Goal: Check status: Check status

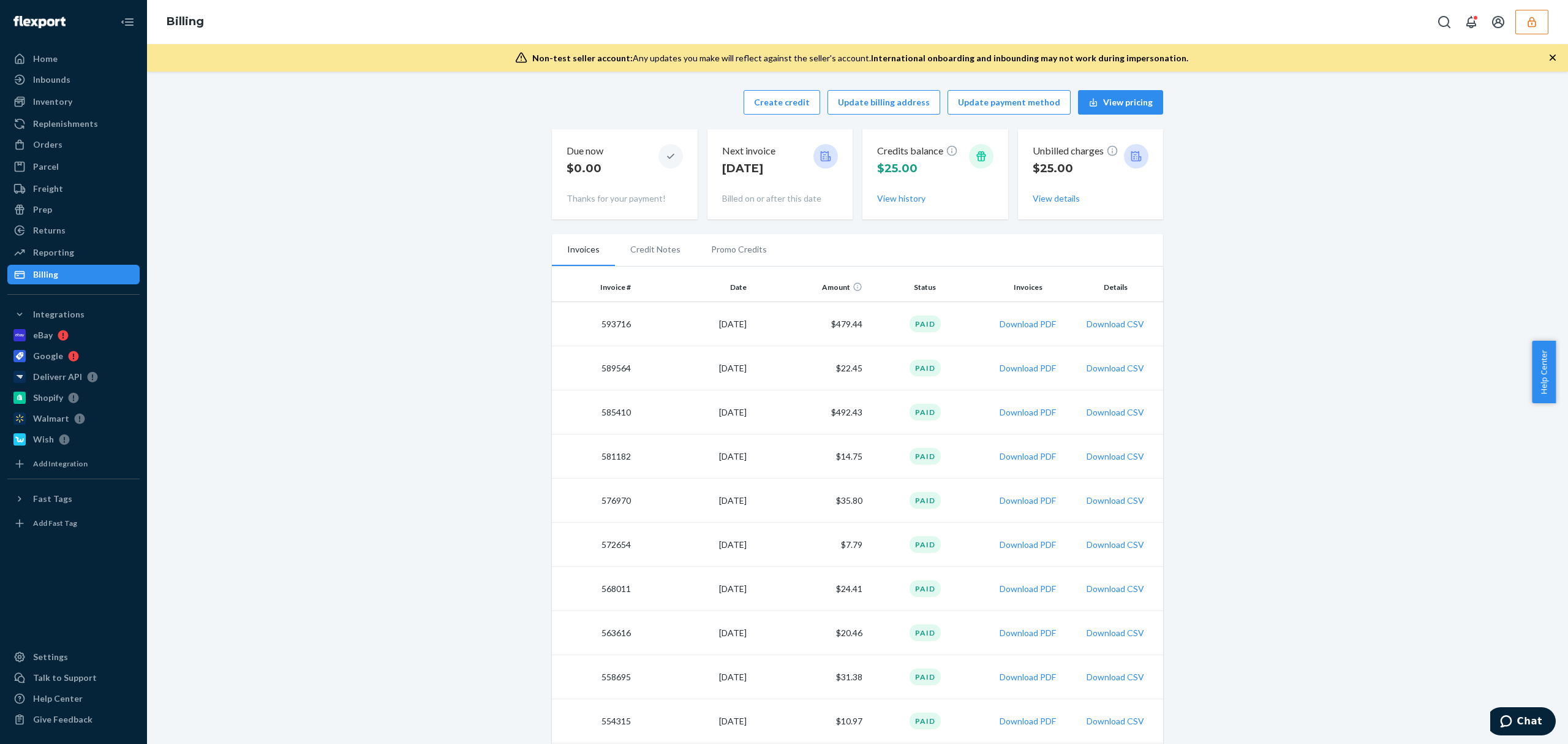
click at [1523, 25] on button "button" at bounding box center [1532, 22] width 33 height 24
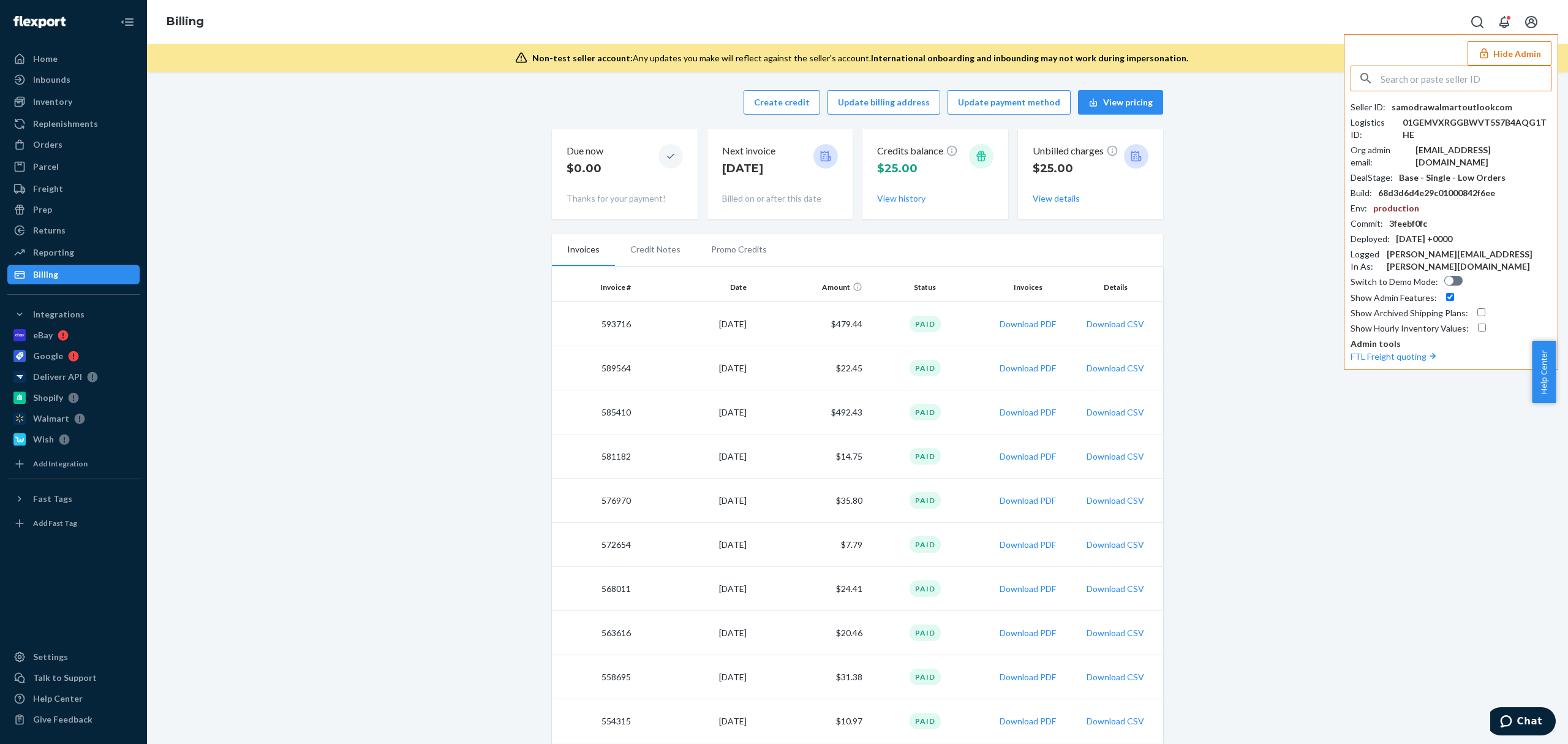
click at [1437, 84] on input "text" at bounding box center [1465, 79] width 170 height 24
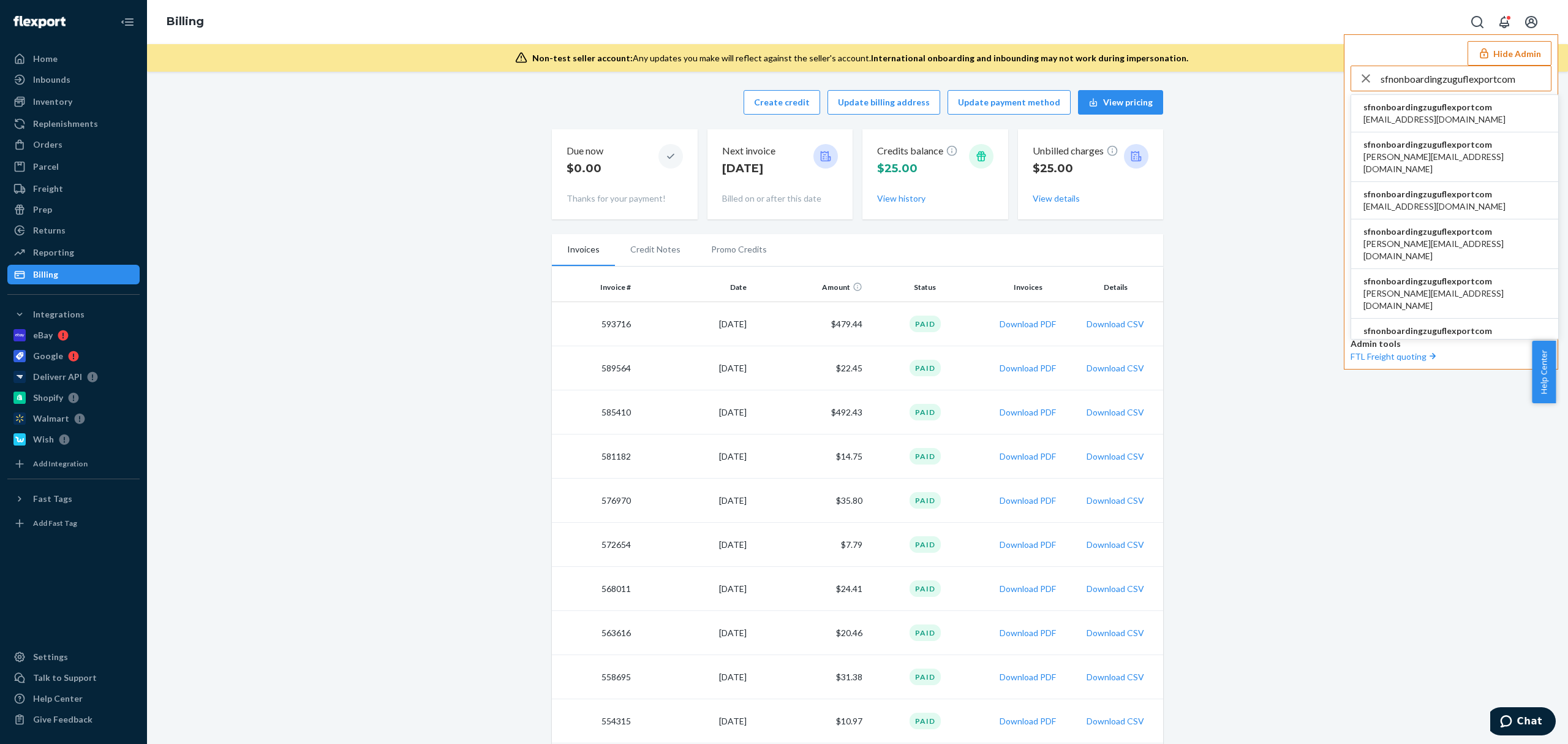
type input "sfnonboardingzuguflexportcom"
click at [1425, 106] on span "sfnonboardingzuguflexportcom" at bounding box center [1434, 107] width 142 height 12
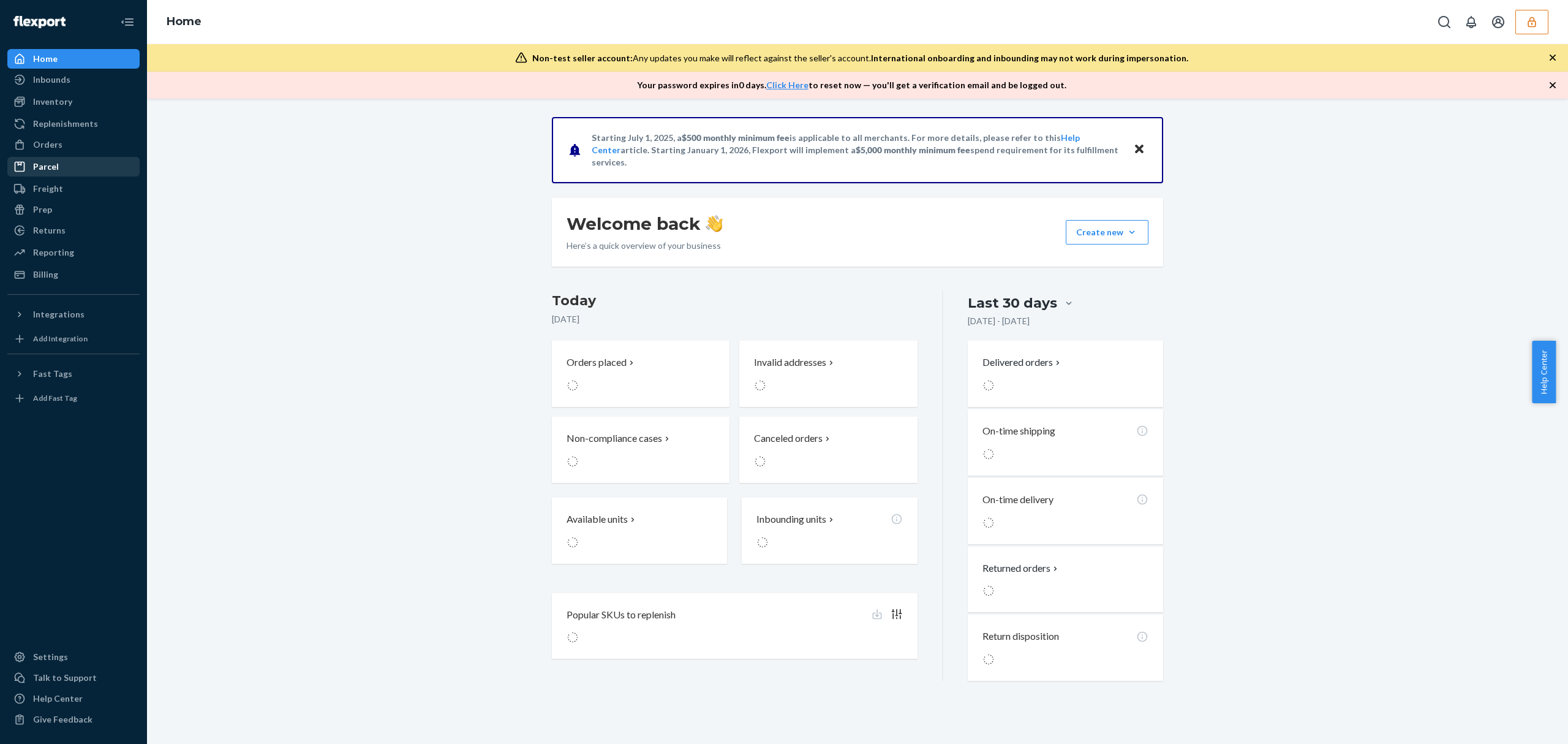
drag, startPoint x: 77, startPoint y: 147, endPoint x: 96, endPoint y: 157, distance: 21.5
click at [77, 147] on div "Orders" at bounding box center [74, 144] width 130 height 17
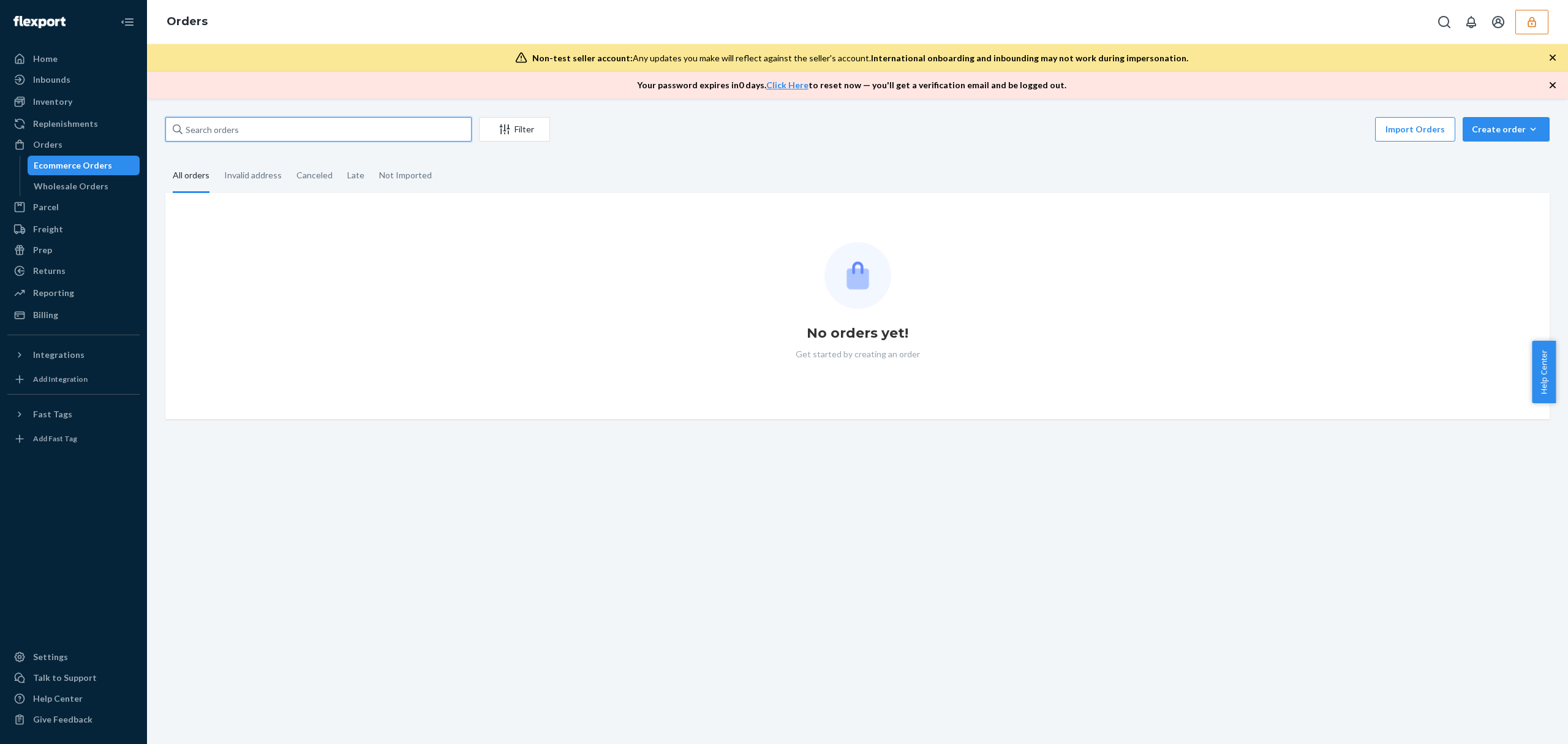
click at [393, 126] on input "text" at bounding box center [318, 129] width 306 height 24
paste input "136883515"
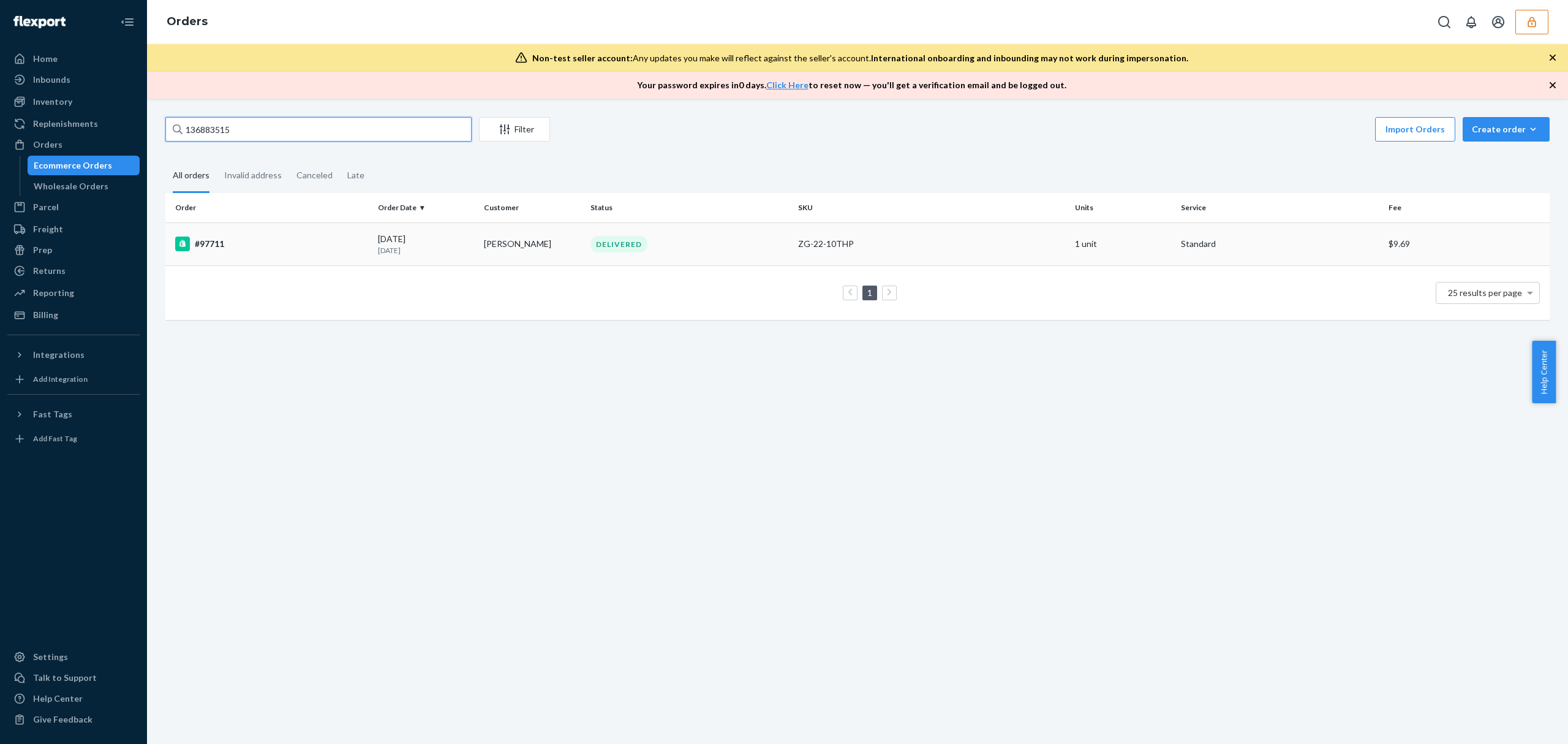
type input "136883515"
click at [403, 239] on div "09/17/2025 7 days ago" at bounding box center [426, 244] width 96 height 23
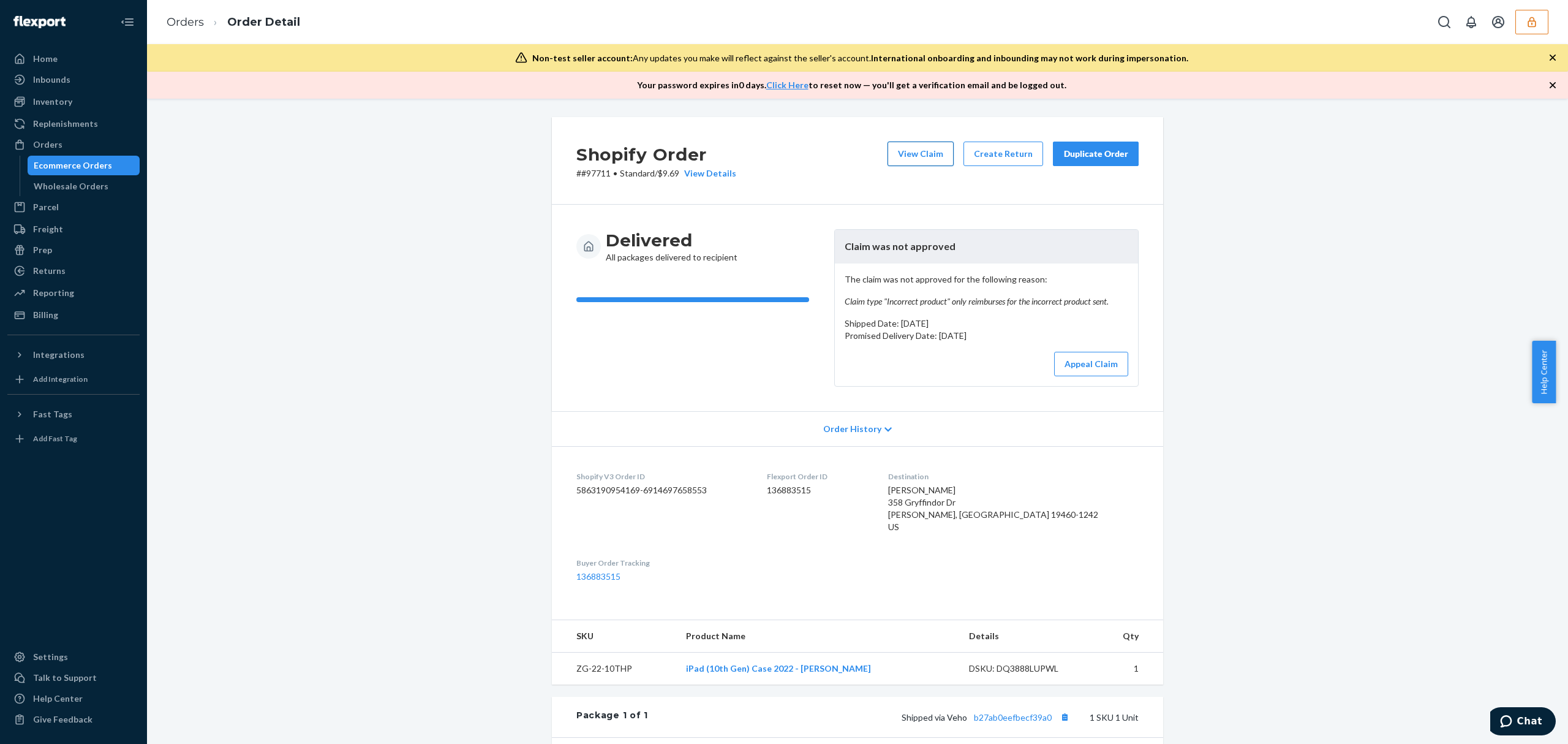
click at [914, 158] on button "View Claim" at bounding box center [921, 154] width 66 height 24
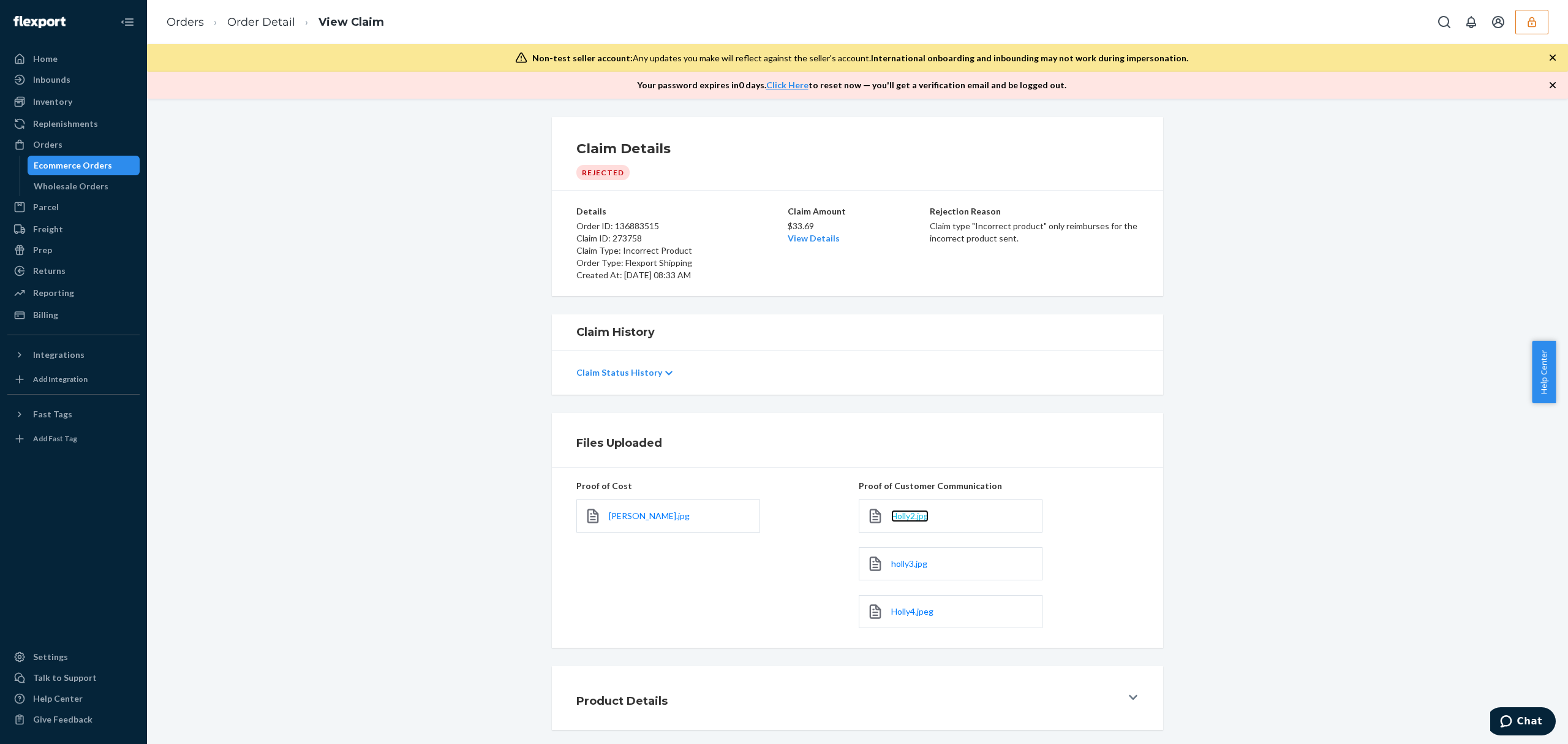
click at [901, 515] on span "Holly2.jpg" at bounding box center [910, 515] width 37 height 11
click at [614, 516] on span "holly.jpg" at bounding box center [650, 515] width 81 height 11
click at [267, 15] on li "Order Detail" at bounding box center [249, 22] width 92 height 16
click at [268, 19] on link "Order Detail" at bounding box center [262, 22] width 68 height 14
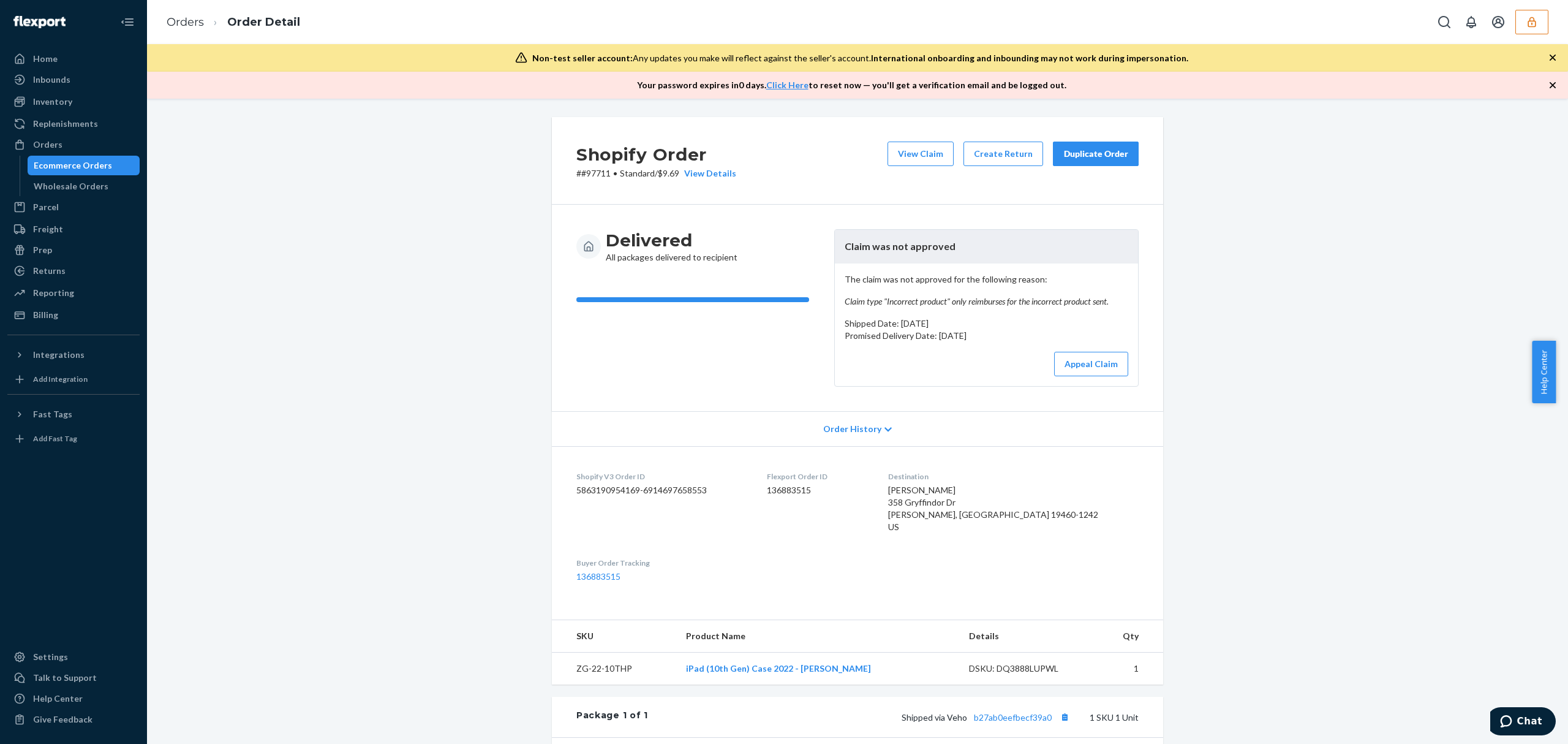
click at [813, 485] on dd "136883515" at bounding box center [817, 490] width 101 height 12
copy dd "136883515"
drag, startPoint x: 1519, startPoint y: 17, endPoint x: 1527, endPoint y: 26, distance: 12.0
click at [1522, 16] on button "button" at bounding box center [1532, 22] width 33 height 24
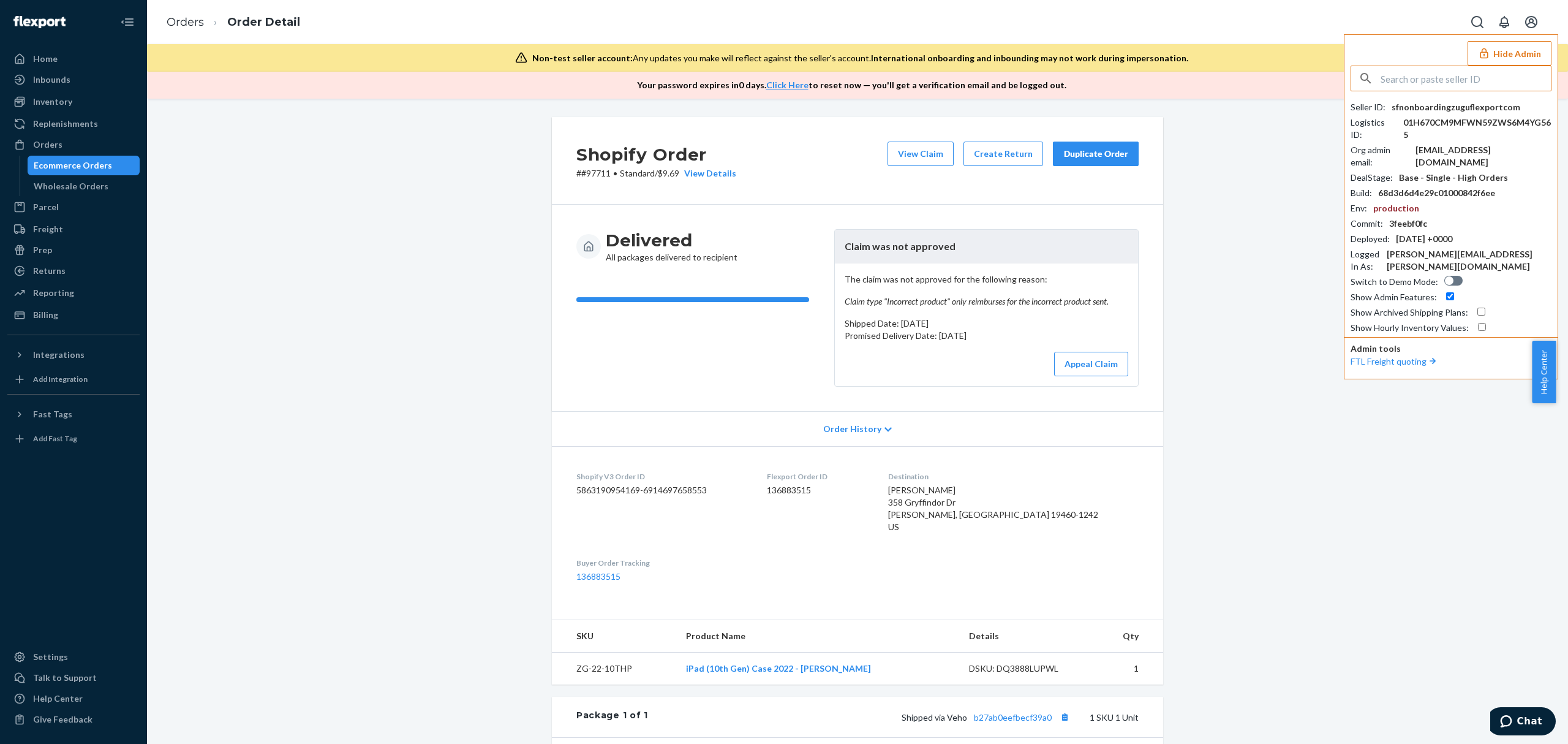
click at [1422, 74] on input "text" at bounding box center [1465, 79] width 170 height 24
type input "jasonliquidlustrecom"
click at [1434, 116] on span "helen@liquidlustre.com" at bounding box center [1454, 126] width 182 height 24
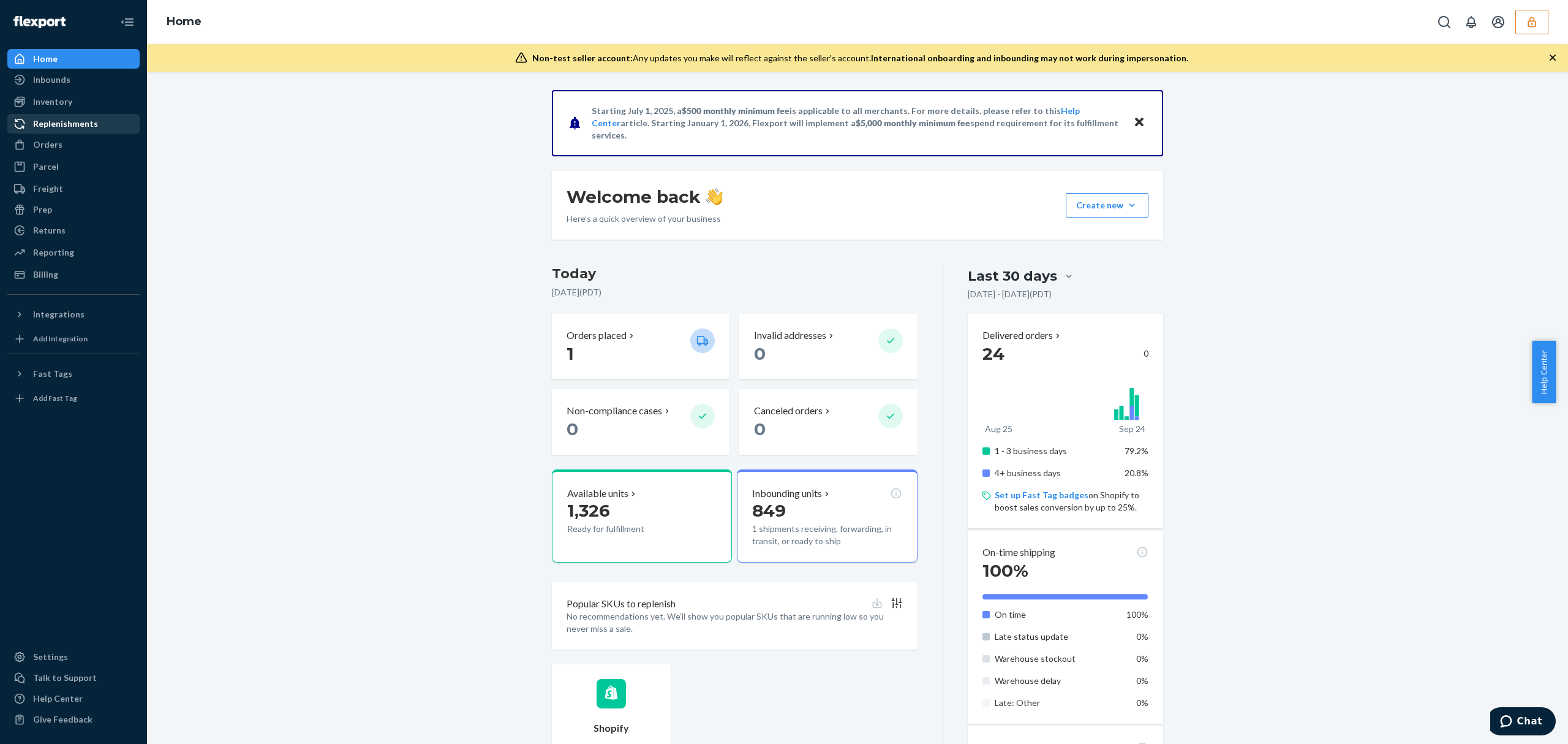
click at [50, 115] on div "Replenishments" at bounding box center [74, 123] width 130 height 17
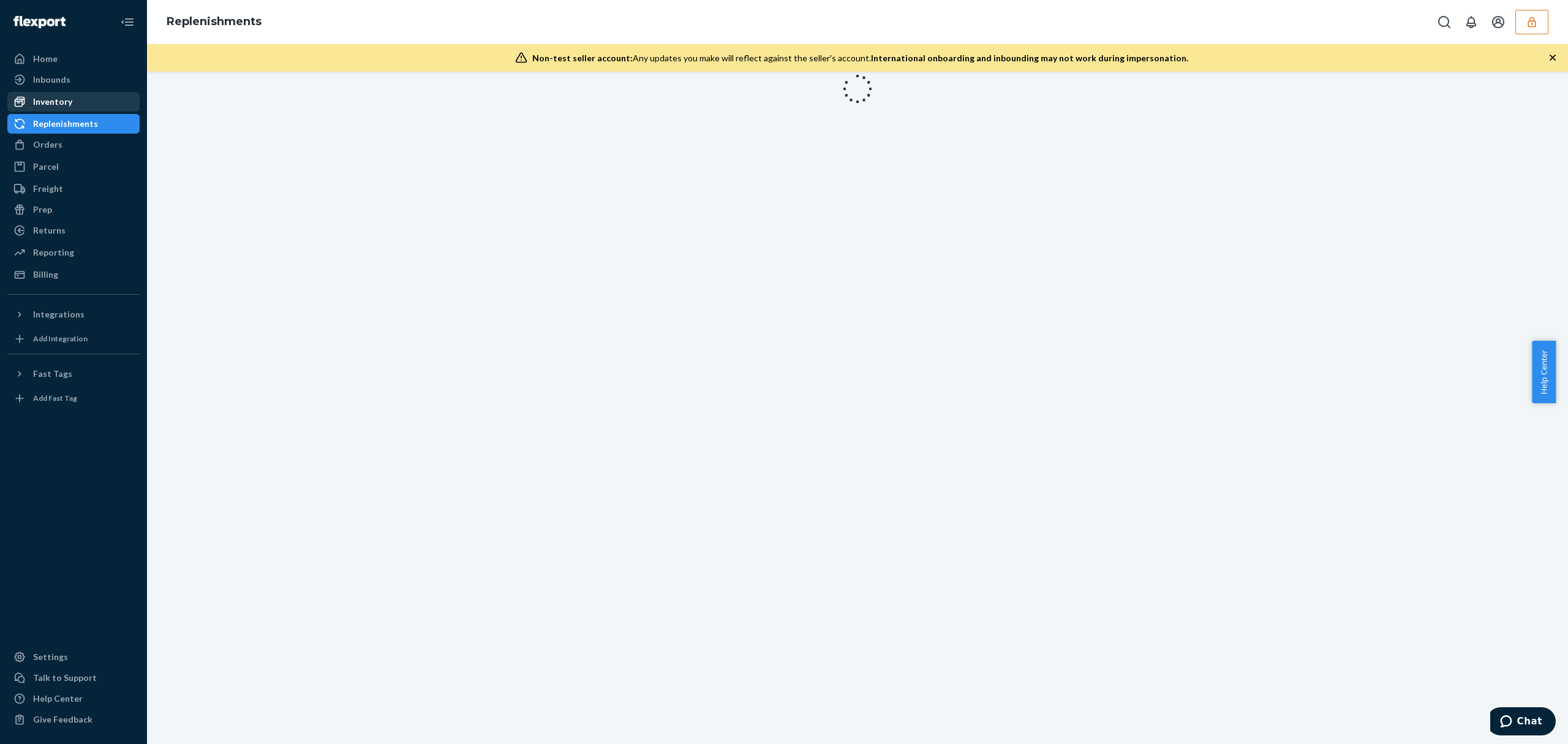
click at [54, 105] on div "Inventory" at bounding box center [53, 101] width 39 height 12
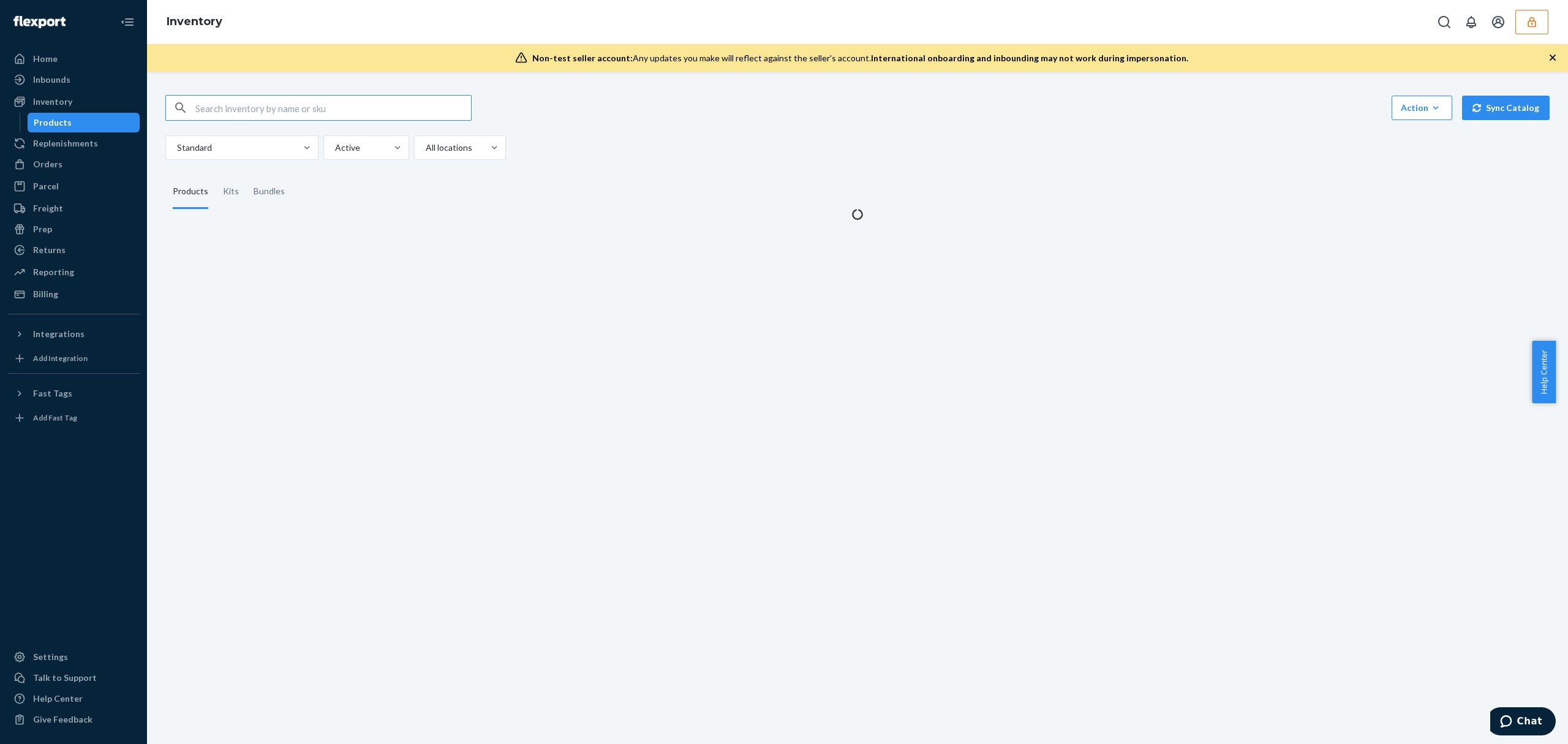
click at [243, 113] on input "text" at bounding box center [333, 108] width 275 height 24
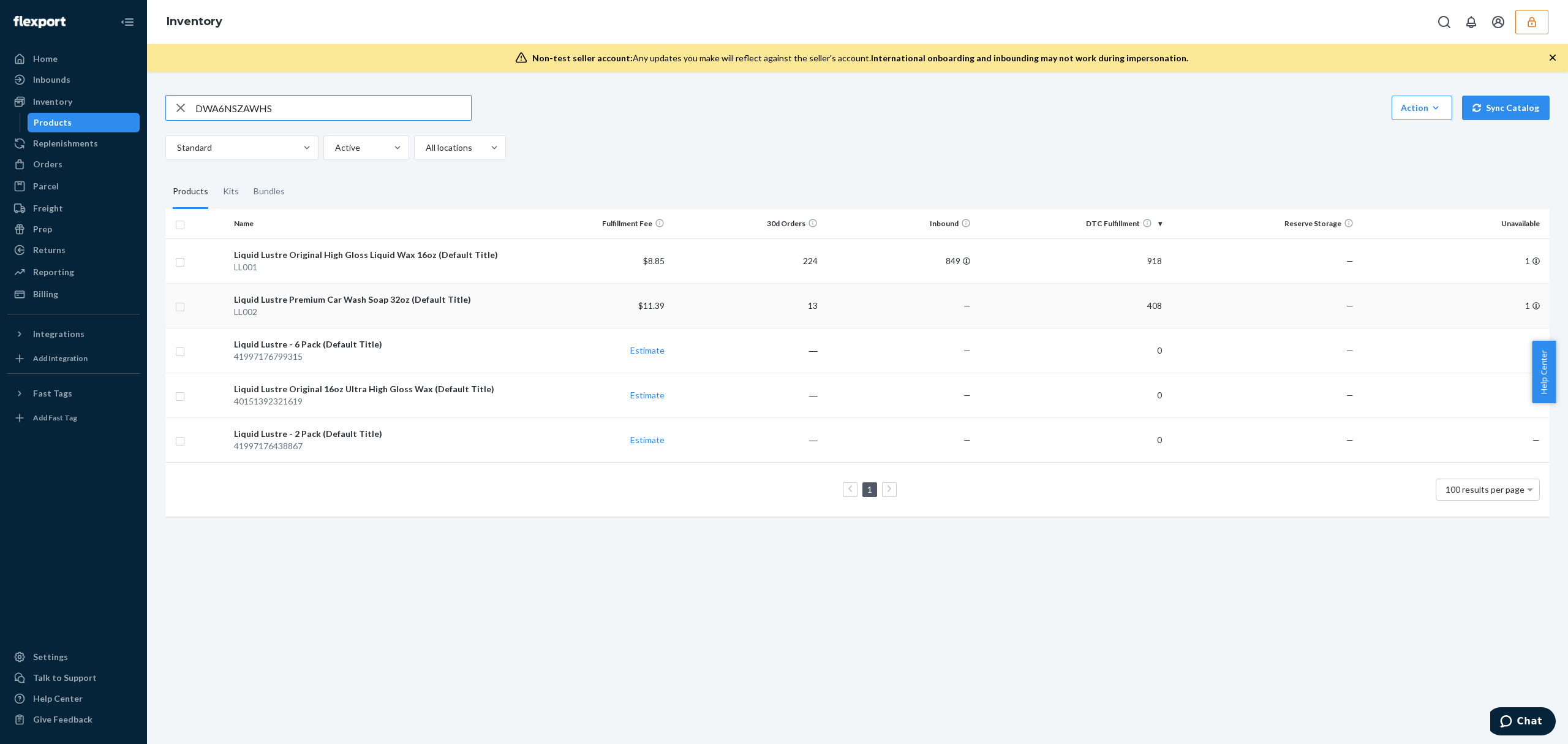
type input "DWA6NSZAWHS"
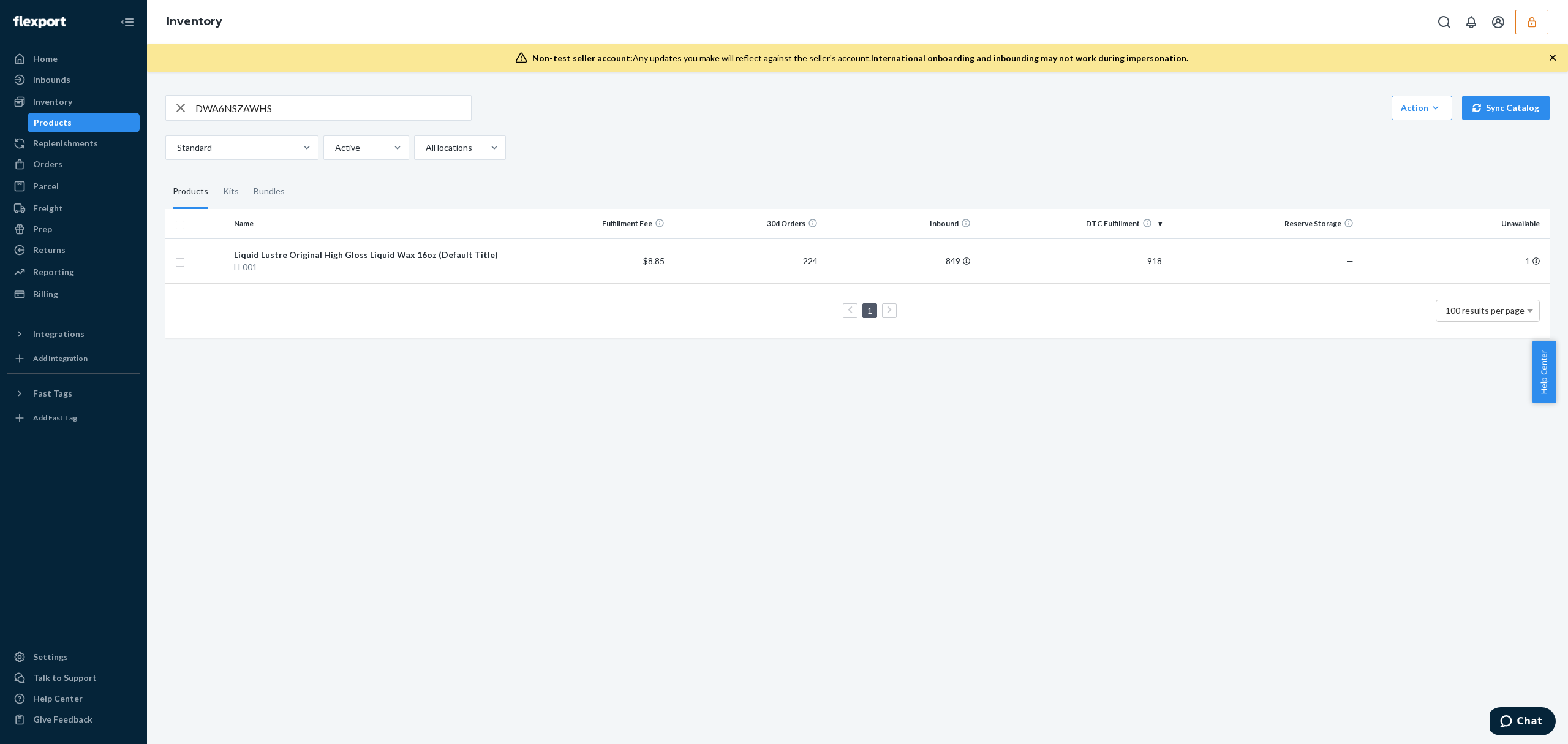
click at [1519, 29] on button "button" at bounding box center [1532, 22] width 33 height 24
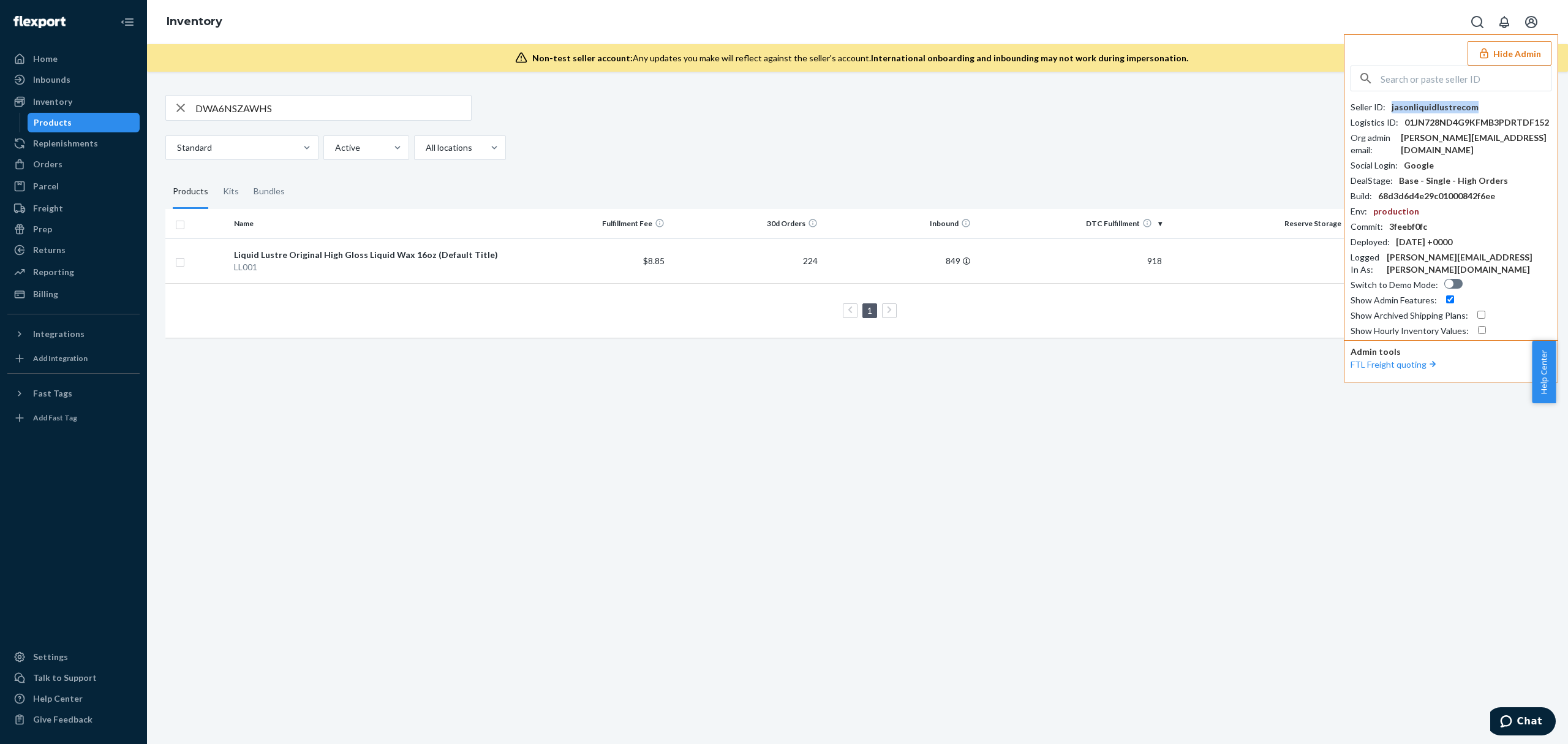
click at [1449, 107] on div "jasonliquidlustrecom" at bounding box center [1434, 107] width 87 height 12
copy div "jasonliquidlustrecom"
click at [1477, 84] on input "text" at bounding box center [1465, 79] width 170 height 24
paste input "jrmongcal@gmail.com"
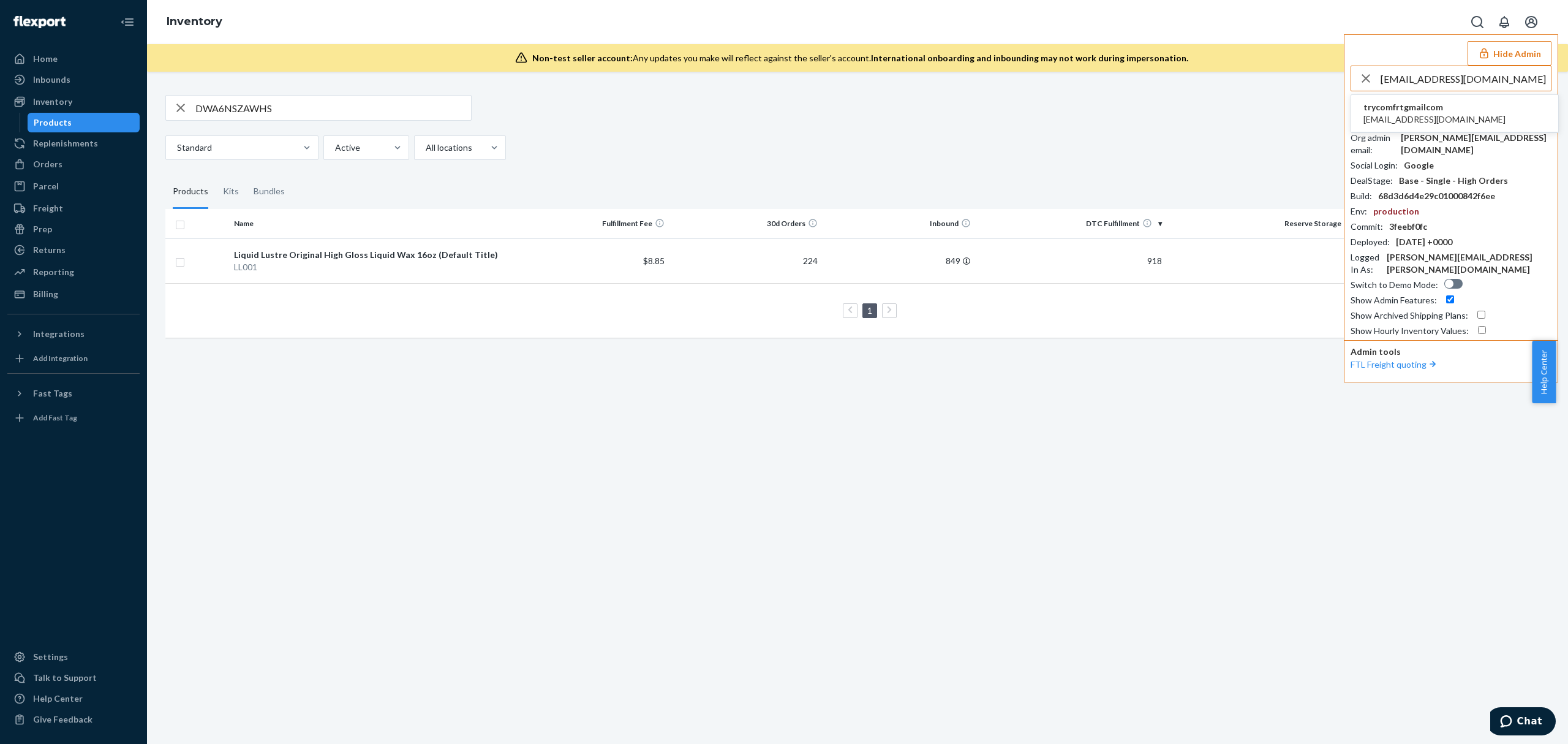
type input "jrmongcal@gmail.com"
click at [1407, 110] on span "trycomfrtgmailcom" at bounding box center [1434, 107] width 142 height 12
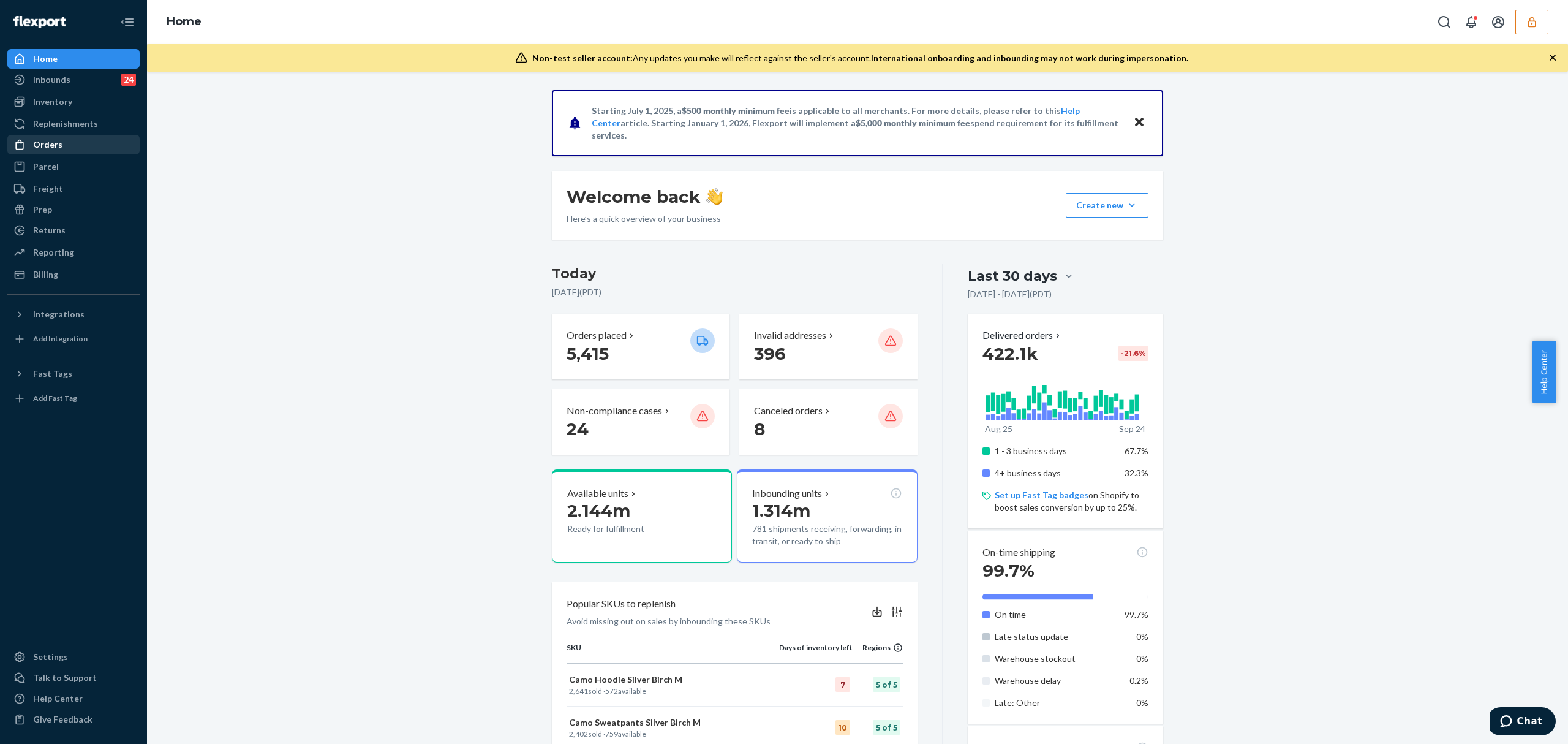
click at [74, 147] on div "Orders" at bounding box center [74, 144] width 130 height 17
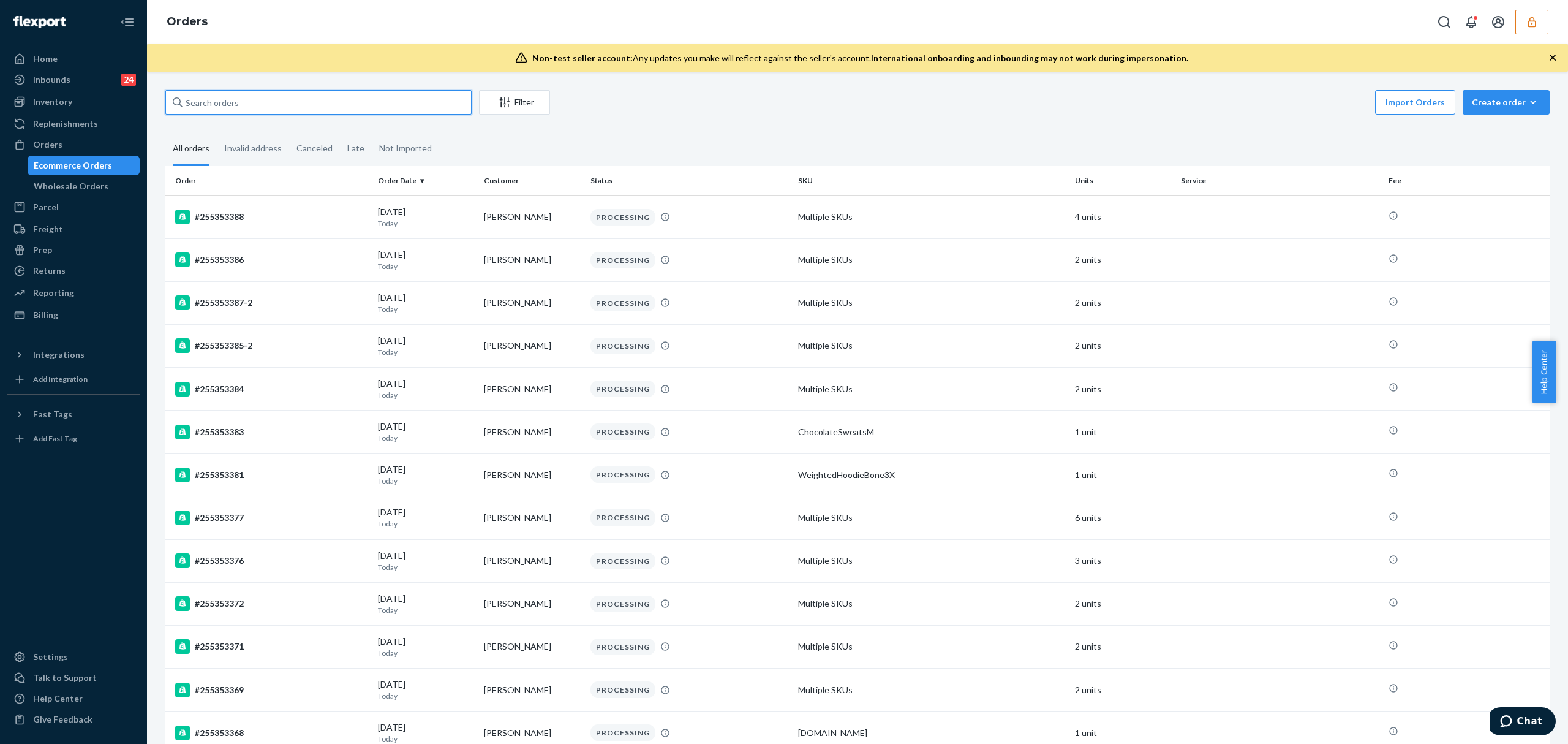
click at [215, 101] on input "text" at bounding box center [318, 102] width 306 height 24
paste input "254591144"
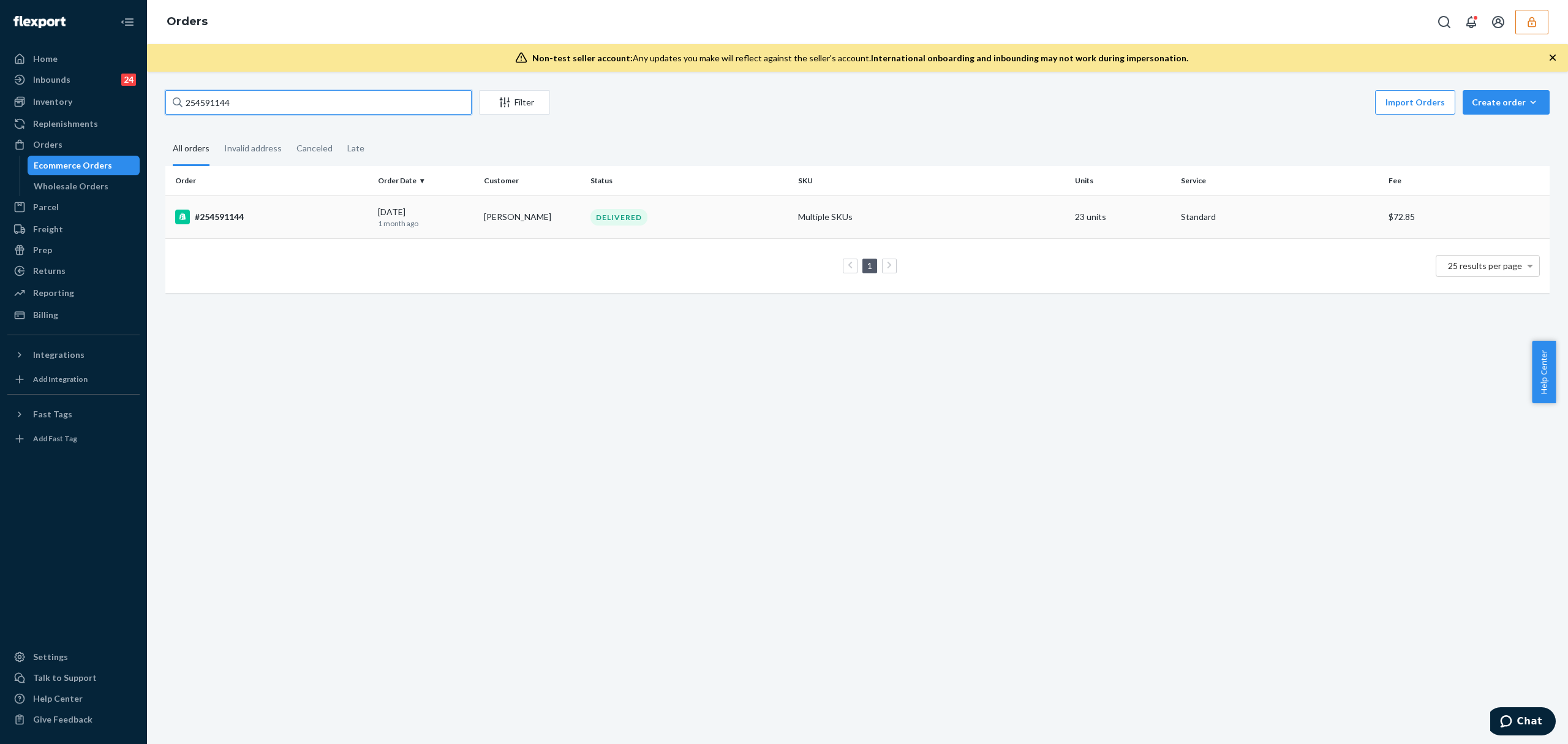
type input "254591144"
click at [260, 202] on td "#254591144" at bounding box center [269, 216] width 207 height 43
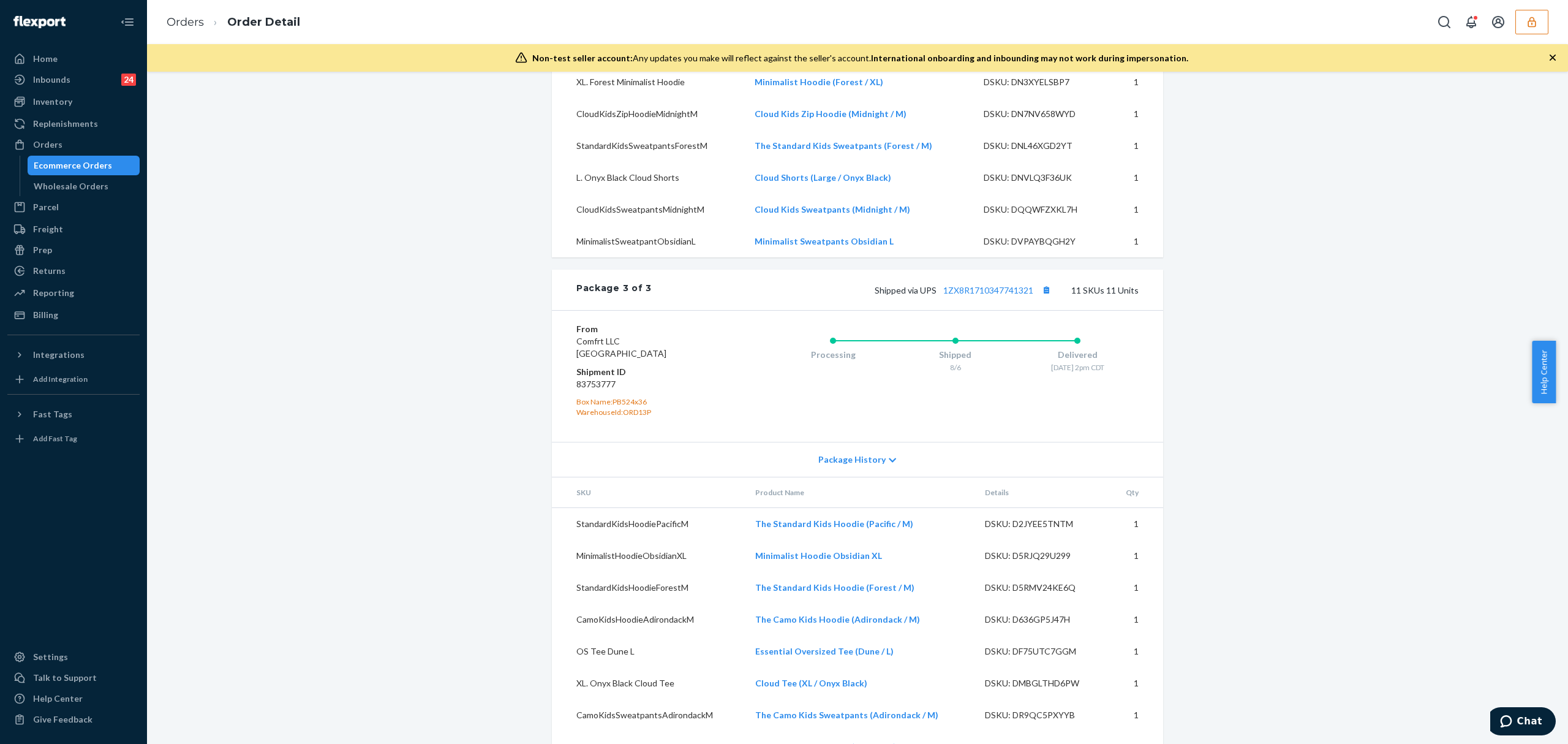
scroll to position [2119, 0]
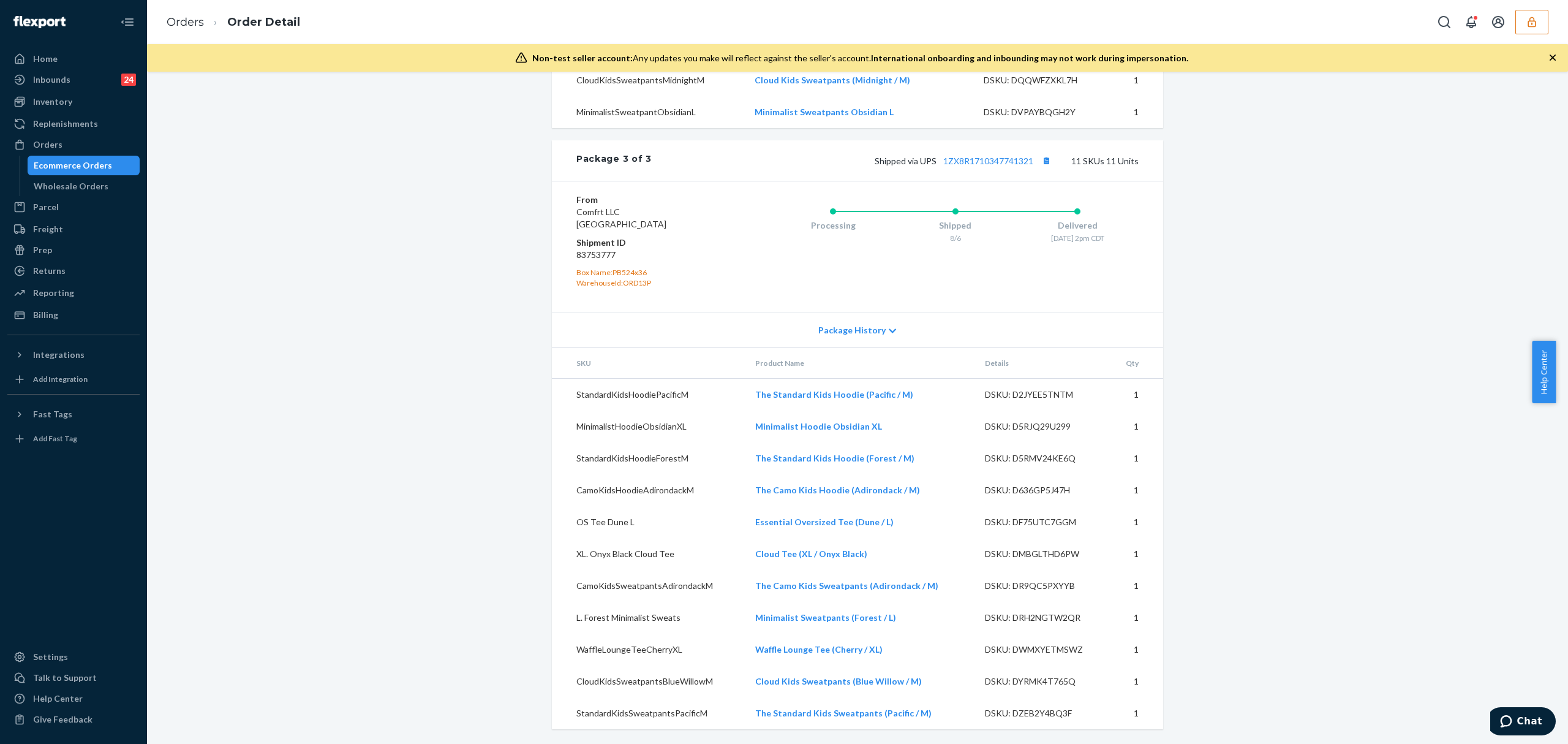
click at [1522, 36] on div "Orders Order Detail" at bounding box center [857, 22] width 1421 height 44
click at [1529, 30] on button "button" at bounding box center [1532, 22] width 33 height 24
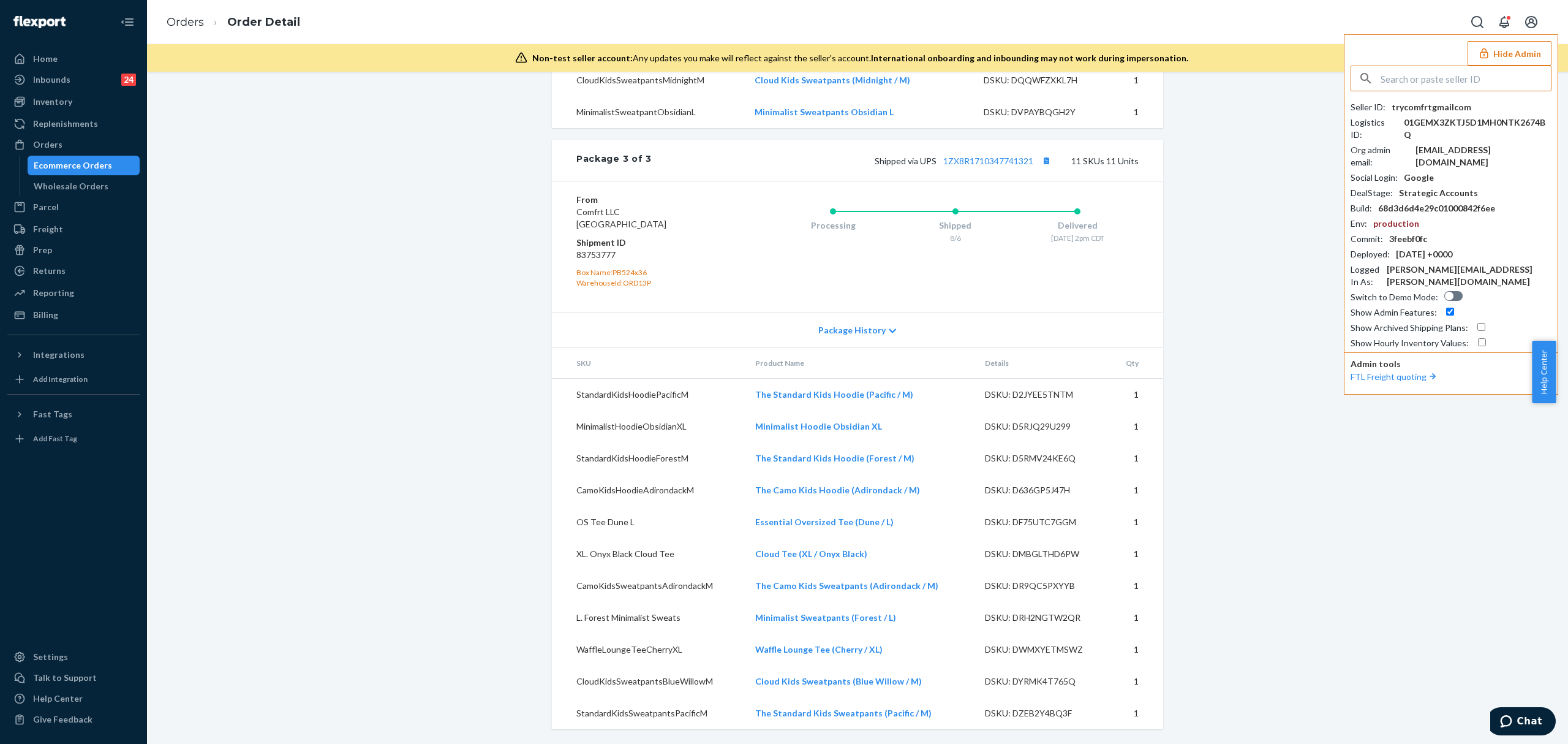
click at [1451, 87] on input "text" at bounding box center [1465, 79] width 170 height 24
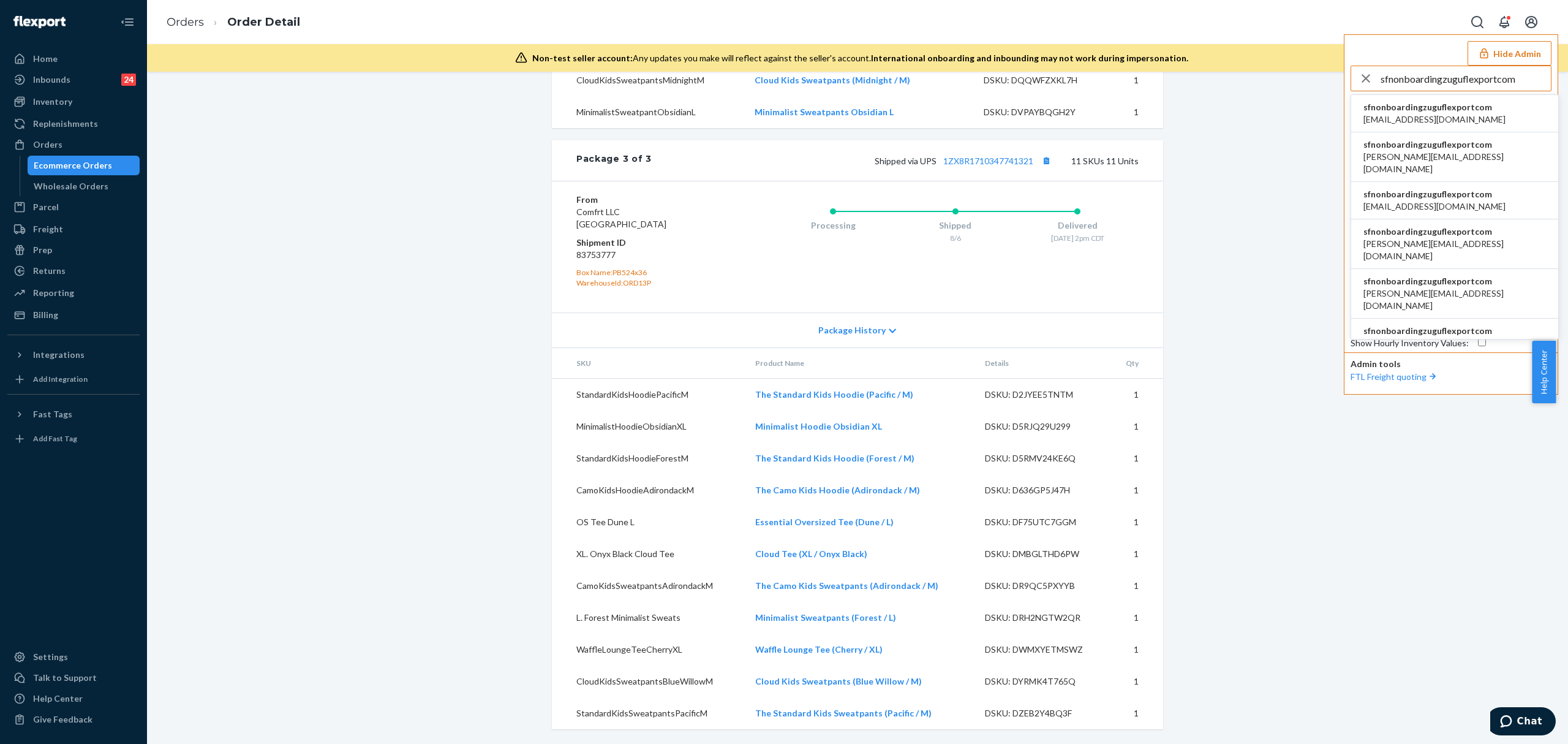
type input "sfnonboardingzuguflexportcom"
click at [1417, 109] on span "sfnonboardingzuguflexportcom" at bounding box center [1434, 107] width 142 height 12
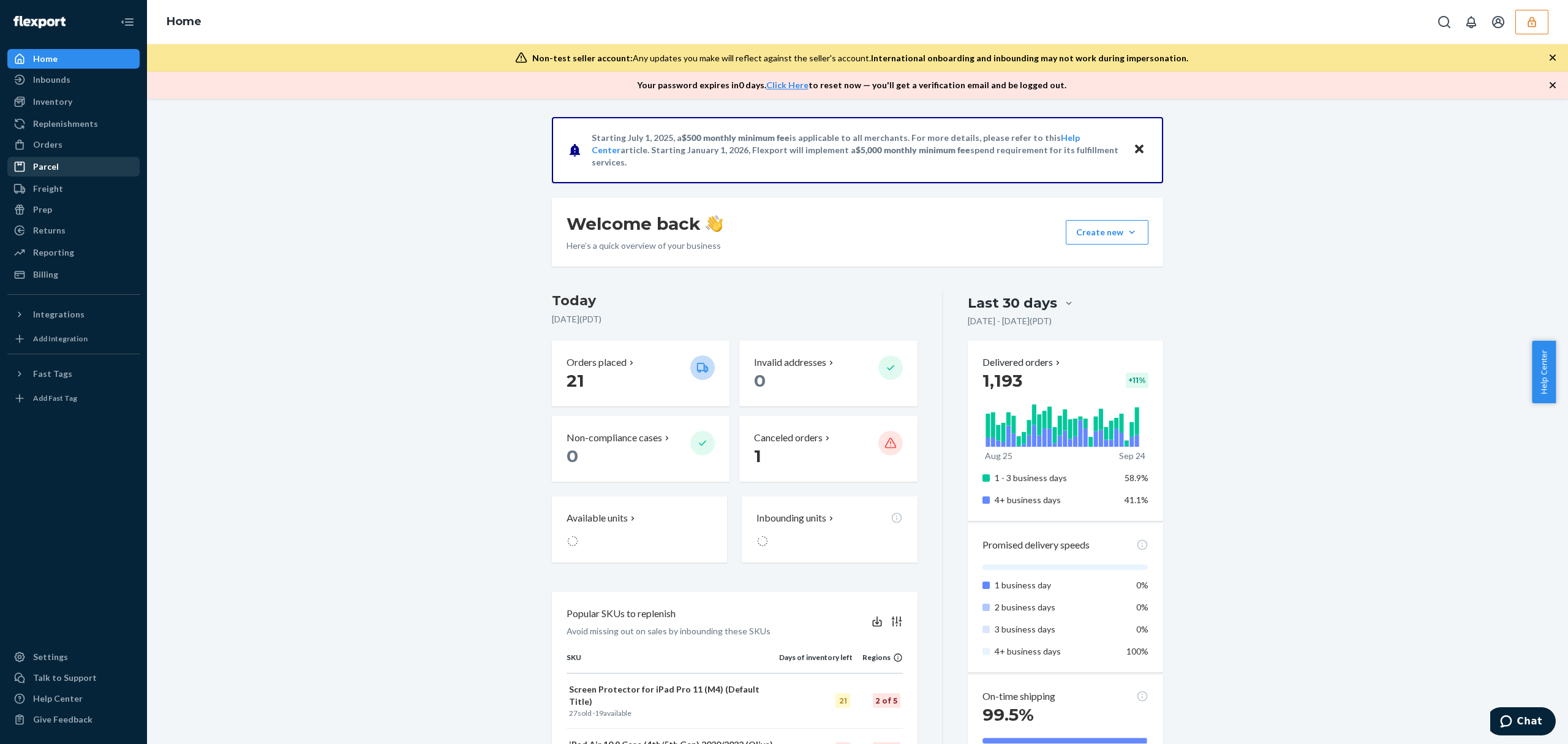
click at [59, 143] on div "Orders" at bounding box center [48, 144] width 29 height 12
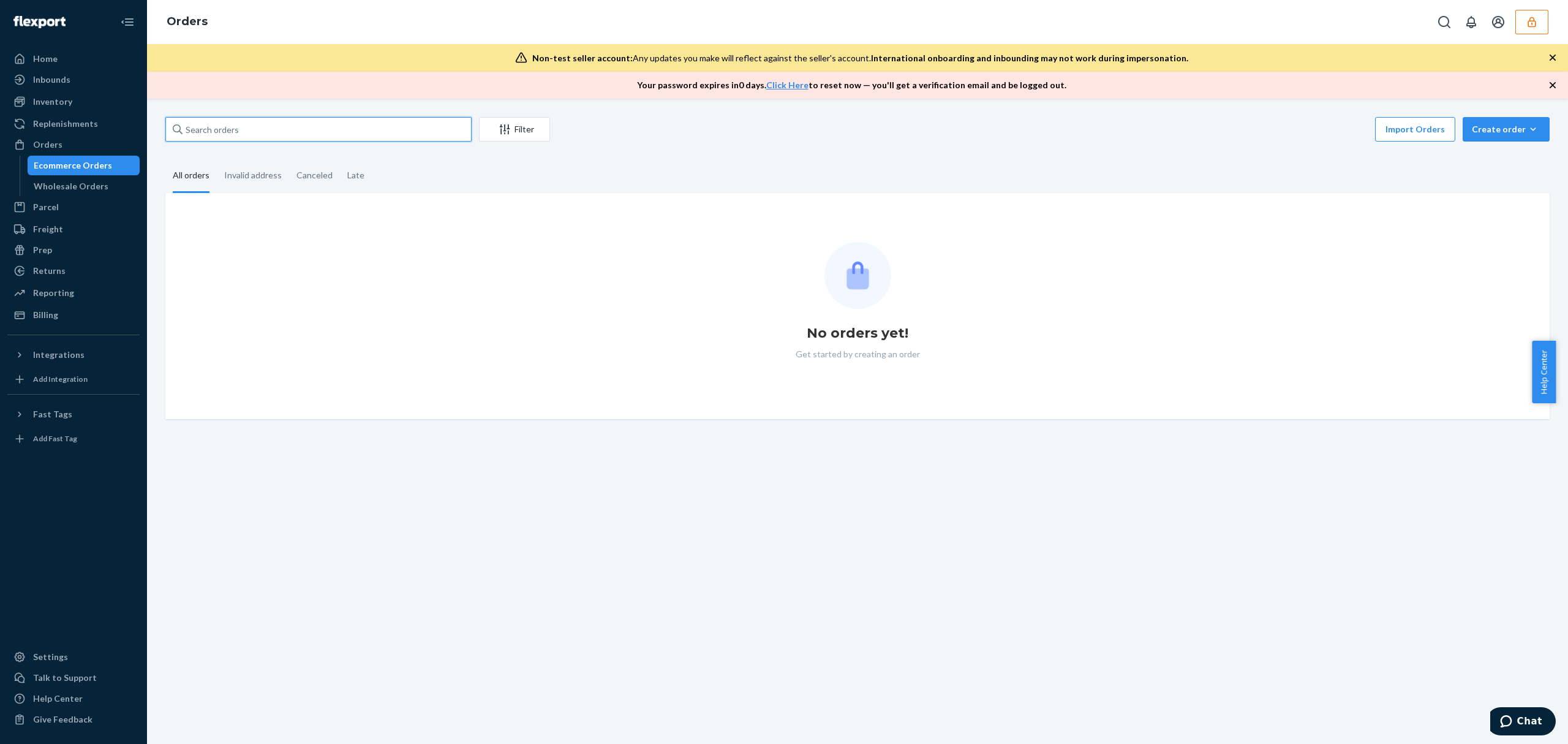
click at [211, 125] on input "text" at bounding box center [318, 129] width 306 height 24
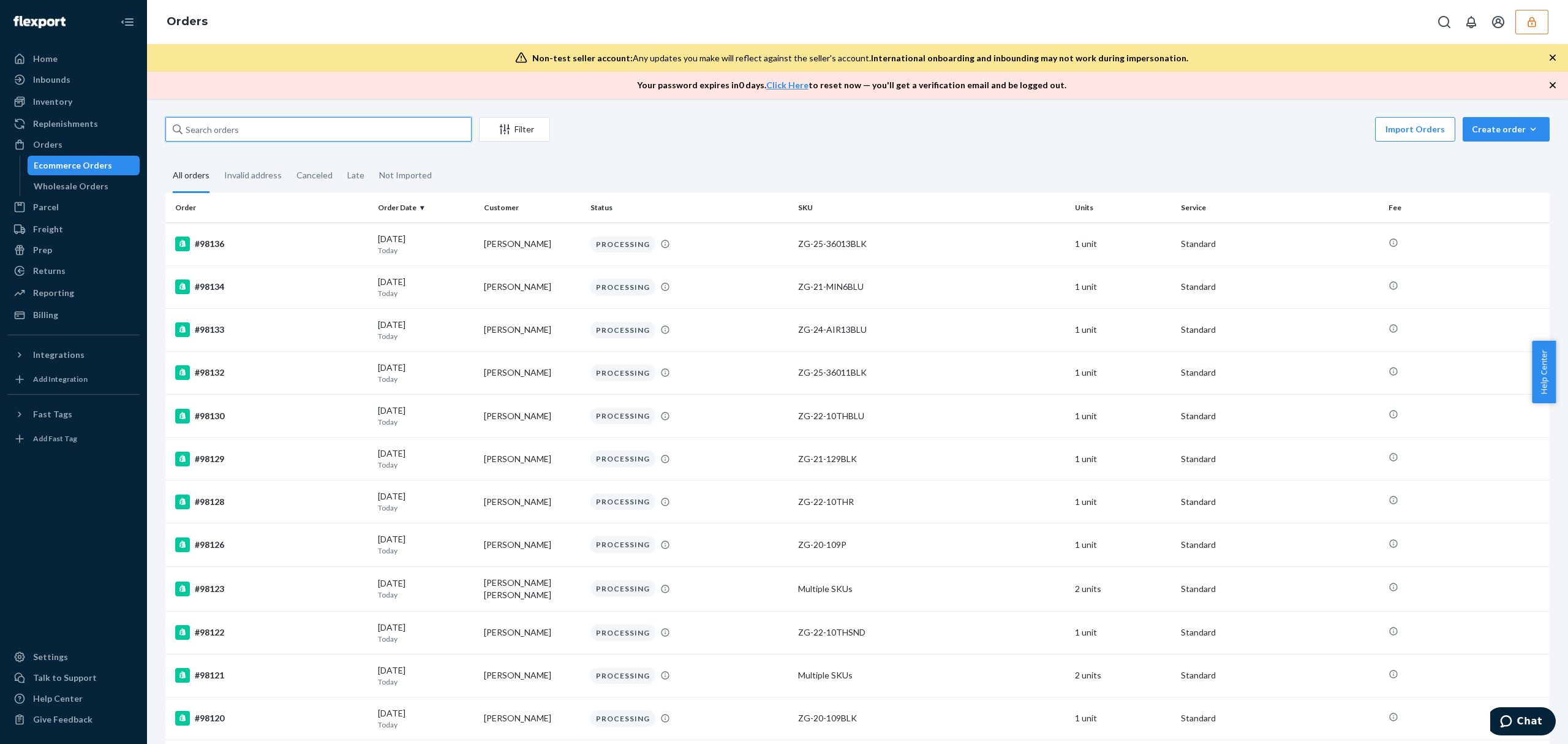
paste input "136883515"
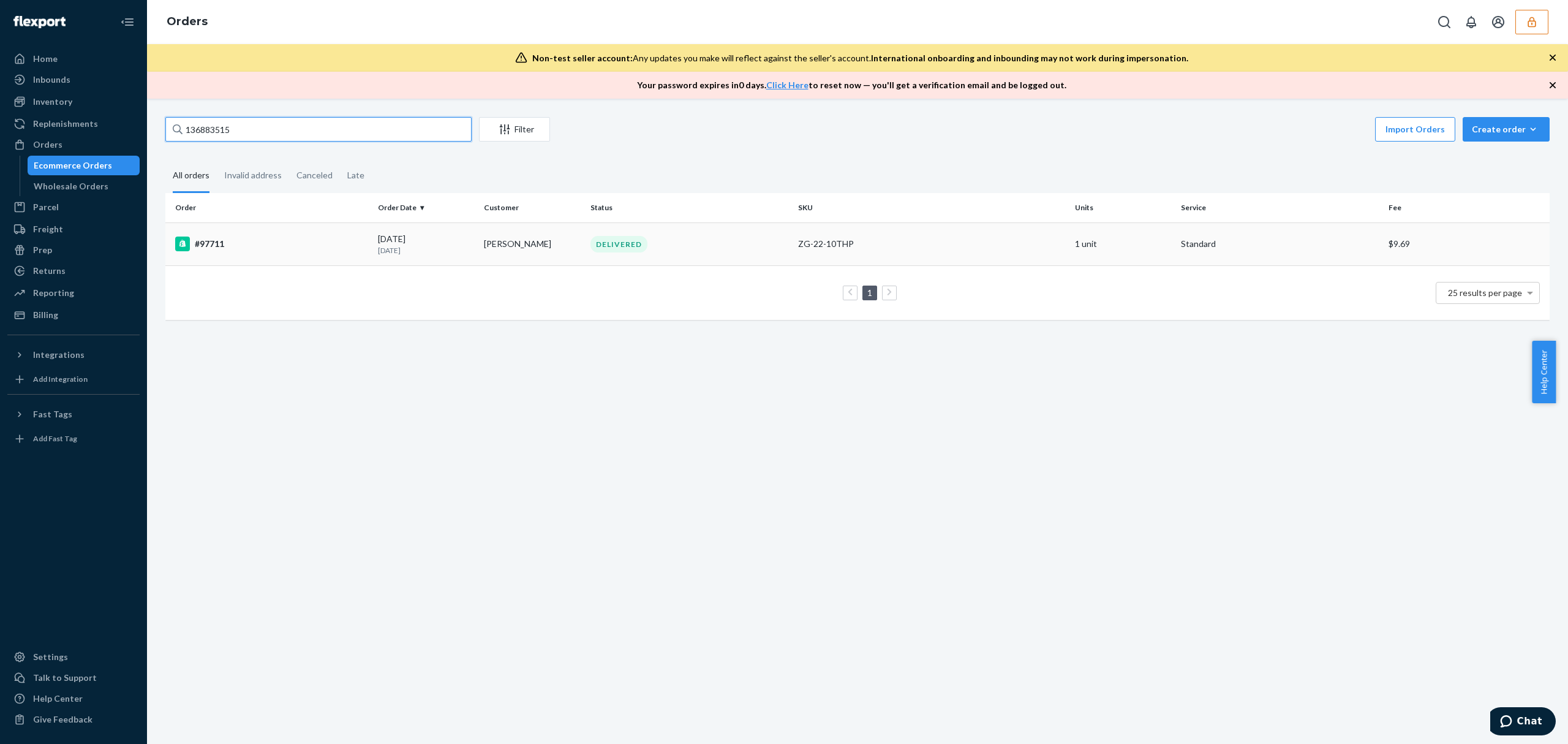
type input "136883515"
click at [337, 248] on div "#97711" at bounding box center [271, 244] width 193 height 15
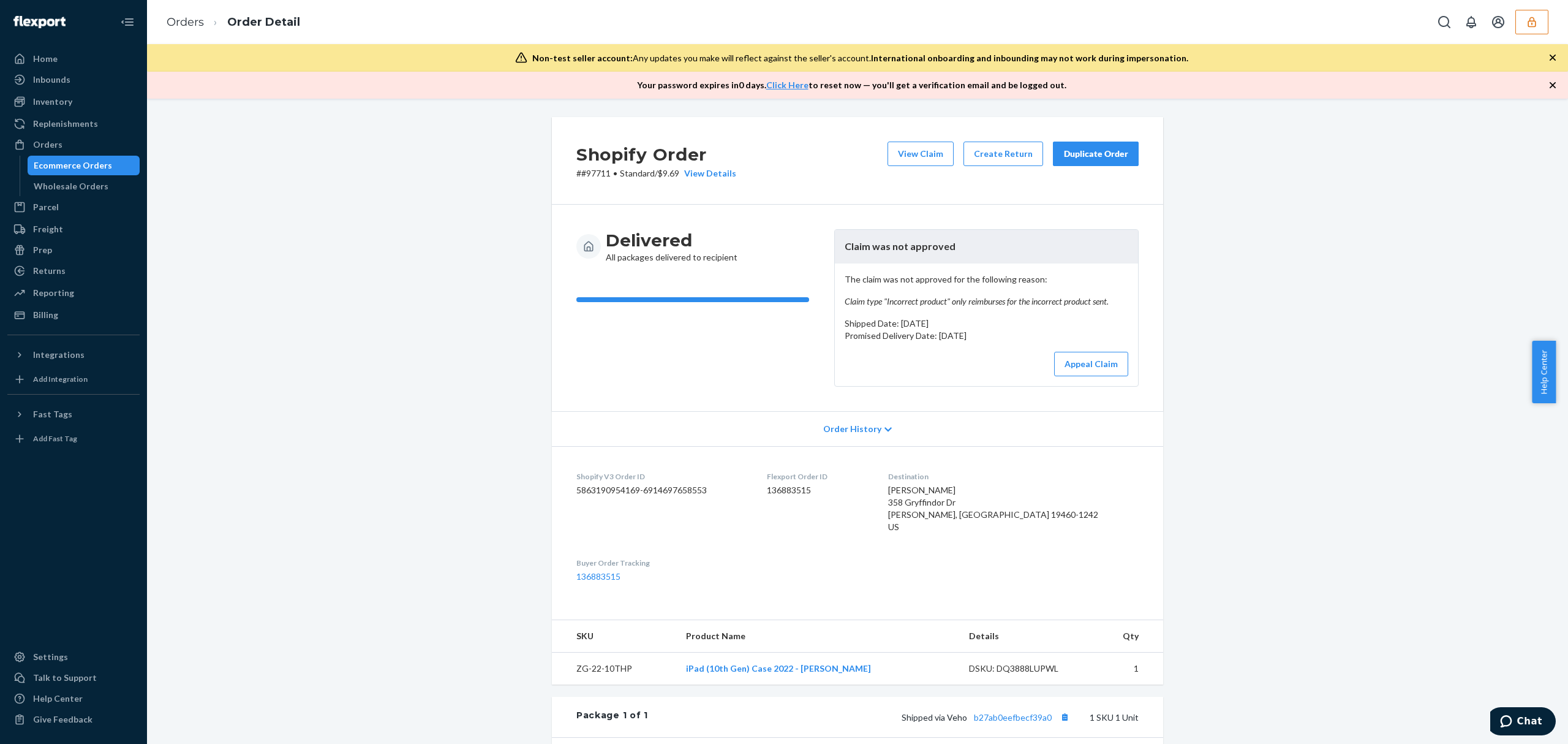
scroll to position [240, 0]
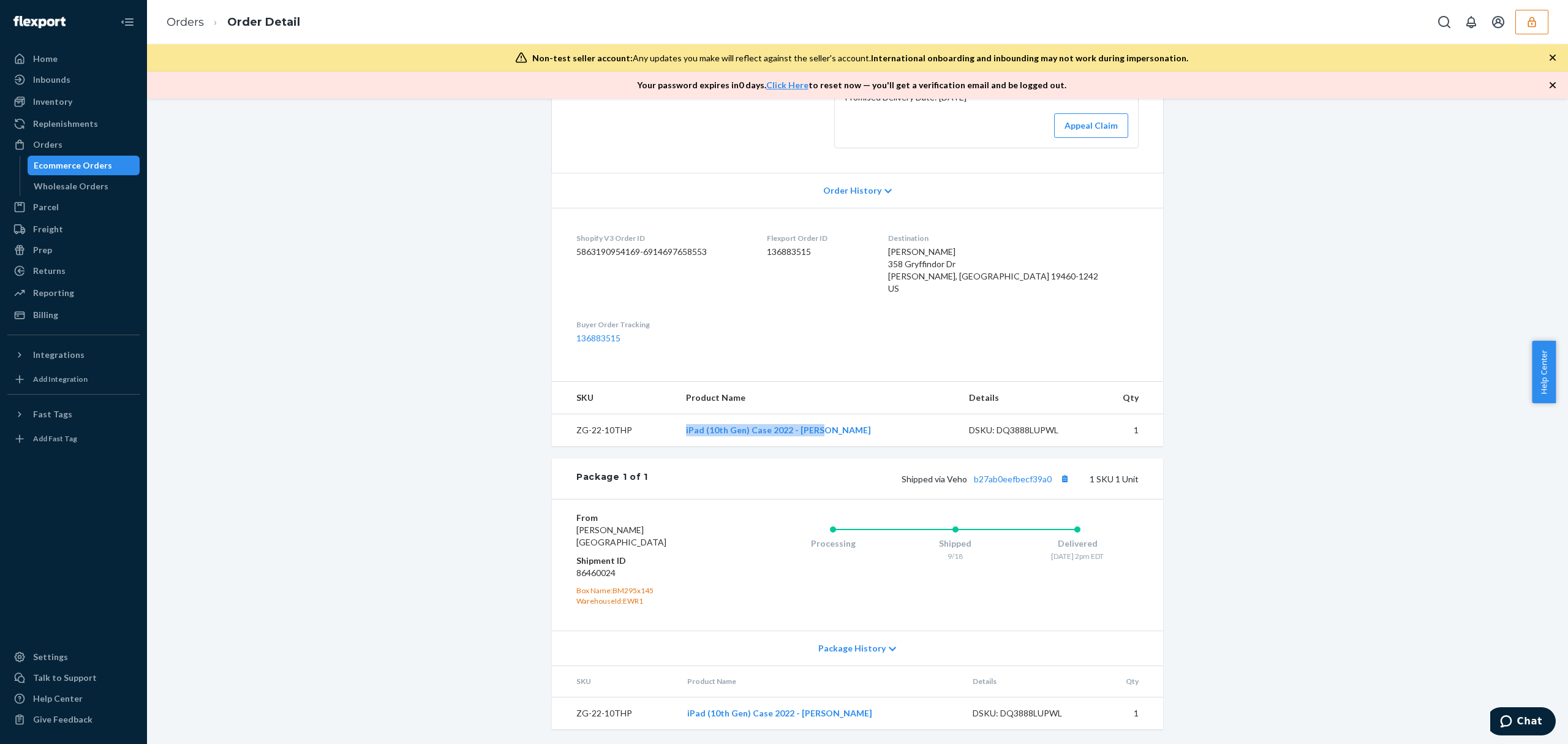
drag, startPoint x: 845, startPoint y: 434, endPoint x: 701, endPoint y: 430, distance: 144.1
click at [701, 430] on td "iPad (10th Gen) Case 2022 - Berry" at bounding box center [817, 430] width 283 height 32
copy link "iPad (10th Gen) Case 2022 - Berry"
click at [1521, 25] on button "button" at bounding box center [1532, 22] width 33 height 24
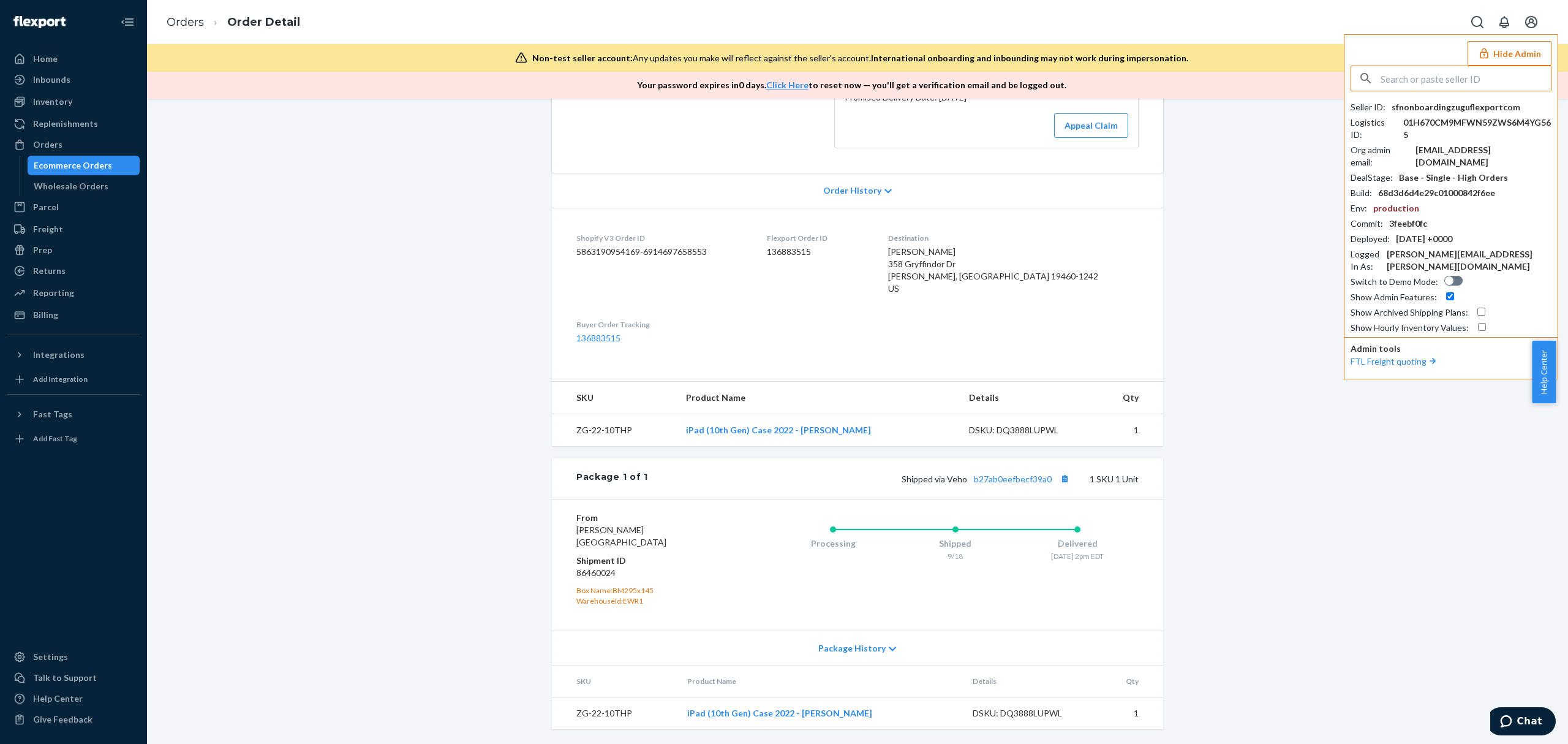
click at [1459, 74] on input "text" at bounding box center [1465, 79] width 170 height 24
type input "sharrbfillers@gmail.com"
click at [1397, 122] on span "sharrbfillers@gmail.com" at bounding box center [1434, 119] width 142 height 12
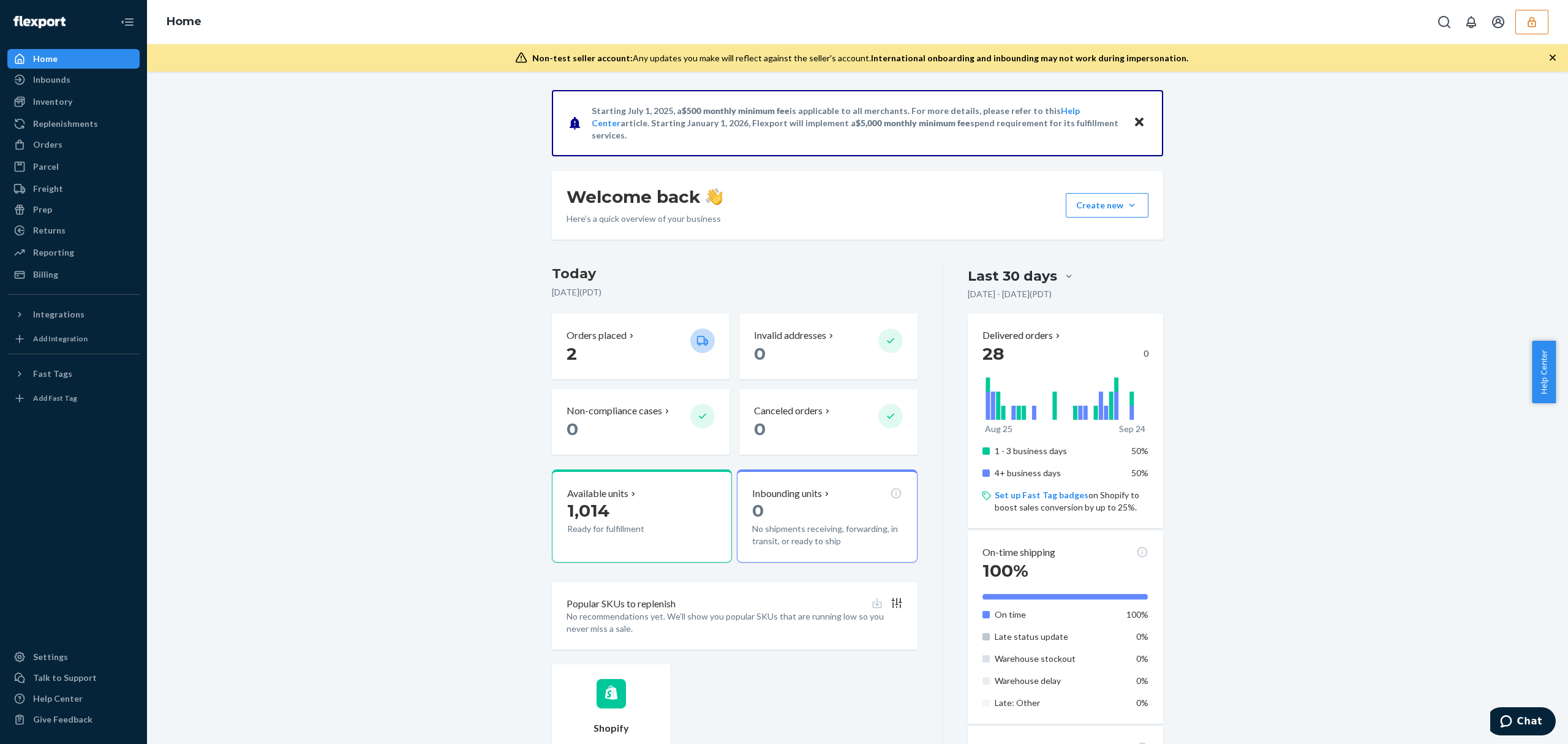
drag, startPoint x: 409, startPoint y: 311, endPoint x: 325, endPoint y: 49, distance: 275.1
click at [413, 307] on div "Starting [DATE], a $500 monthly minimum fee is applicable to all merchants. For…" at bounding box center [858, 624] width 1403 height 1069
click at [66, 140] on div "Orders" at bounding box center [74, 144] width 130 height 17
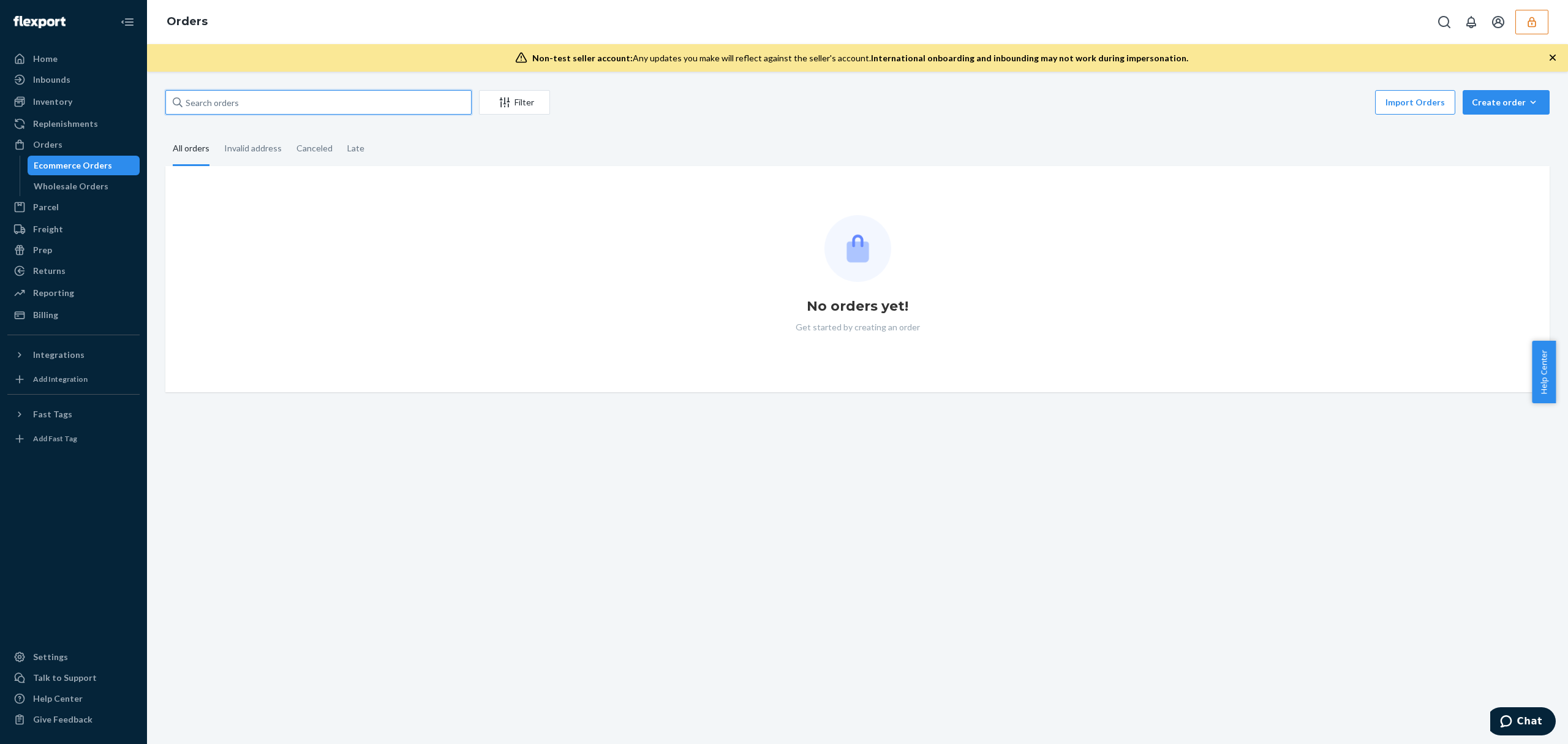
click at [247, 108] on input "text" at bounding box center [318, 102] width 306 height 24
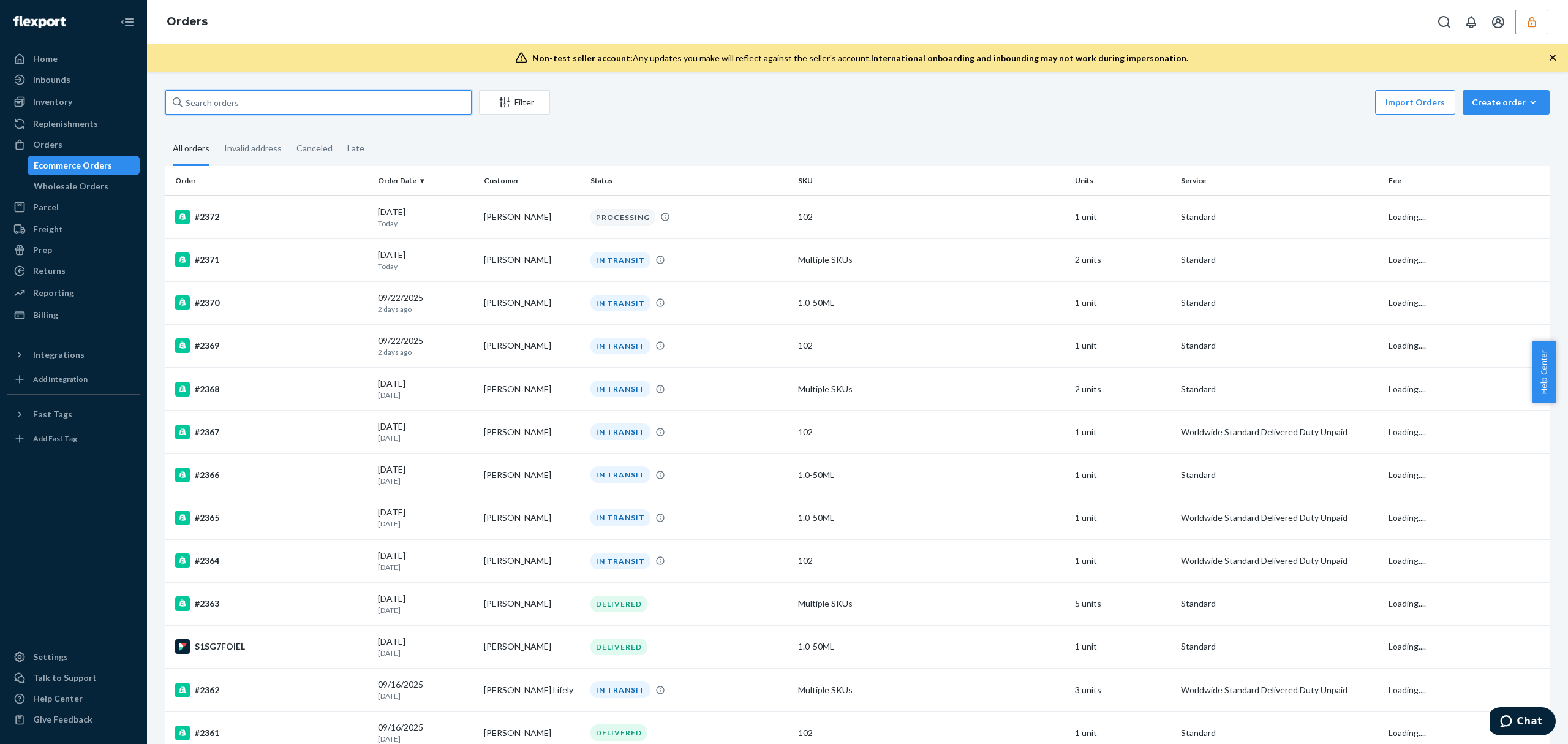
paste input "135414315"
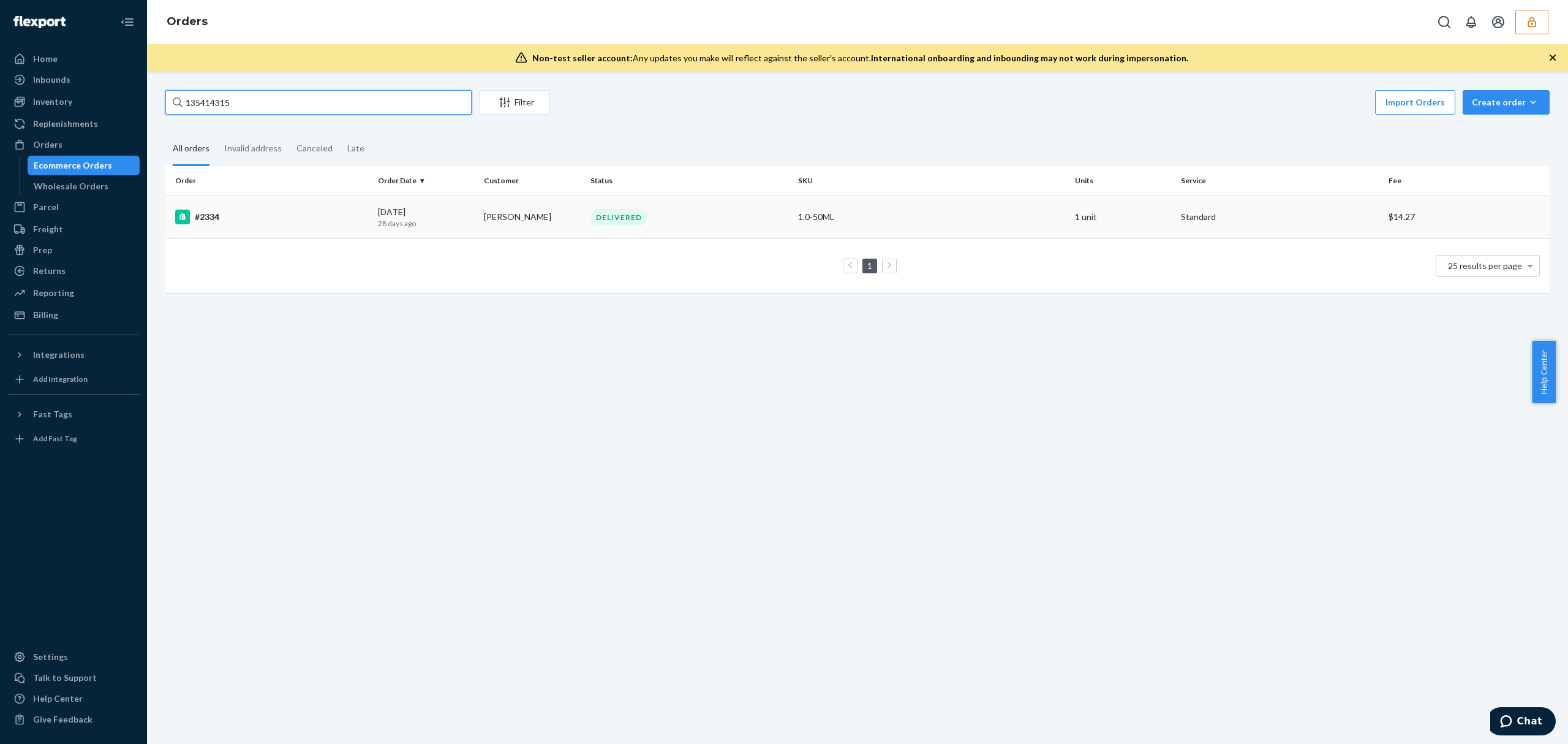
type input "135414315"
click at [267, 221] on div "#2334" at bounding box center [271, 217] width 193 height 15
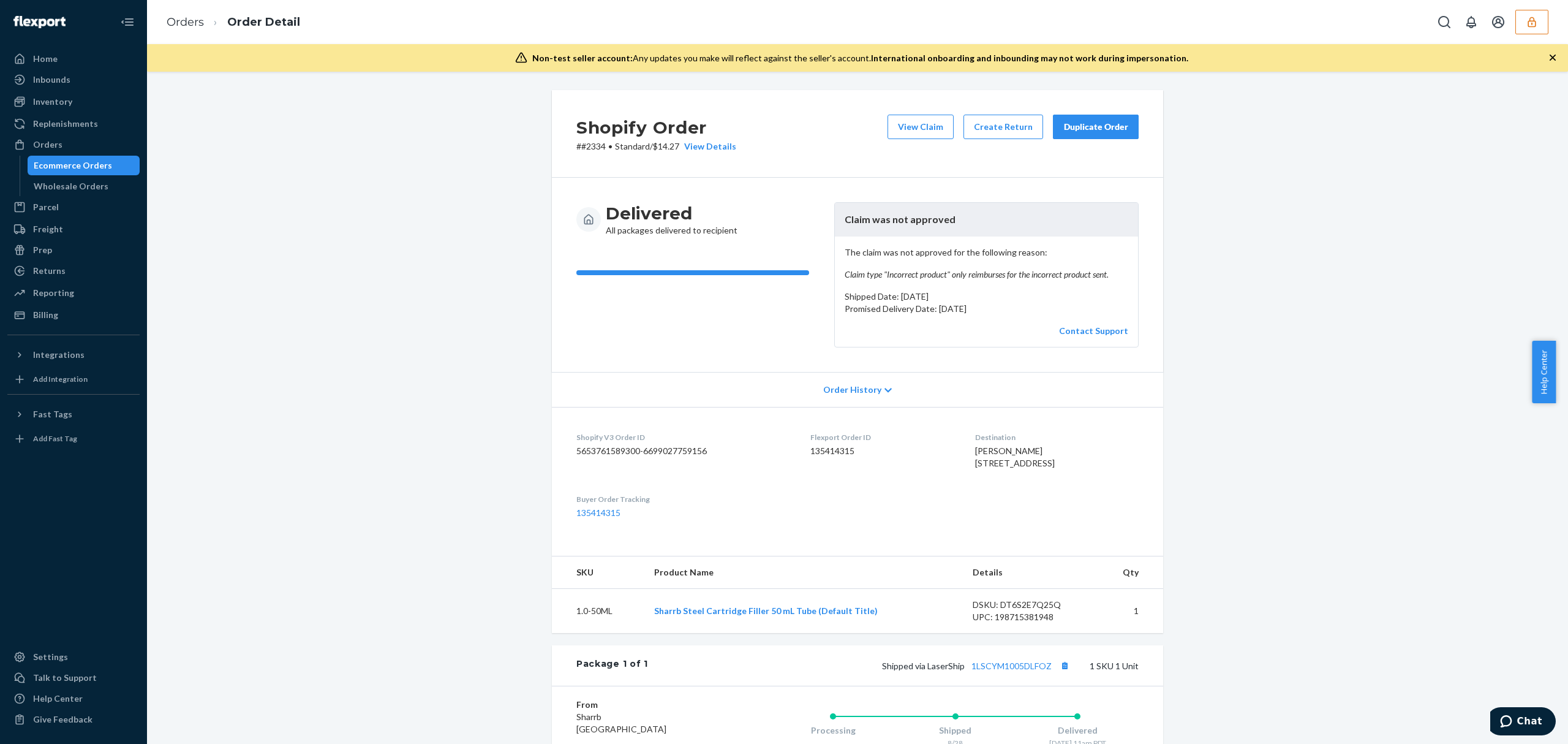
click at [1066, 620] on td "DSKU: DT6S2E7Q25Q UPC: 198715381948" at bounding box center [1030, 611] width 134 height 45
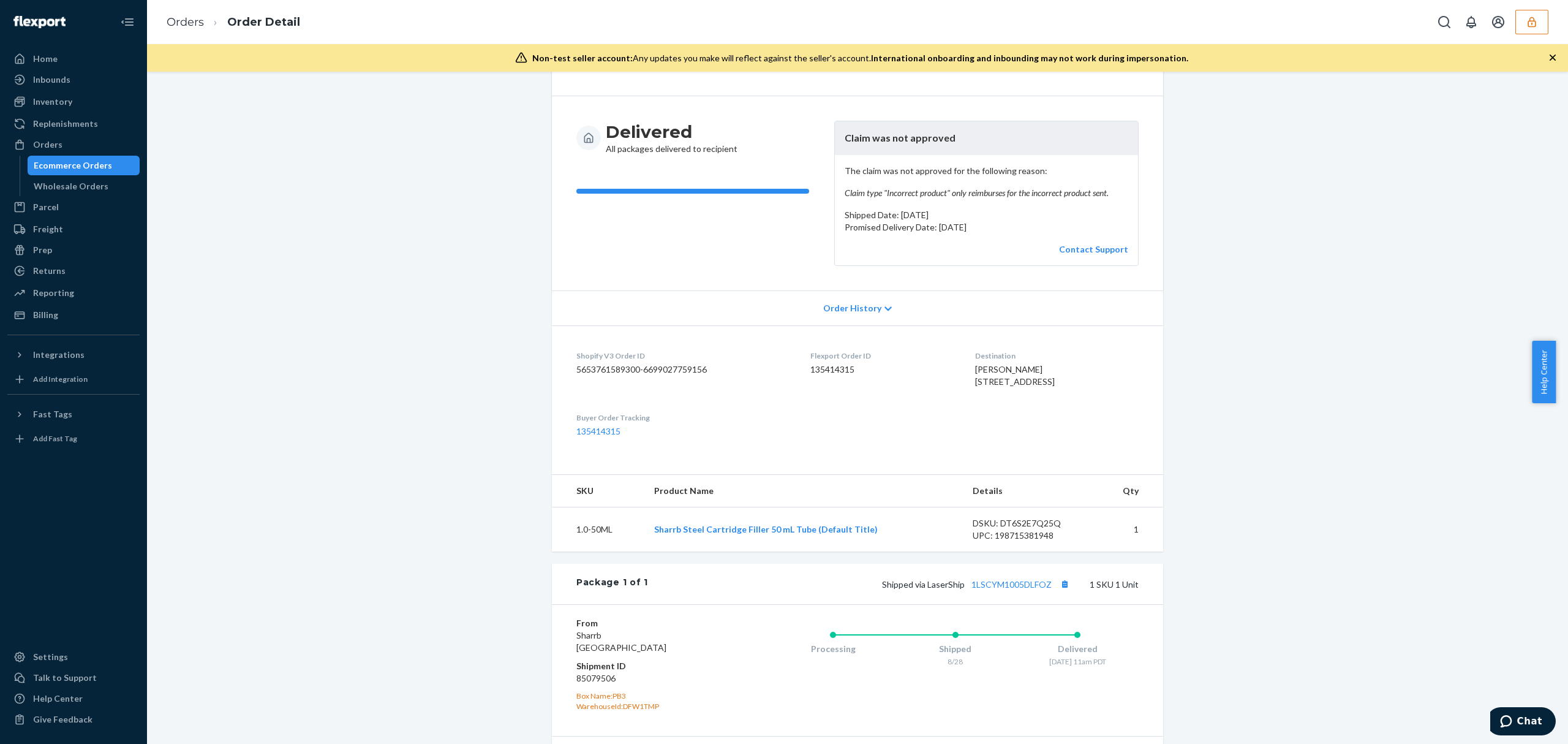
click at [1534, 20] on icon "button" at bounding box center [1532, 22] width 12 height 12
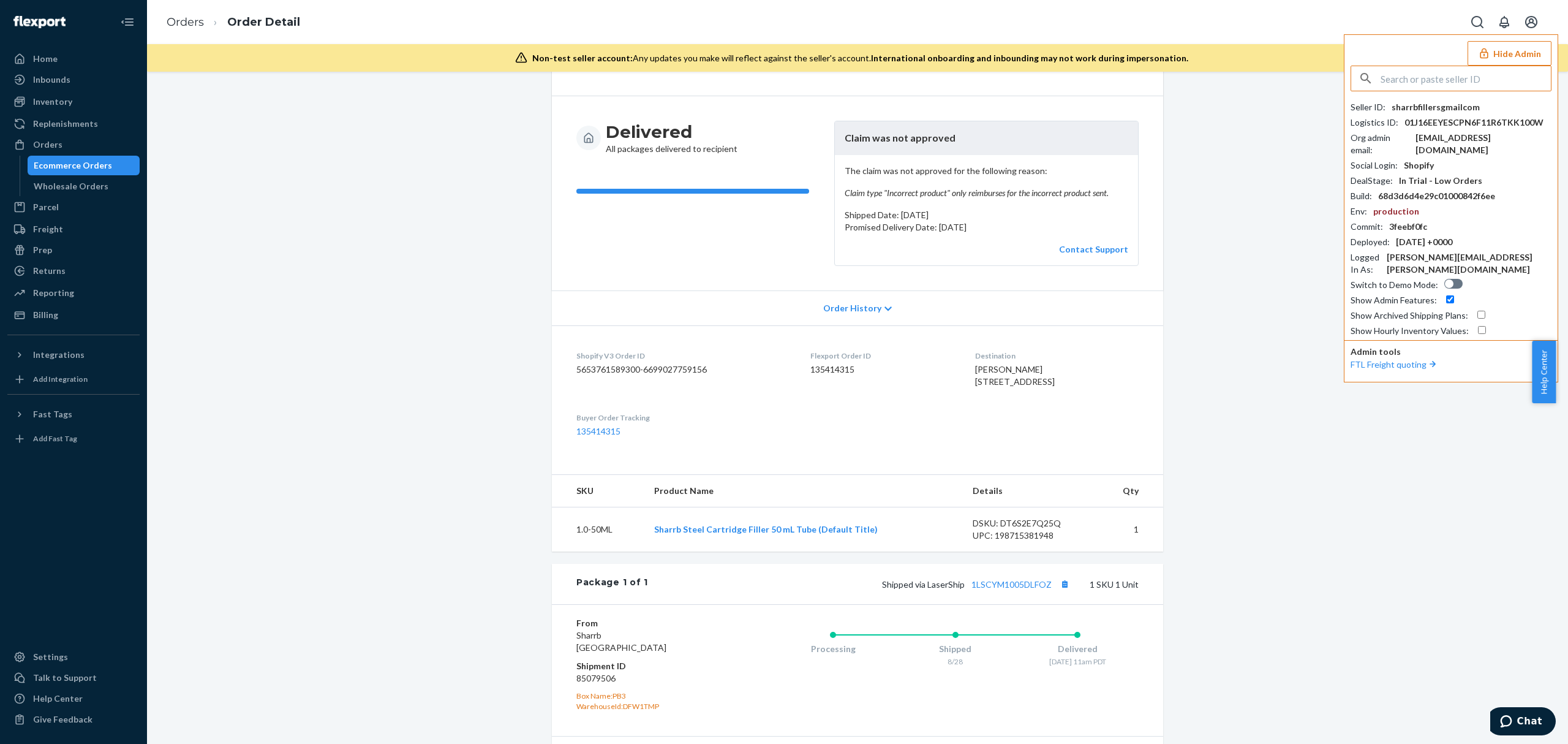
click at [1458, 72] on input "text" at bounding box center [1465, 79] width 170 height 24
type input "jrmongcal@gmail.com"
click at [1423, 113] on span "trycomfrtgmailcom" at bounding box center [1434, 107] width 142 height 12
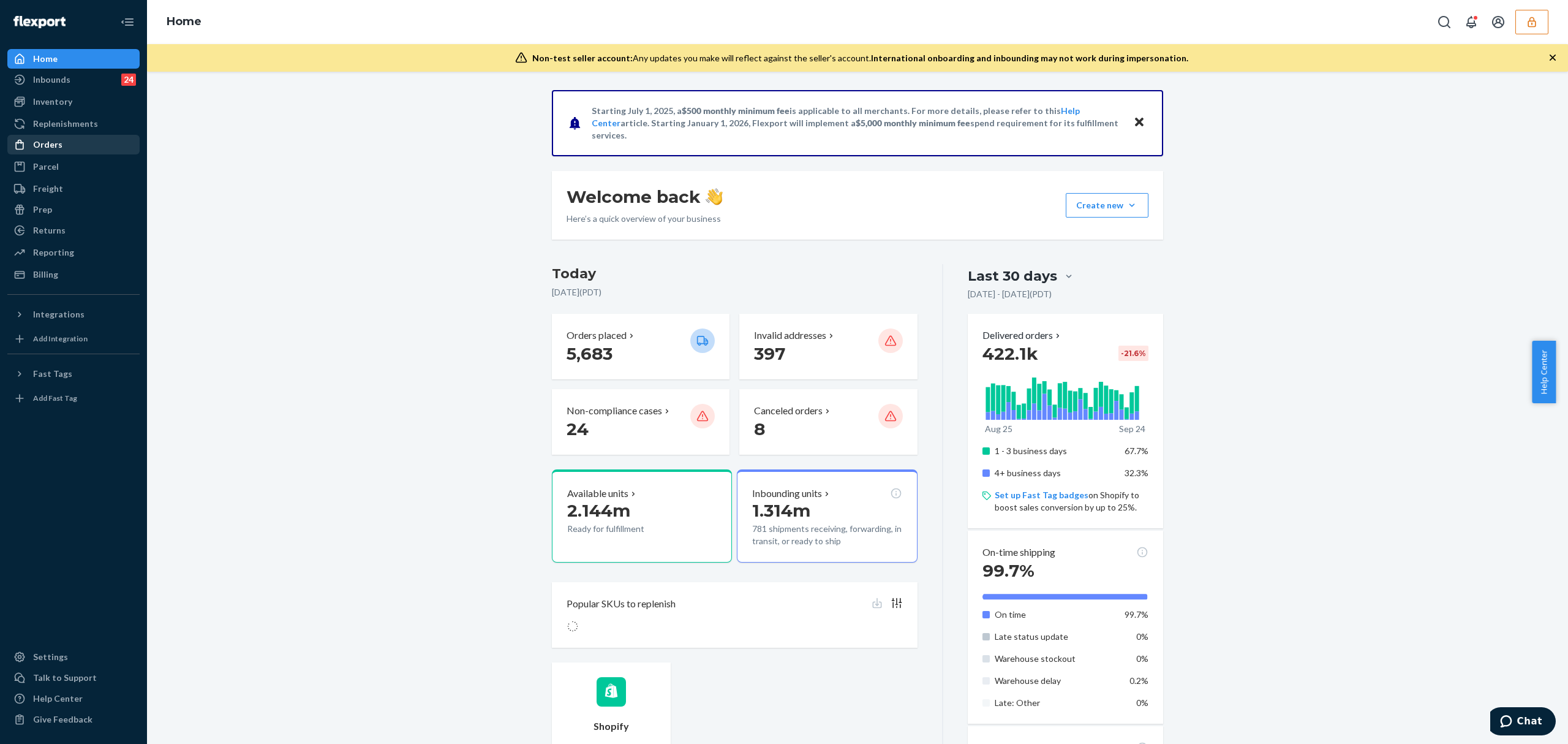
click at [36, 139] on div "Orders" at bounding box center [48, 144] width 29 height 12
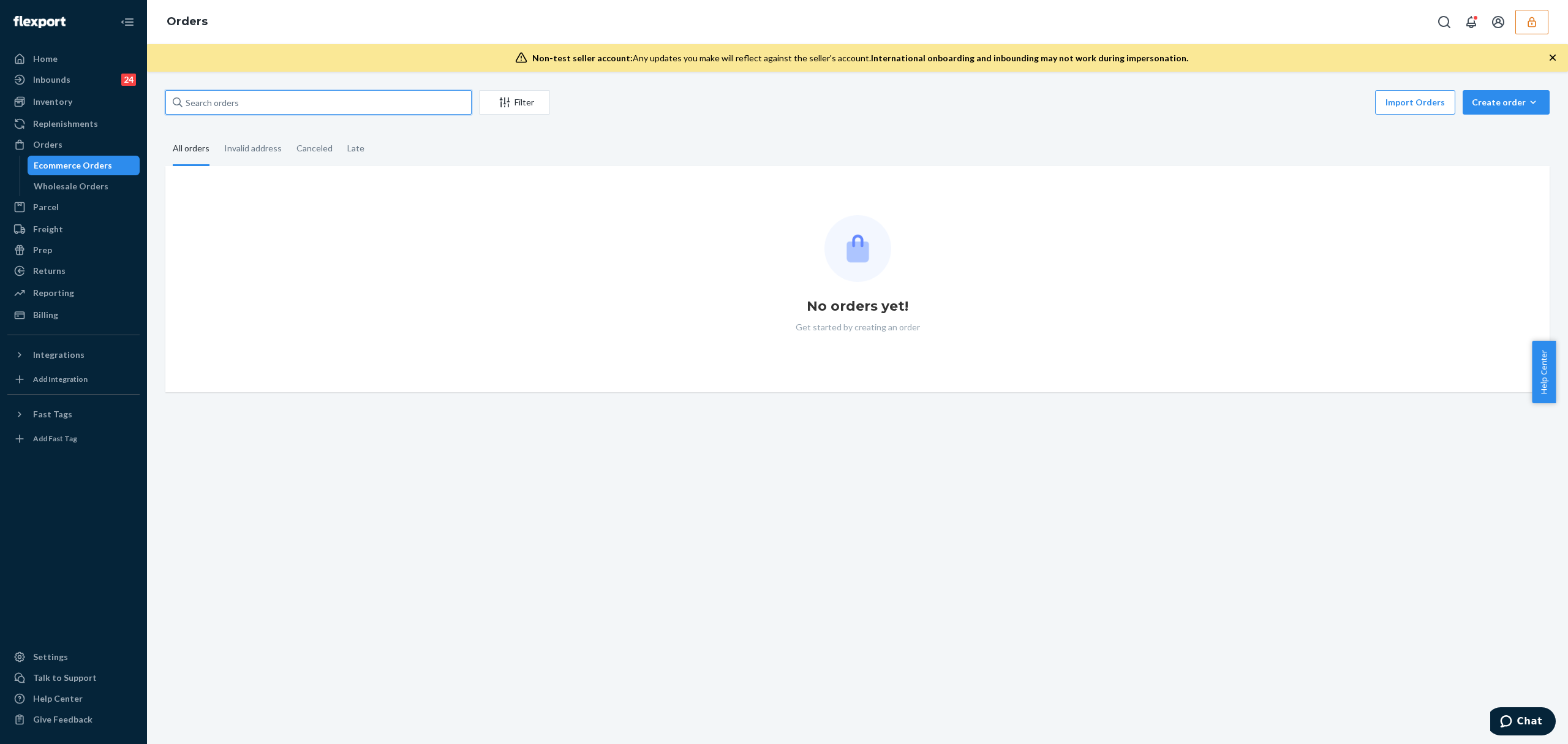
click at [224, 113] on input "text" at bounding box center [318, 102] width 306 height 24
click at [239, 107] on input "text" at bounding box center [318, 102] width 306 height 24
paste input "255249224"
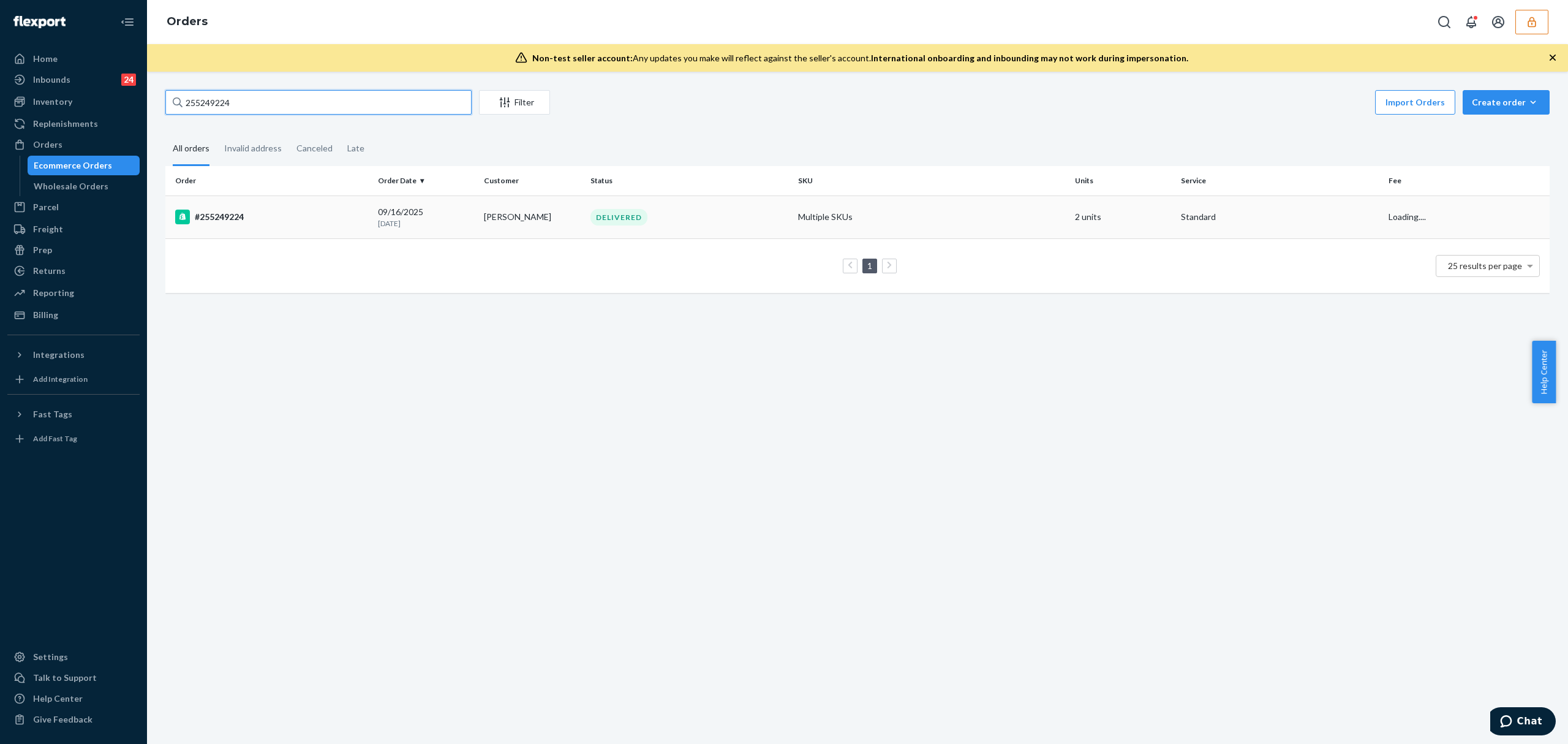
type input "255249224"
click at [289, 216] on div "#255249224" at bounding box center [271, 217] width 193 height 15
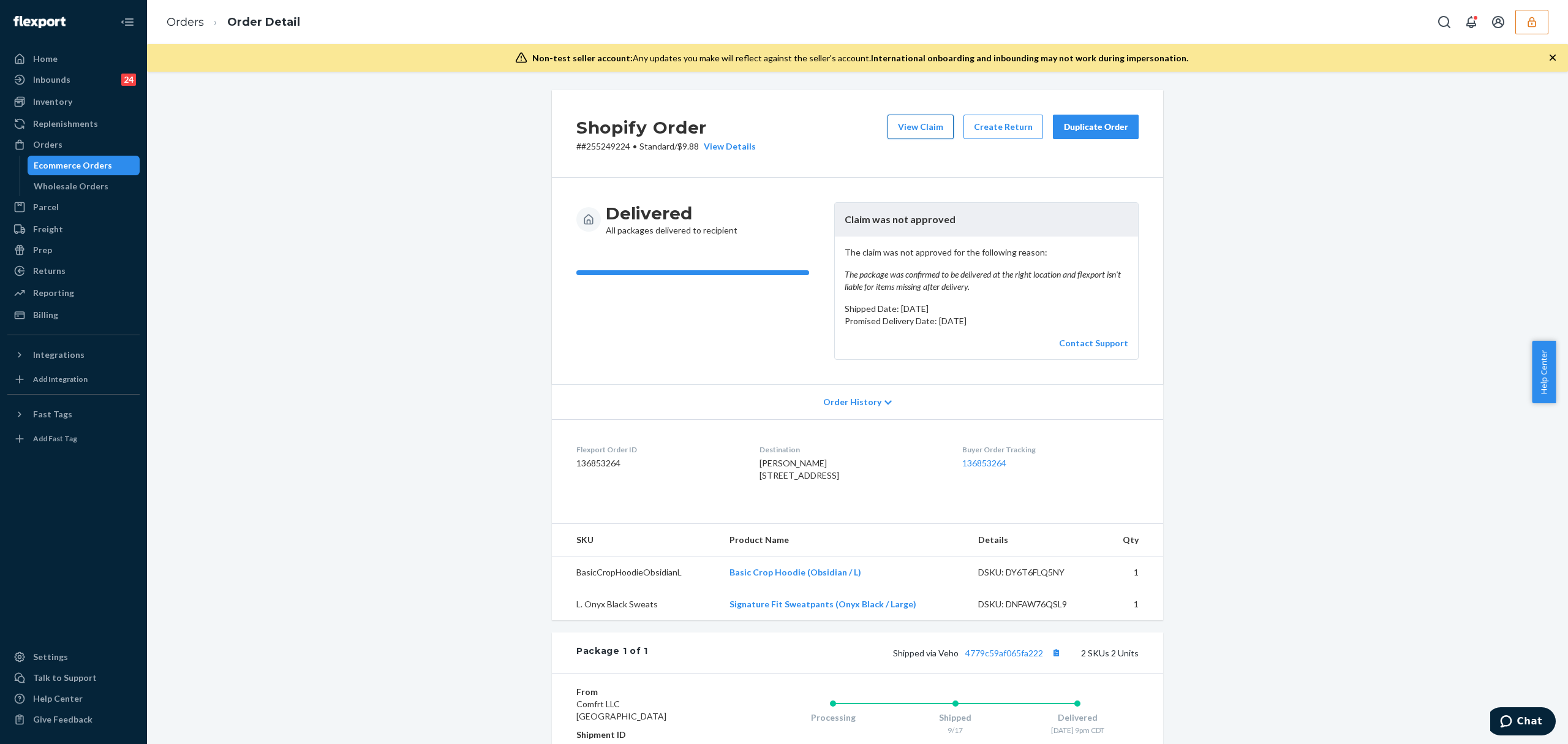
click at [908, 129] on button "View Claim" at bounding box center [921, 126] width 66 height 24
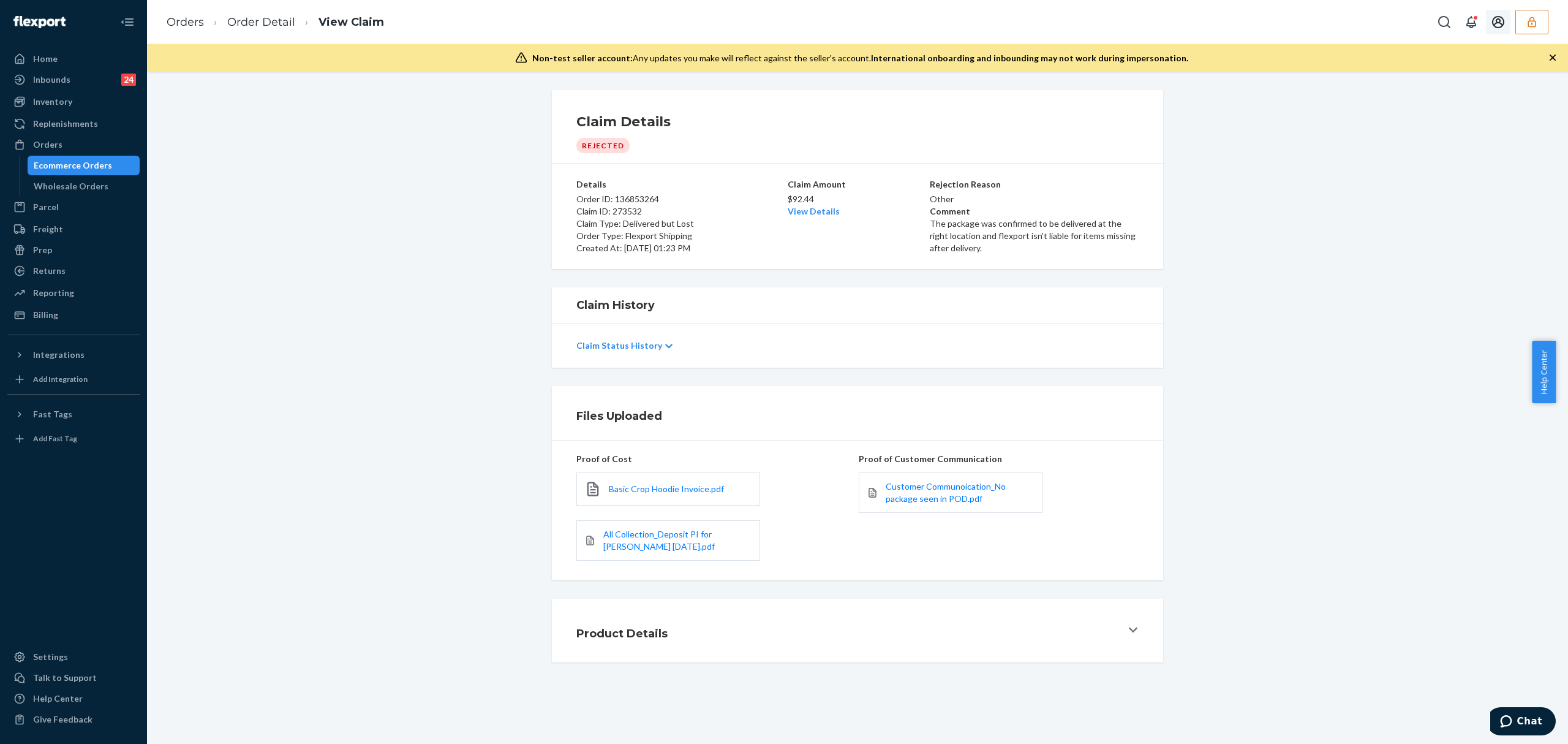
drag, startPoint x: 1532, startPoint y: 24, endPoint x: 1532, endPoint y: 32, distance: 8.0
click at [1532, 27] on icon "button" at bounding box center [1532, 22] width 12 height 12
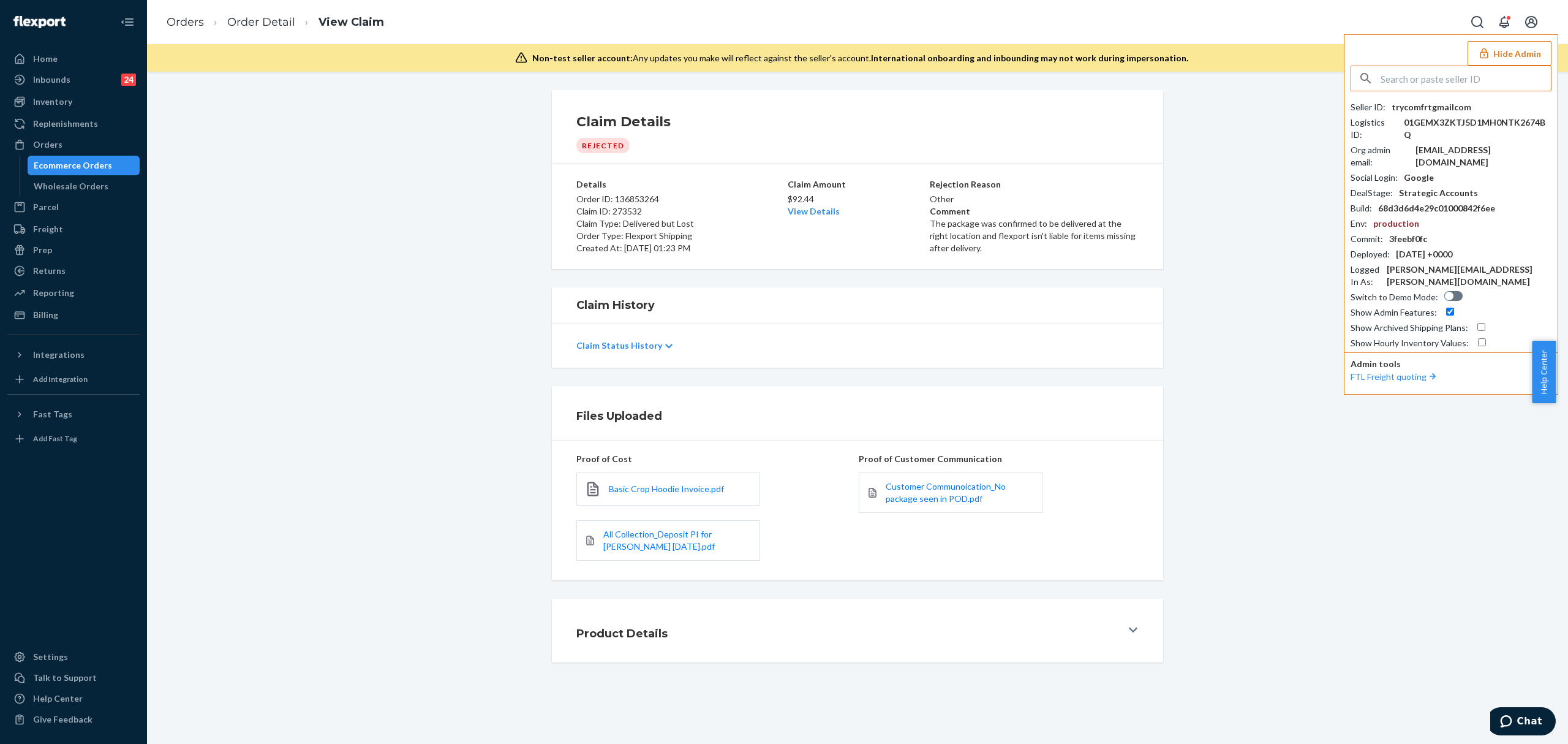
click at [1448, 84] on input "text" at bounding box center [1465, 79] width 170 height 24
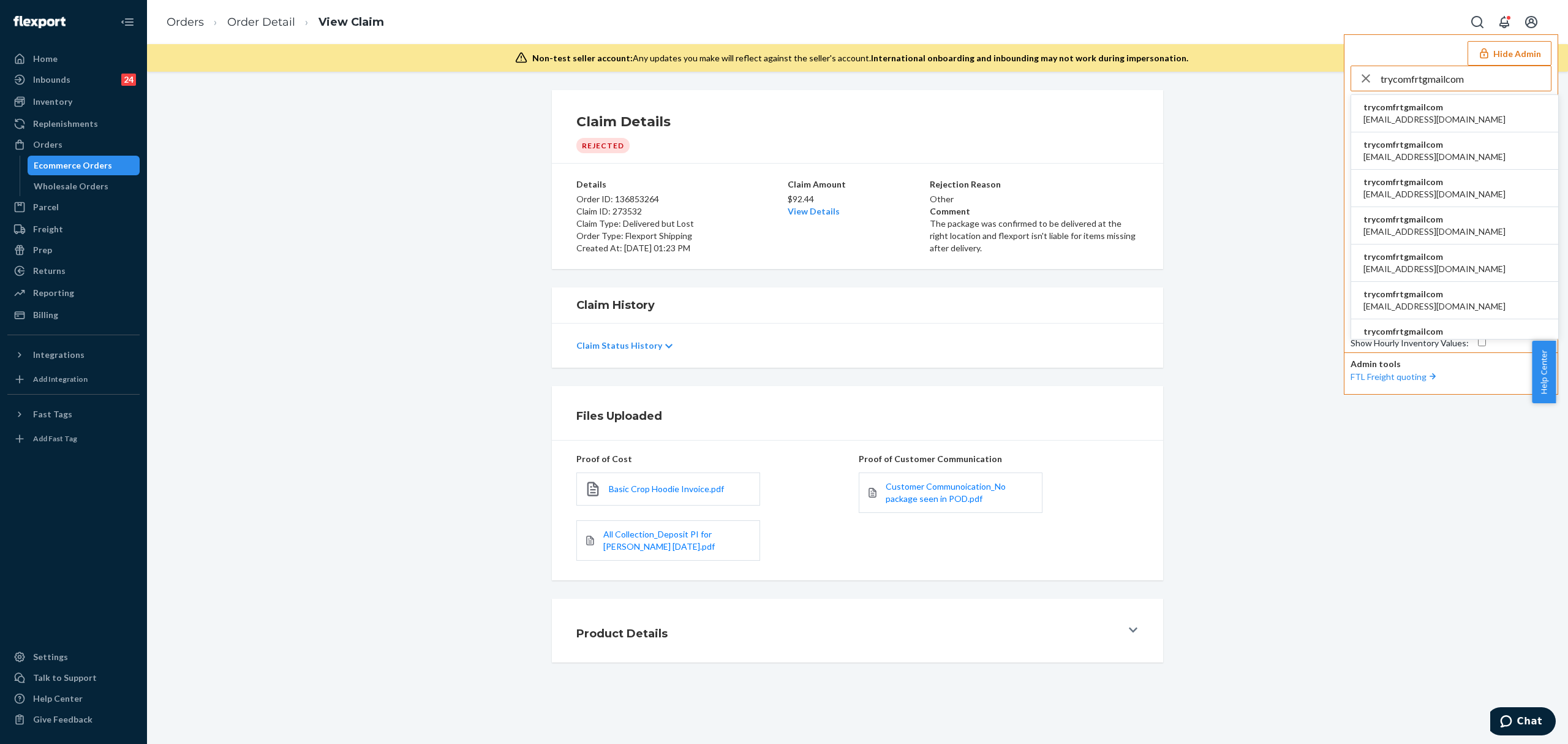
type input "trycomfrtgmailcom"
click at [1403, 102] on span "trycomfrtgmailcom" at bounding box center [1434, 107] width 142 height 12
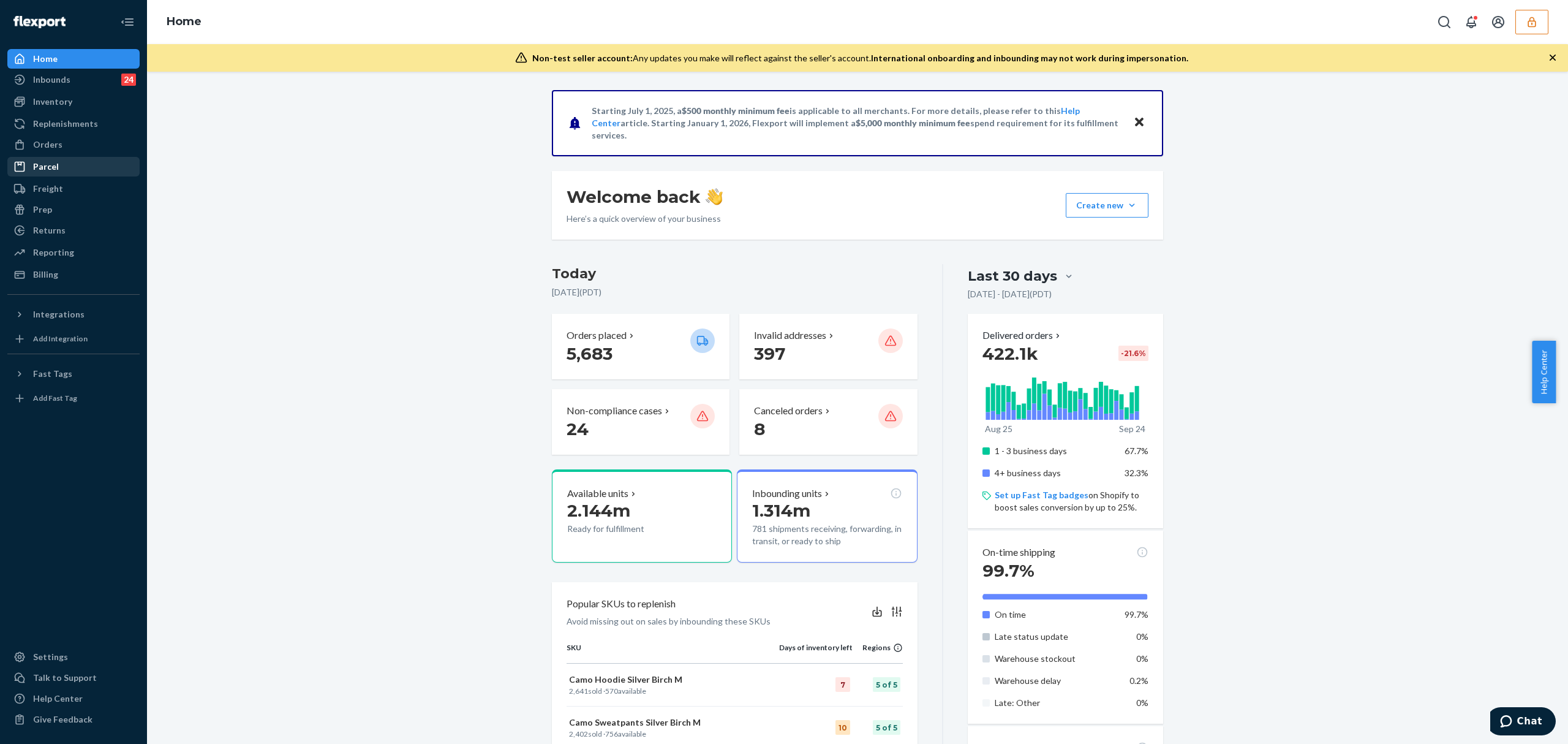
drag, startPoint x: 45, startPoint y: 147, endPoint x: 112, endPoint y: 163, distance: 68.9
click at [45, 147] on div "Orders" at bounding box center [48, 144] width 29 height 12
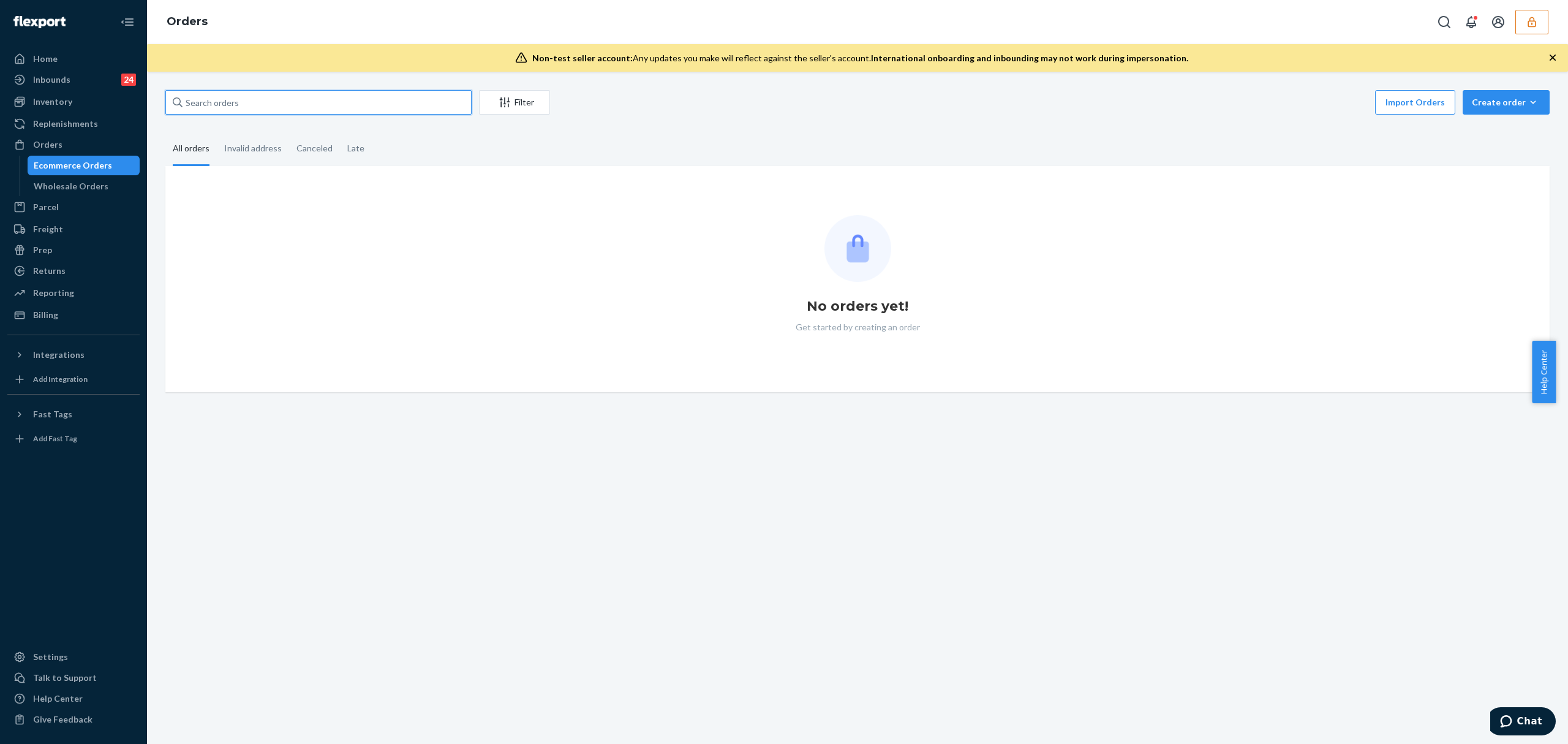
click at [225, 103] on input "text" at bounding box center [318, 102] width 306 height 24
paste input "134977075"
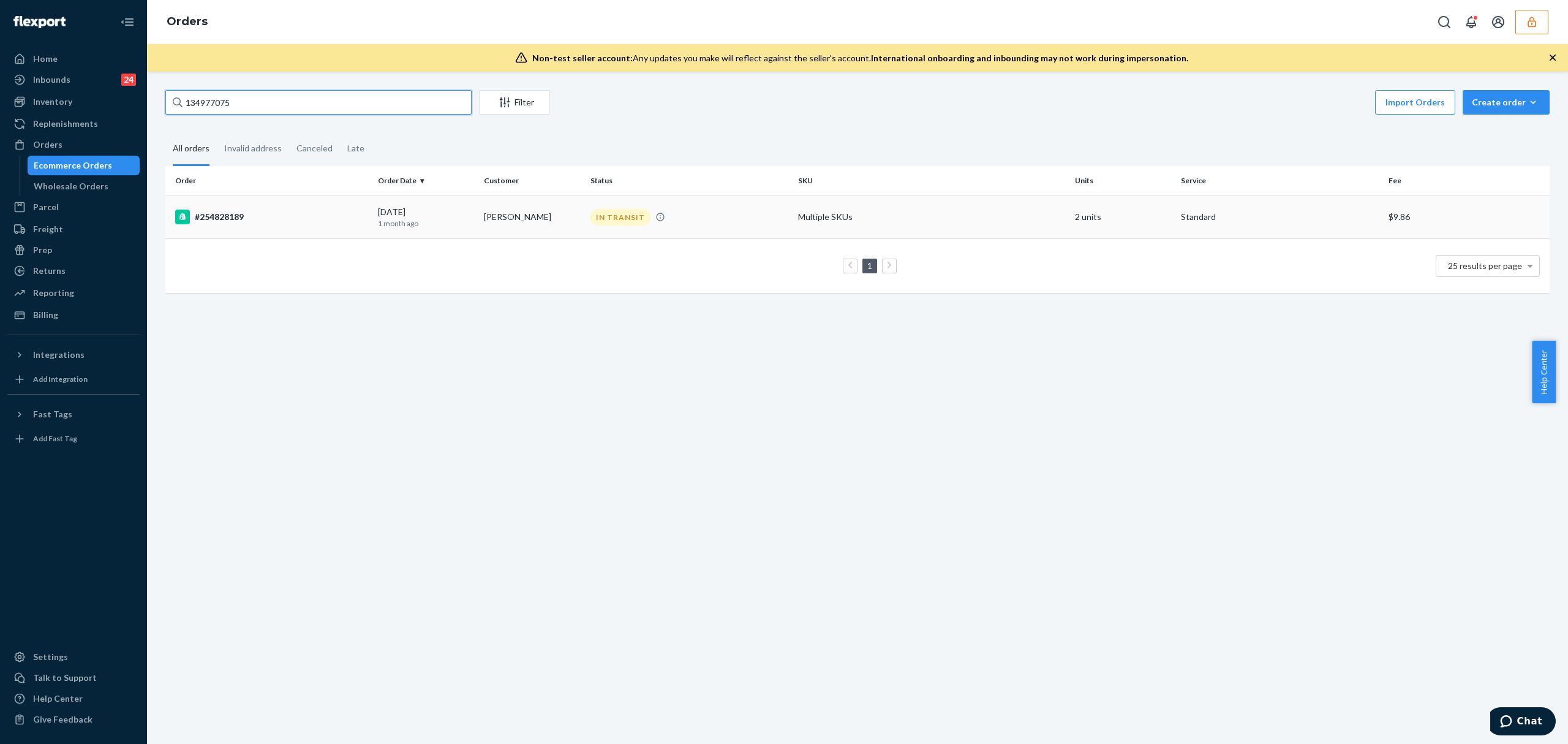
type input "134977075"
click at [340, 200] on td "#254828189" at bounding box center [269, 216] width 207 height 43
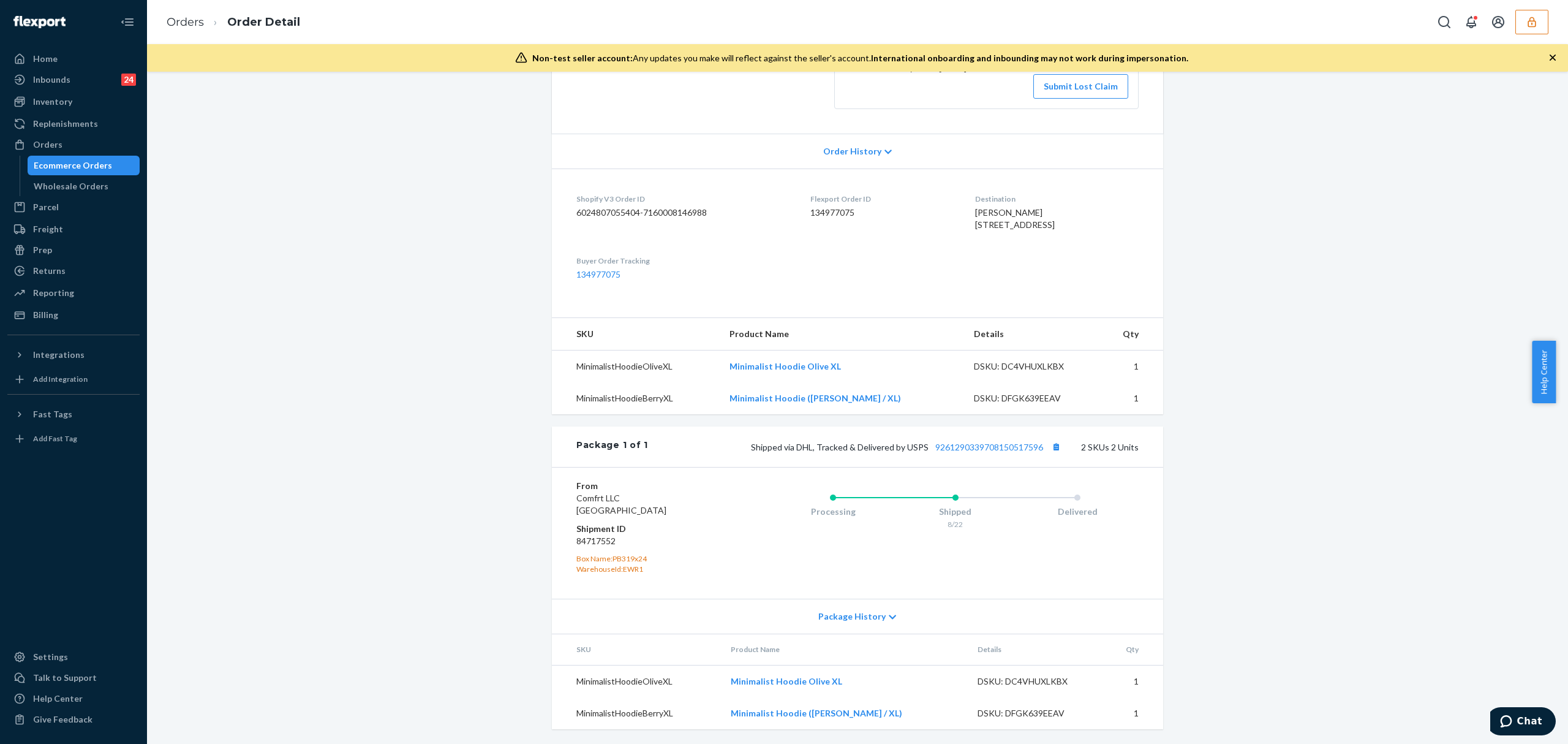
scroll to position [258, 0]
click at [1003, 438] on div "Shipped via DHL, Tracked & Delivered by USPS 9261290339708150517596 2 SKUs 2 Un…" at bounding box center [893, 447] width 491 height 16
click at [1002, 441] on div "Shipped via DHL, Tracked & Delivered by USPS 9261290339708150517596 2 SKUs 2 Un…" at bounding box center [893, 447] width 491 height 16
click at [992, 449] on link "9261290339708150517596" at bounding box center [989, 447] width 108 height 11
click at [810, 207] on dd "134977075" at bounding box center [882, 212] width 144 height 12
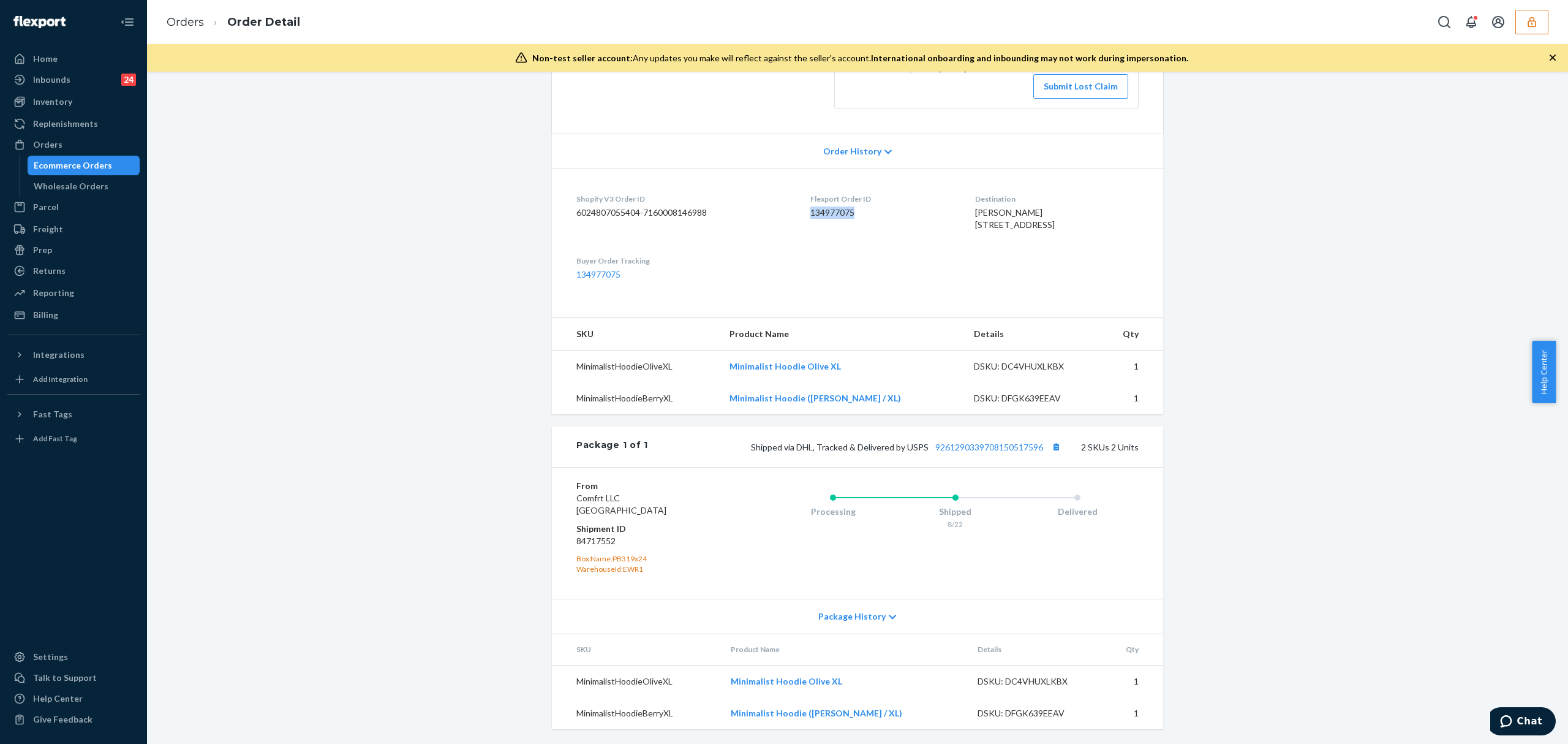
click at [810, 207] on dd "134977075" at bounding box center [882, 212] width 144 height 12
copy dd "134977075"
click at [1517, 15] on button "button" at bounding box center [1532, 22] width 33 height 24
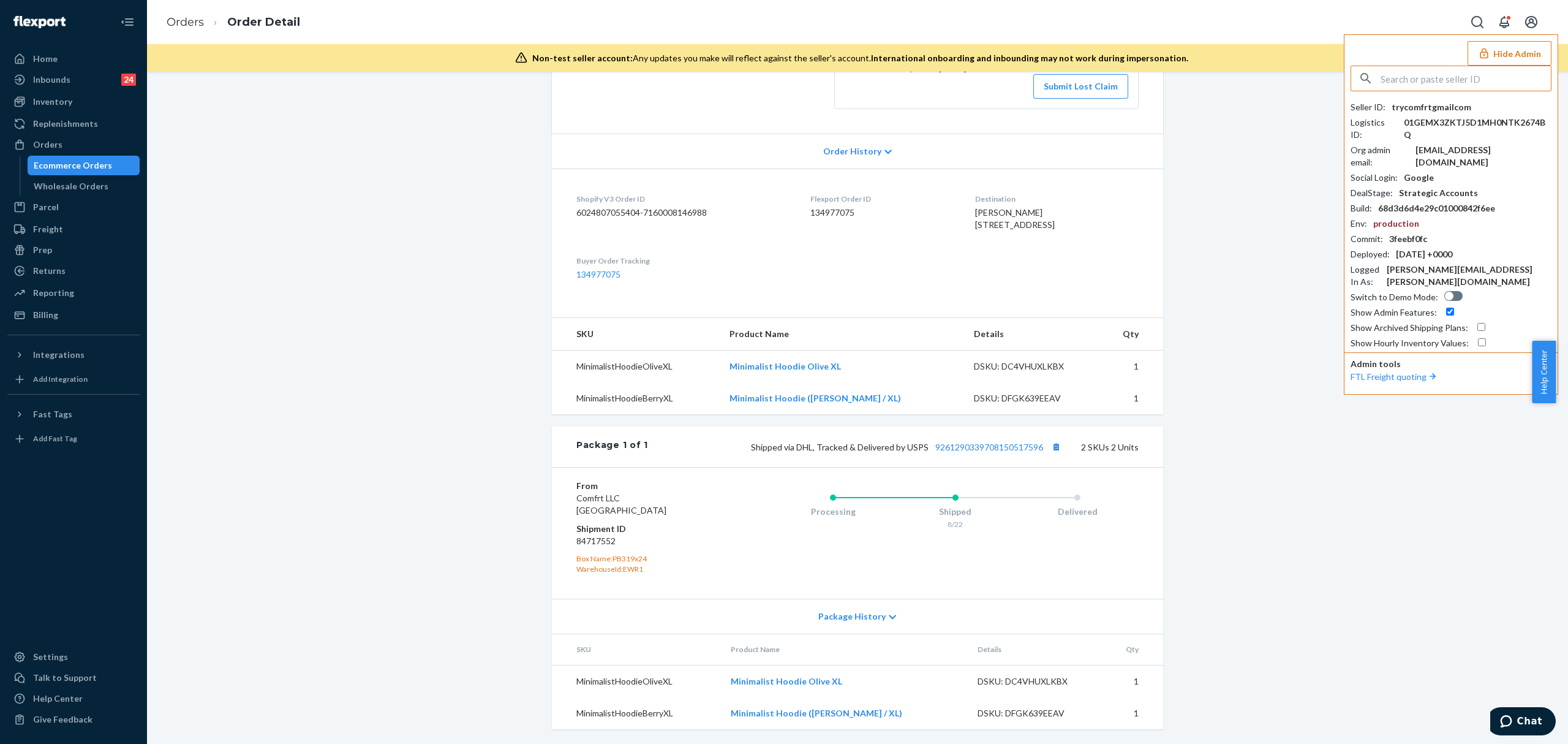
click at [1453, 79] on input "text" at bounding box center [1465, 79] width 170 height 24
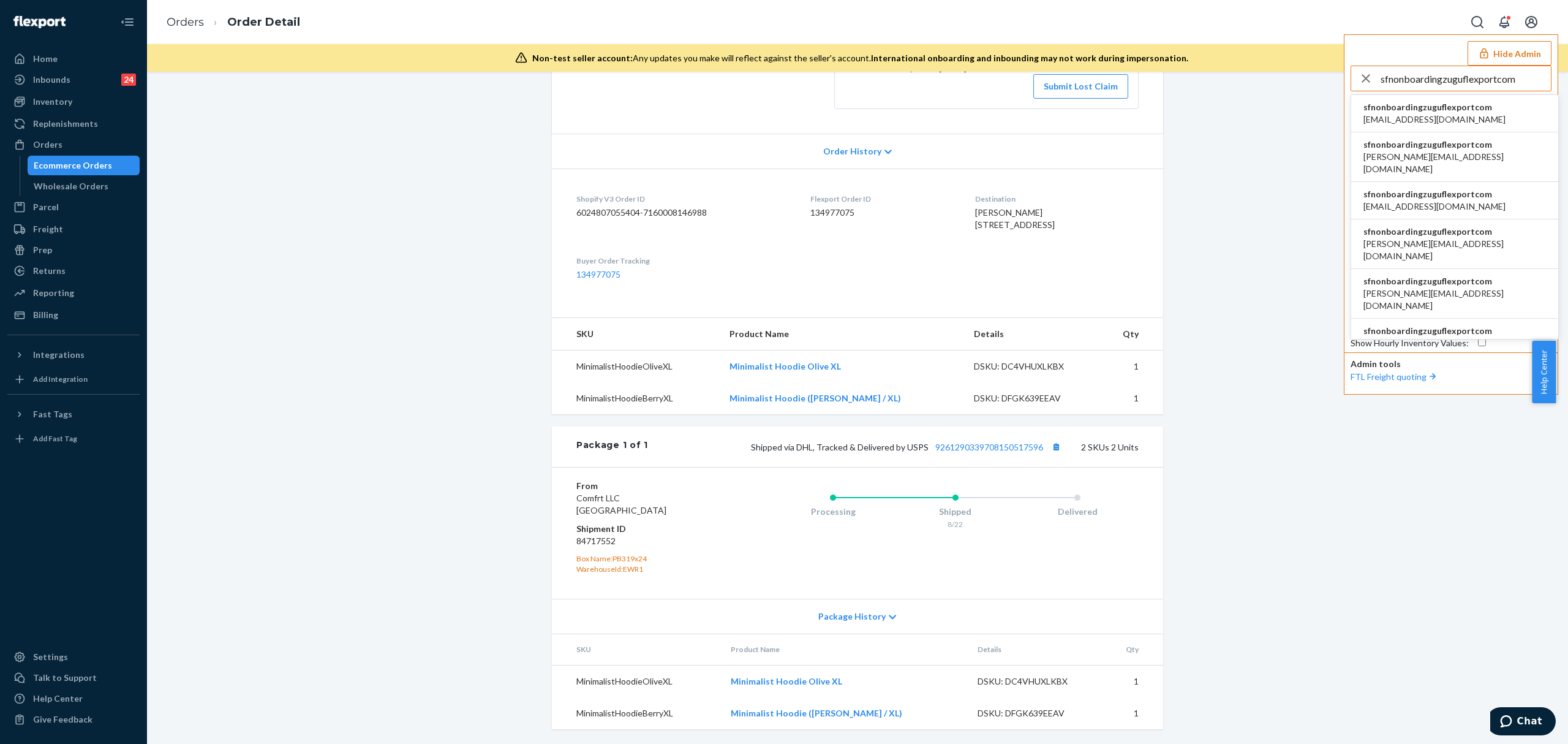
type input "sfnonboardingzuguflexportcom"
click at [1410, 110] on span "sfnonboardingzuguflexportcom" at bounding box center [1434, 107] width 142 height 12
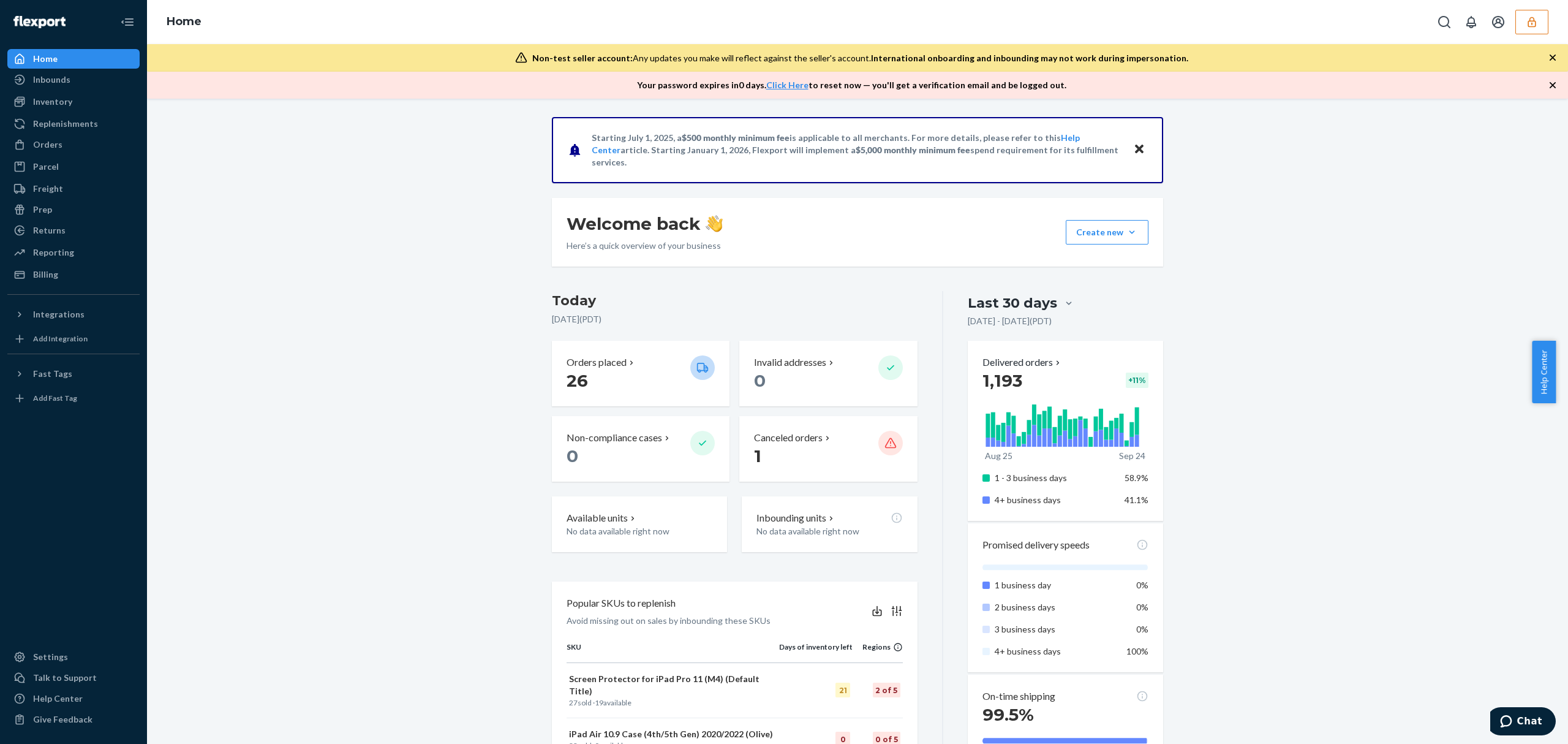
click at [59, 133] on link "Replenishments" at bounding box center [73, 124] width 132 height 19
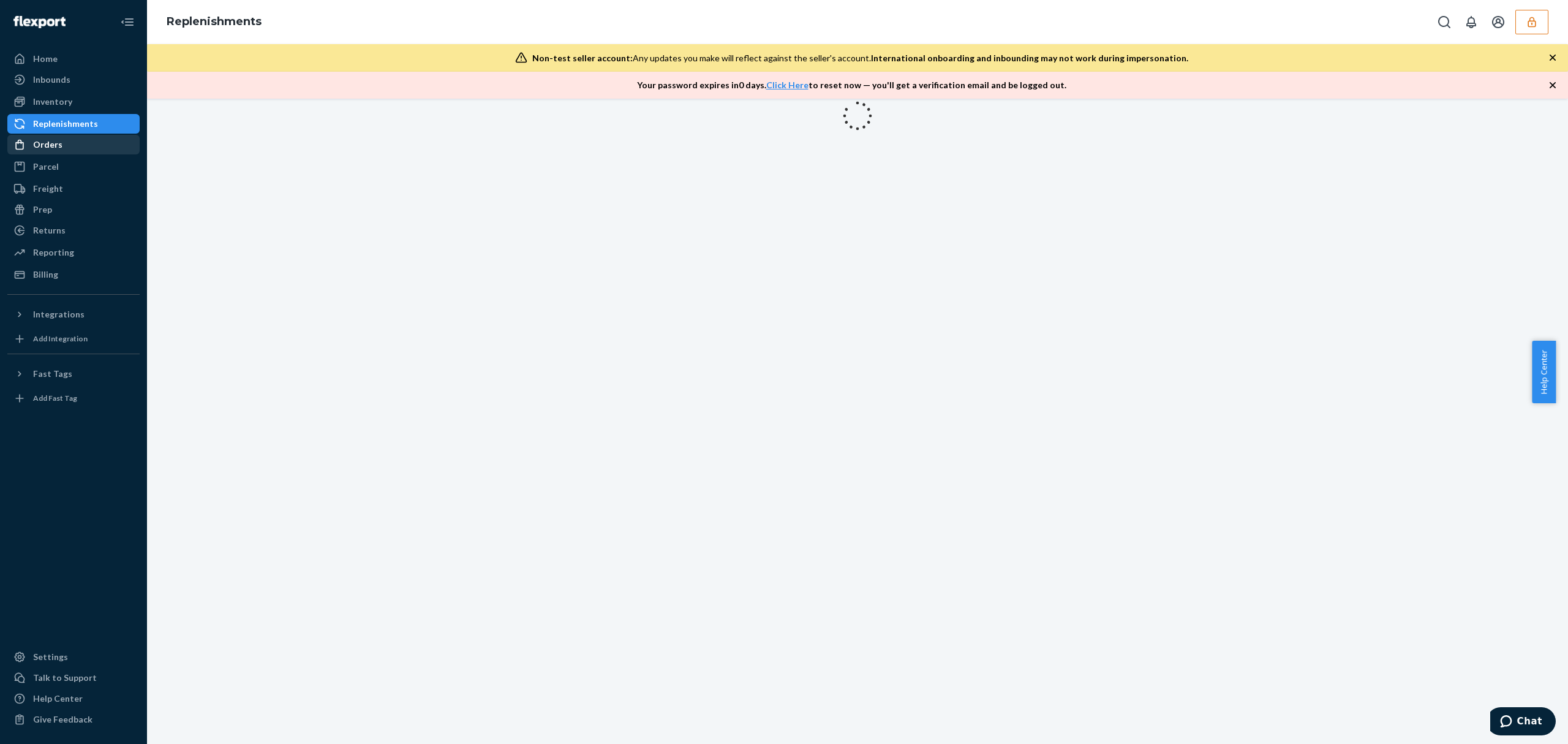
click at [59, 139] on div "Orders" at bounding box center [48, 144] width 29 height 12
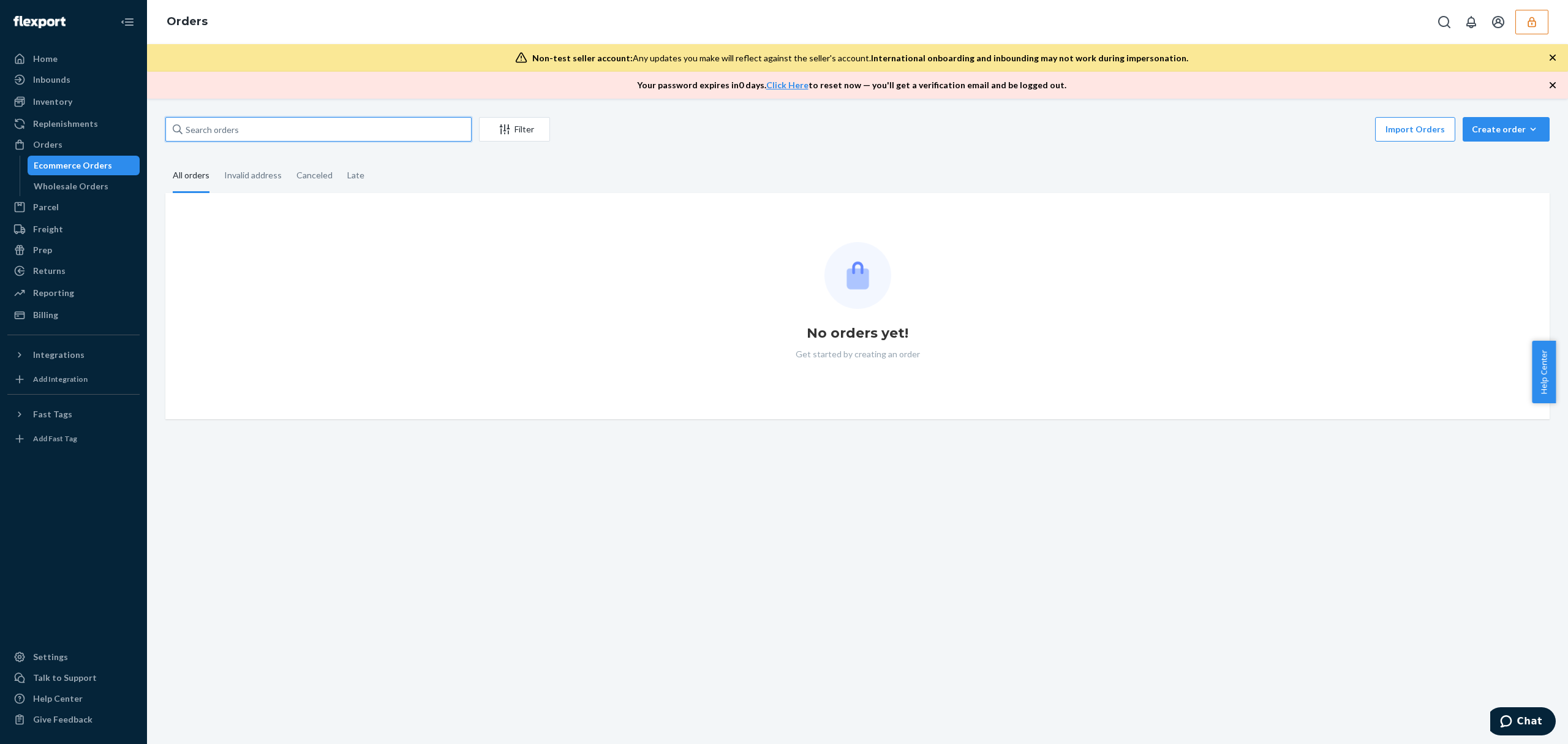
click at [280, 132] on input "text" at bounding box center [318, 129] width 306 height 24
paste input "136883515"
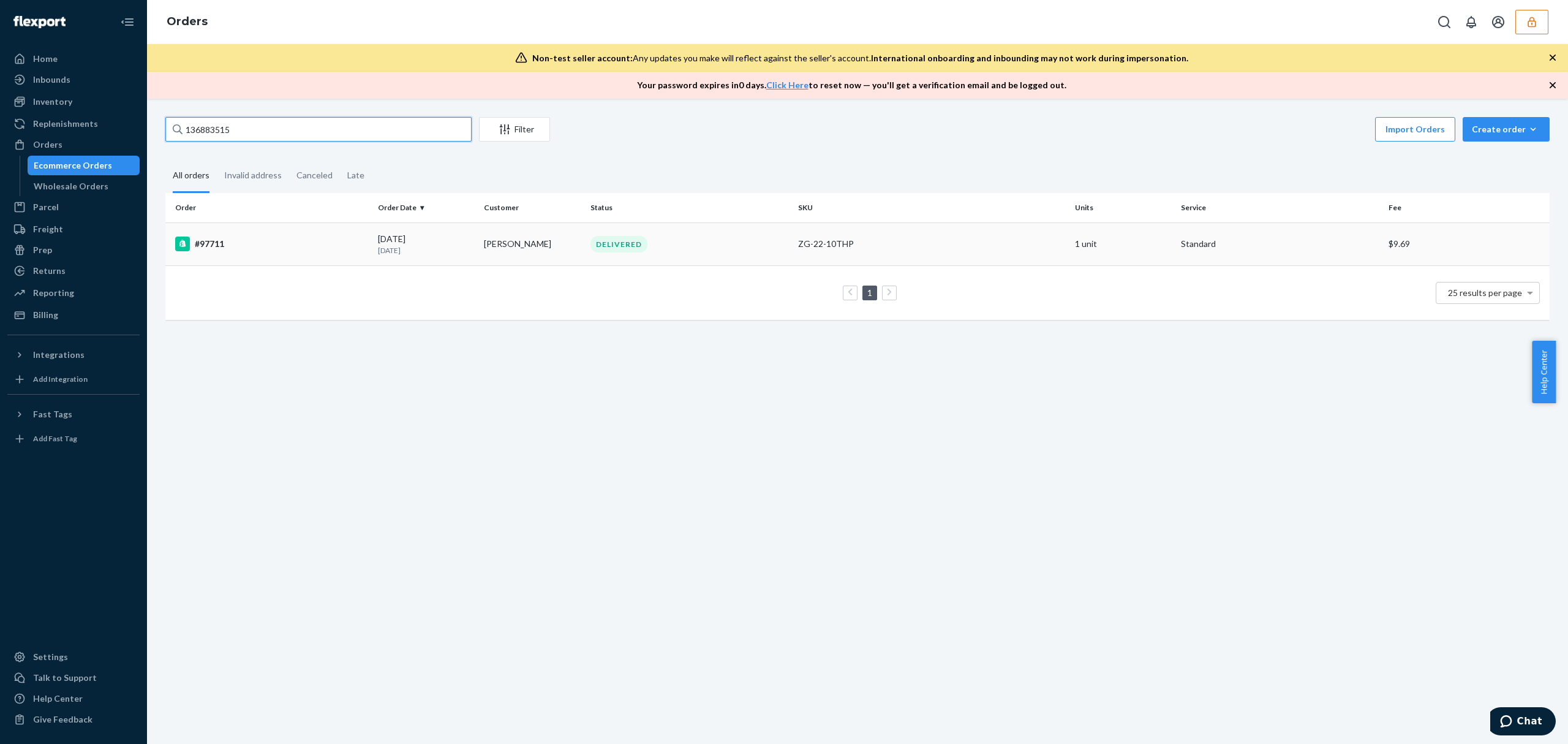
type input "136883515"
click at [265, 232] on td "#97711" at bounding box center [269, 243] width 207 height 43
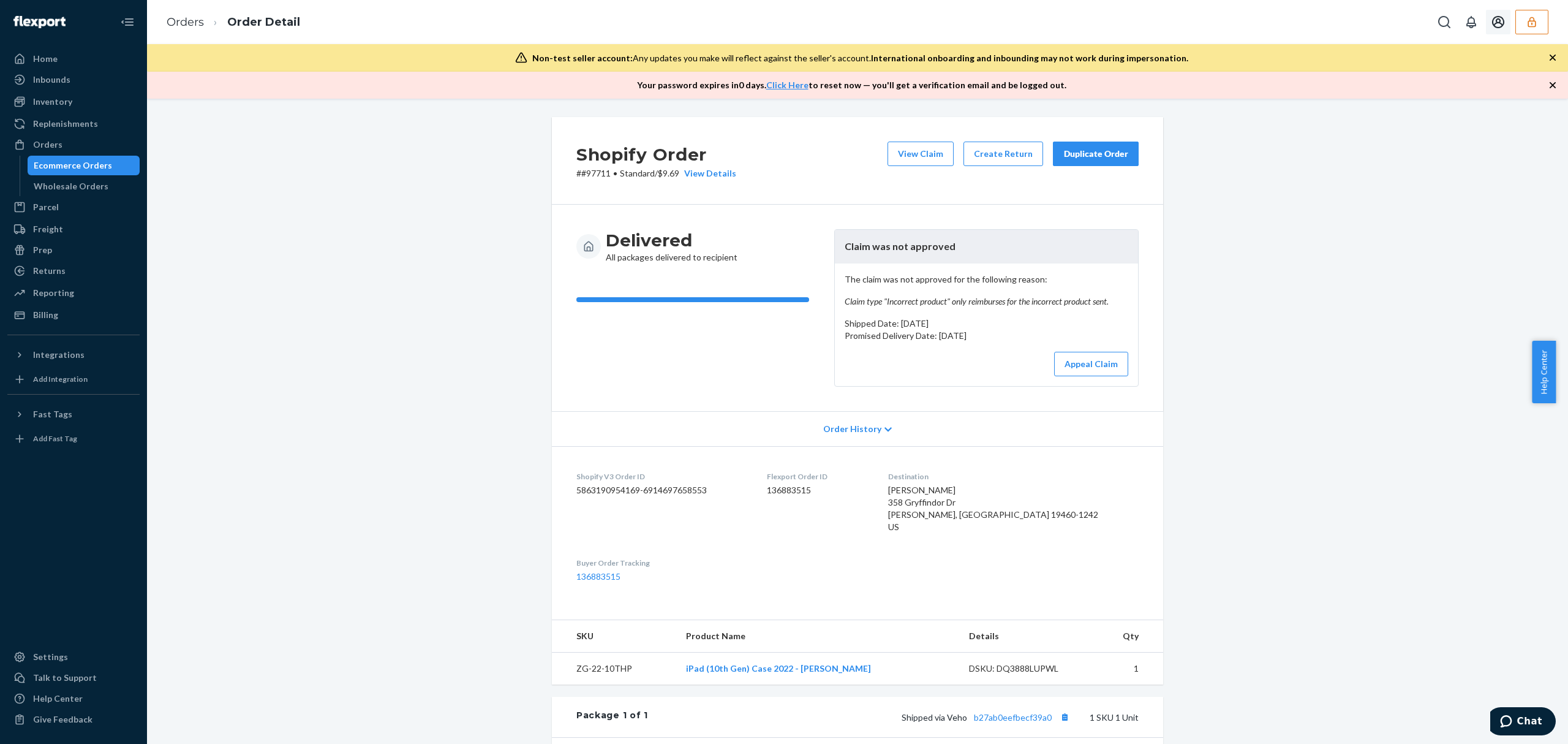
click at [1527, 24] on icon "button" at bounding box center [1532, 22] width 12 height 12
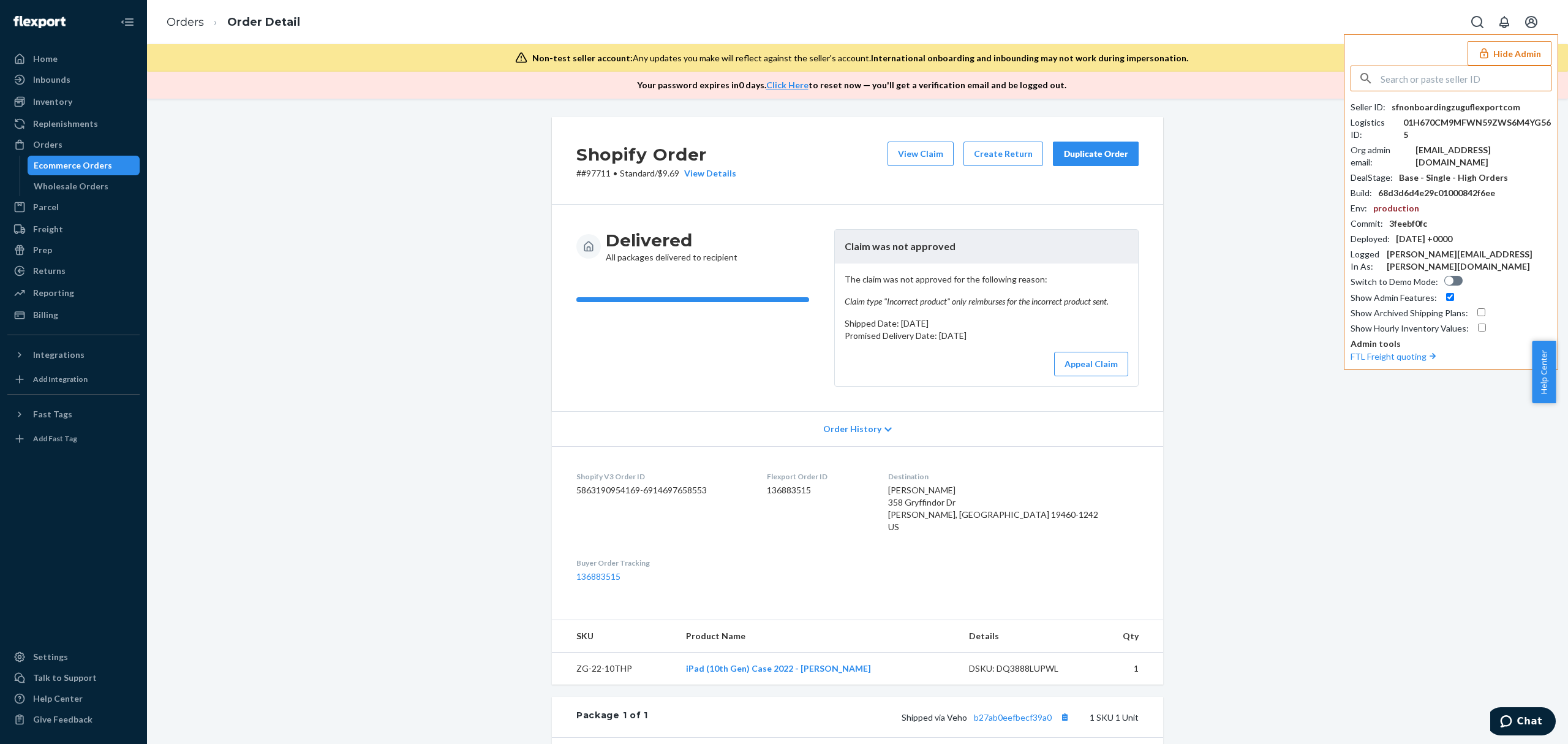
click at [1443, 79] on input "text" at bounding box center [1465, 79] width 170 height 24
type input "01GXZJW57NJXVBDWPRB3V9W5NA"
click at [1417, 113] on span "01GXZJW57N4ZDVZ3X6KCX485AY" at bounding box center [1434, 119] width 143 height 12
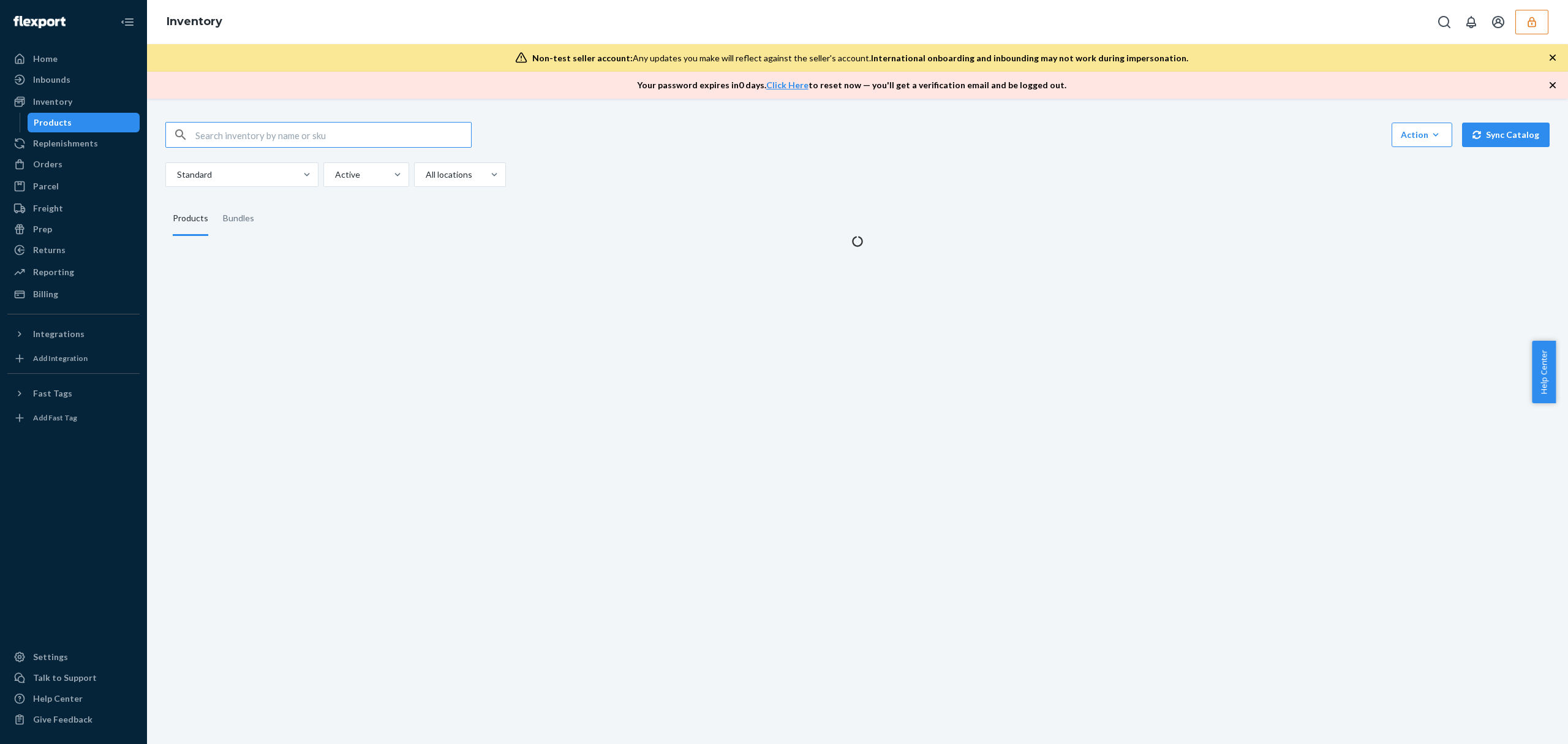
click at [235, 130] on input "text" at bounding box center [333, 135] width 275 height 24
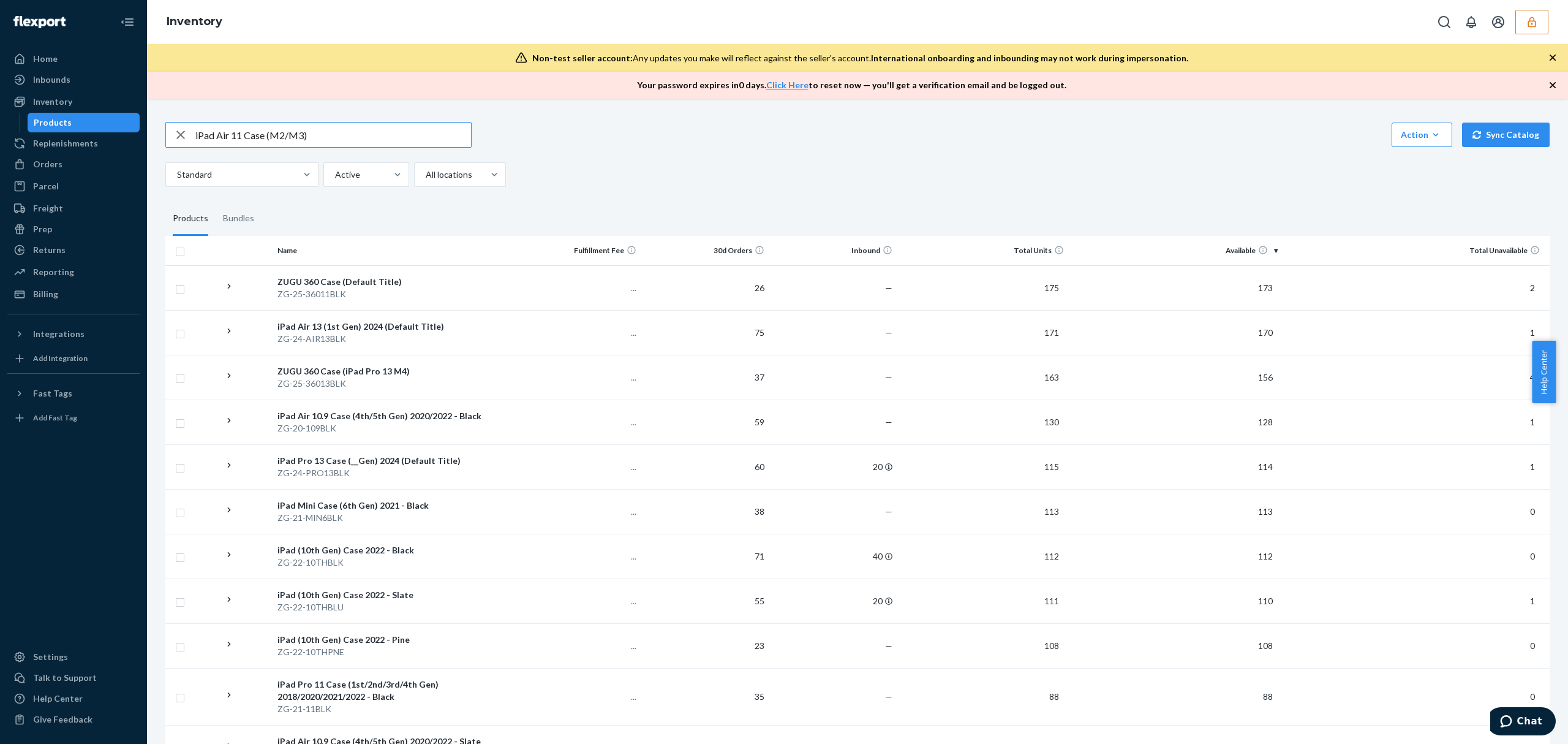
type input "iPad Air 11 Case (M2/M3)"
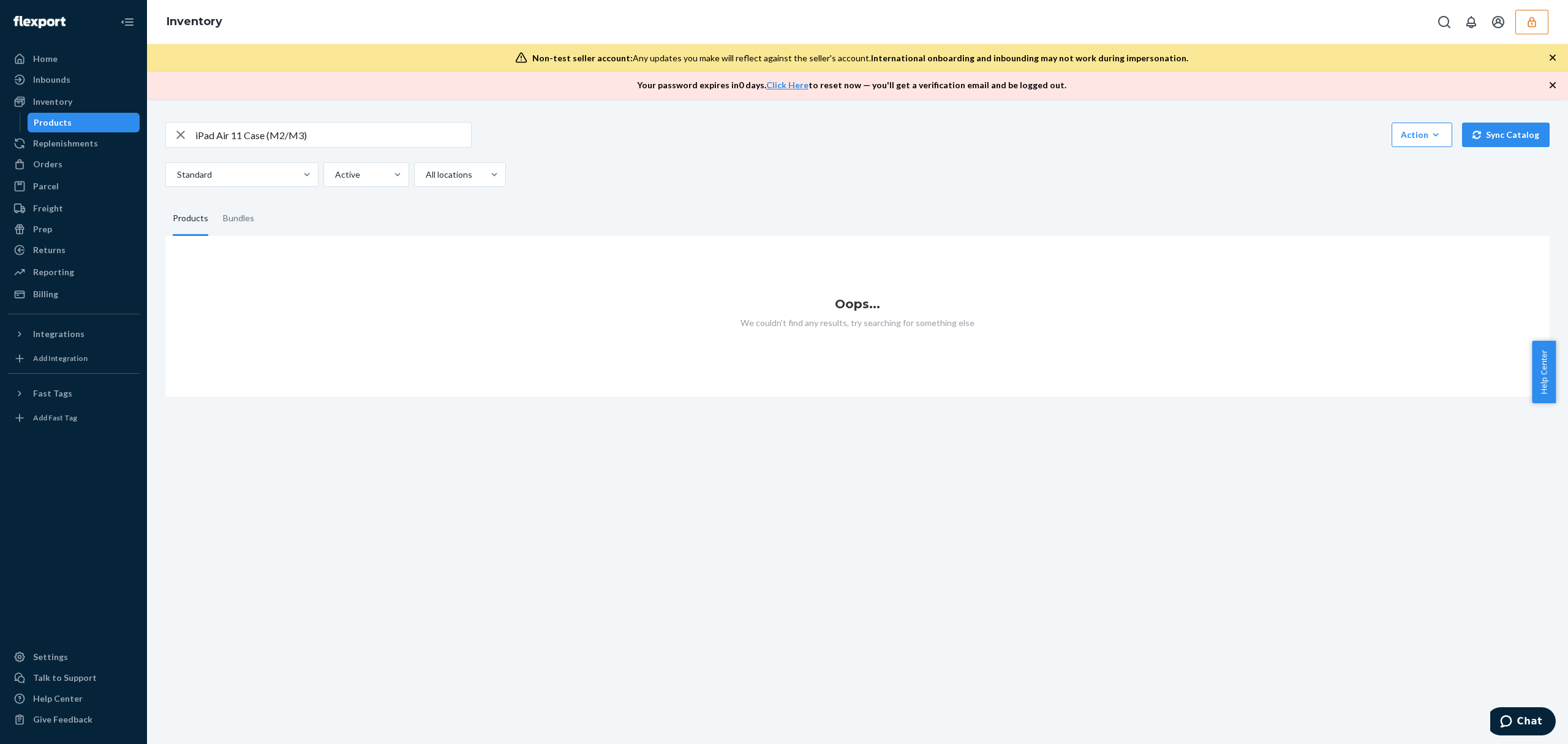
click at [313, 142] on input "iPad Air 11 Case (M2/M3)" at bounding box center [333, 135] width 275 height 24
click at [49, 289] on div "Billing" at bounding box center [45, 293] width 25 height 12
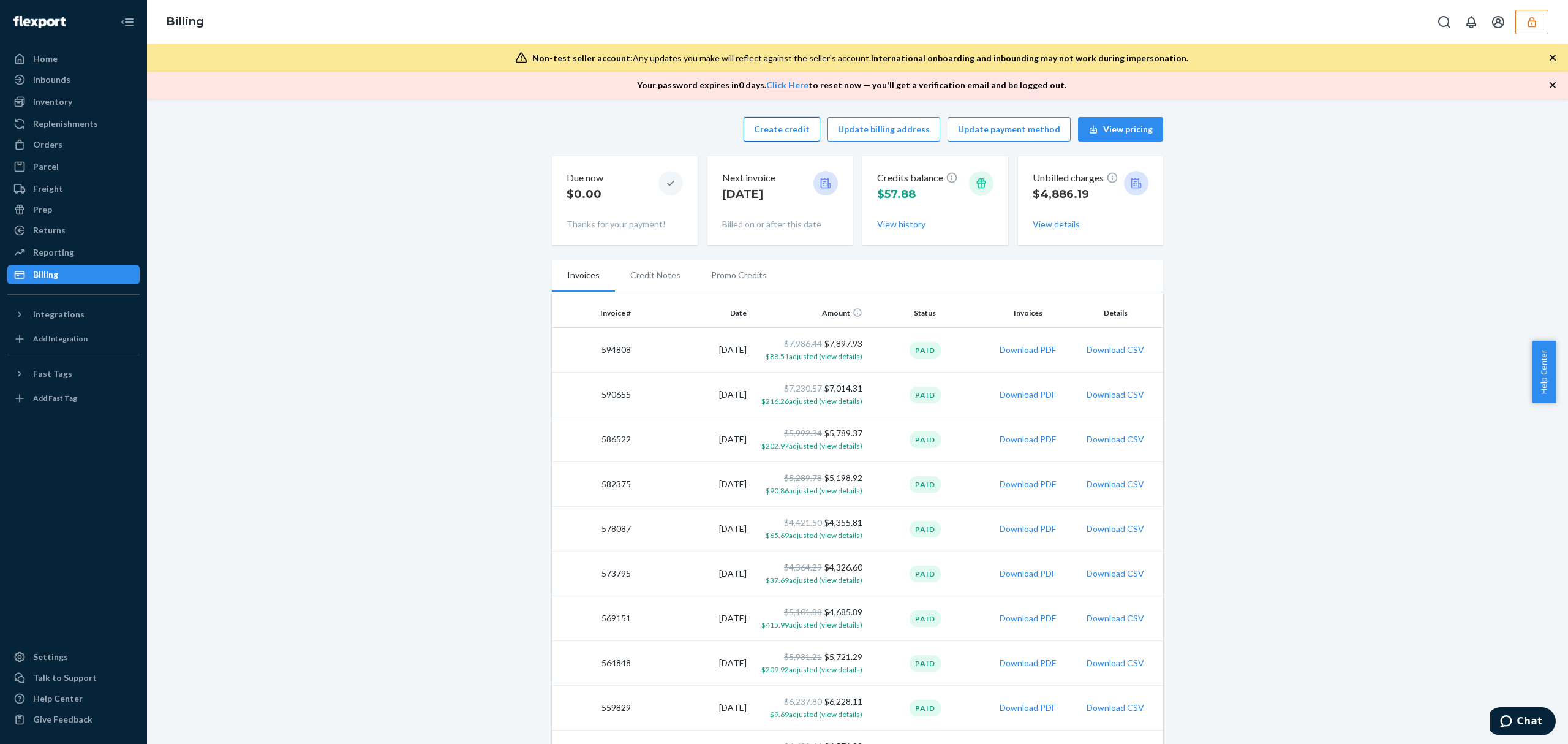
click at [807, 135] on button "Create credit" at bounding box center [782, 129] width 77 height 24
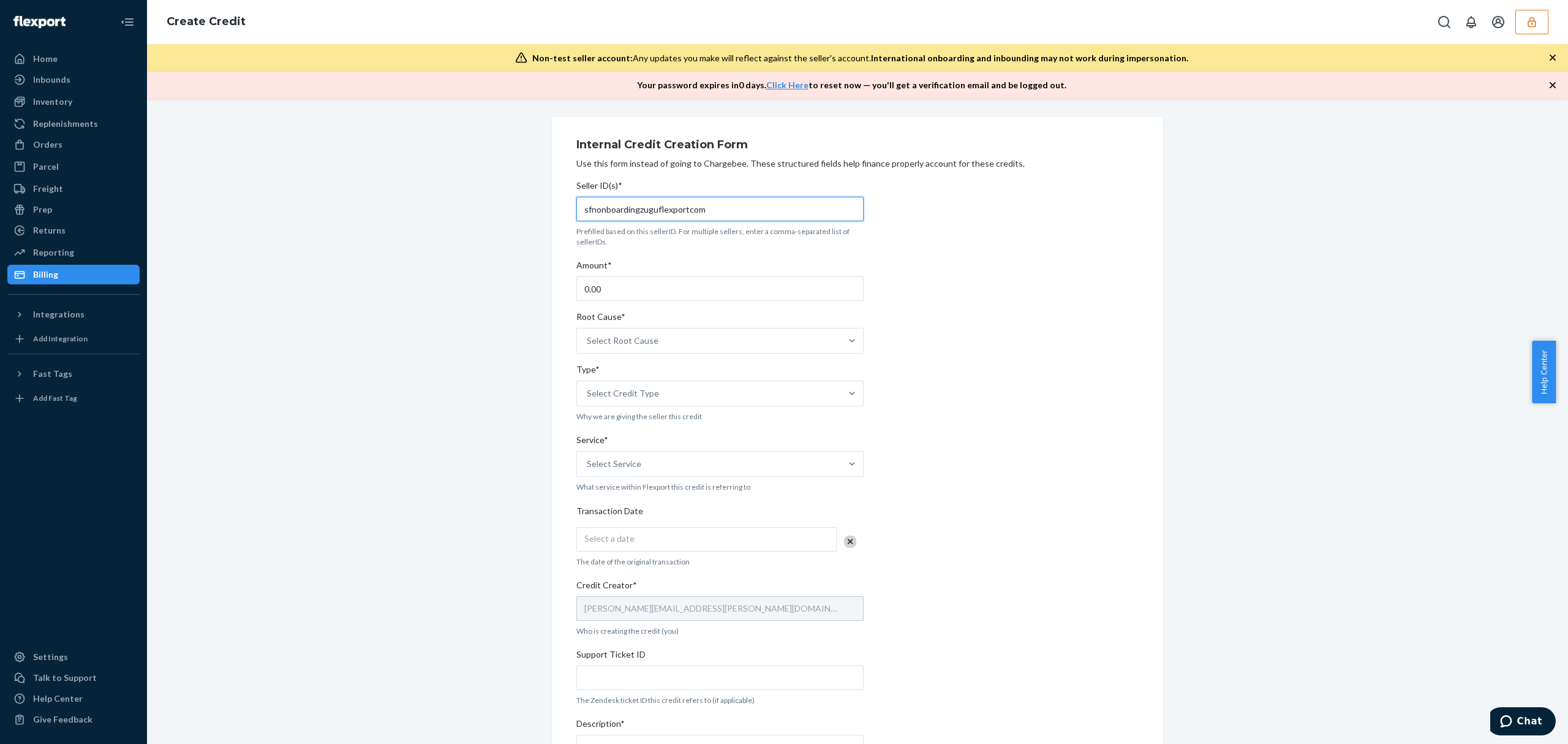
click at [629, 211] on input "sfnonboardingzuguflexportcom" at bounding box center [720, 209] width 288 height 24
click at [628, 211] on input "sfnonboardingzuguflexportcom" at bounding box center [720, 209] width 288 height 24
click at [624, 292] on input "0.00" at bounding box center [720, 289] width 288 height 24
paste input "29.69"
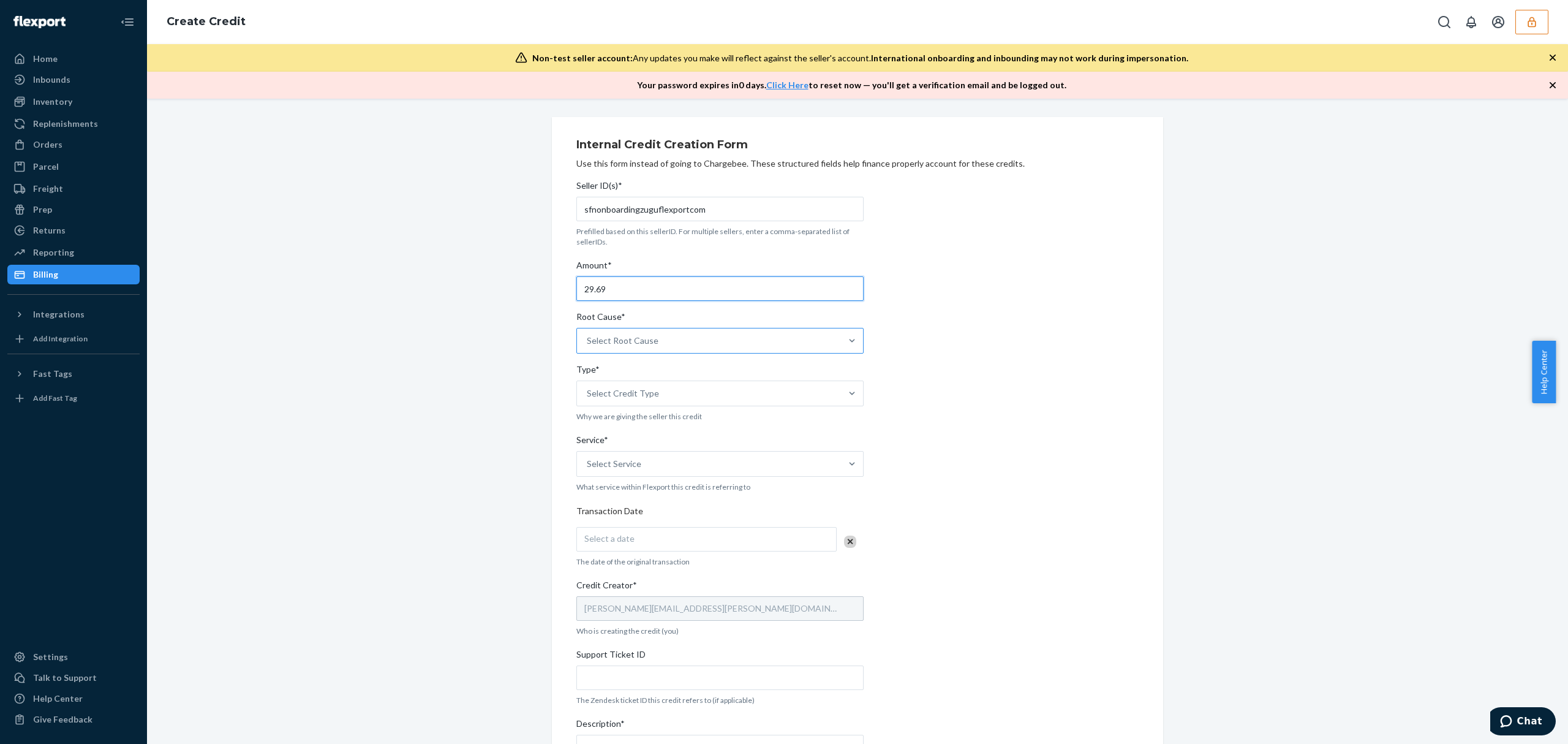
type input "29.69"
click at [638, 342] on div "Select Root Cause" at bounding box center [622, 340] width 71 height 12
click at [588, 342] on input "Root Cause* Select Root Cause" at bounding box center [587, 340] width 2 height 12
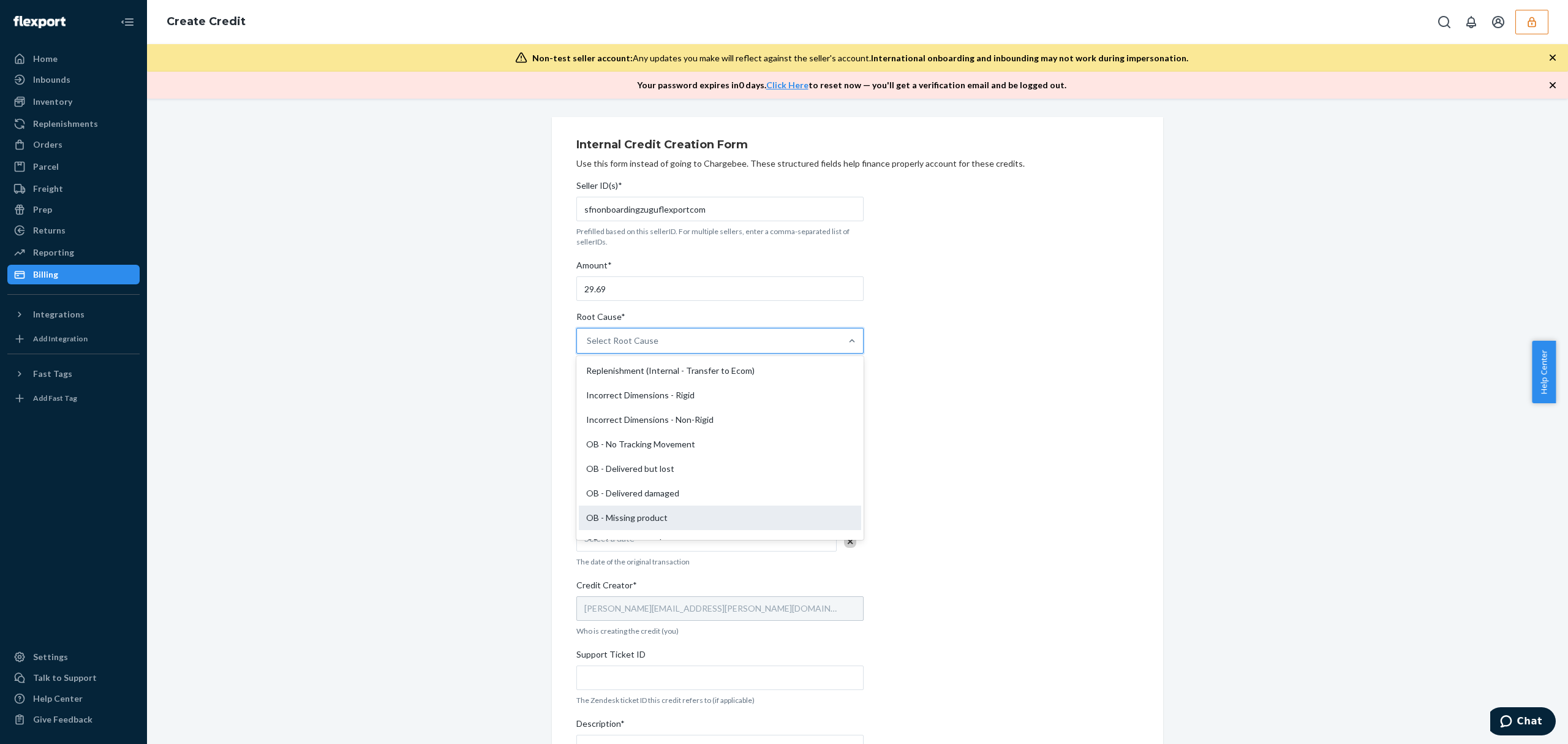
scroll to position [327, 0]
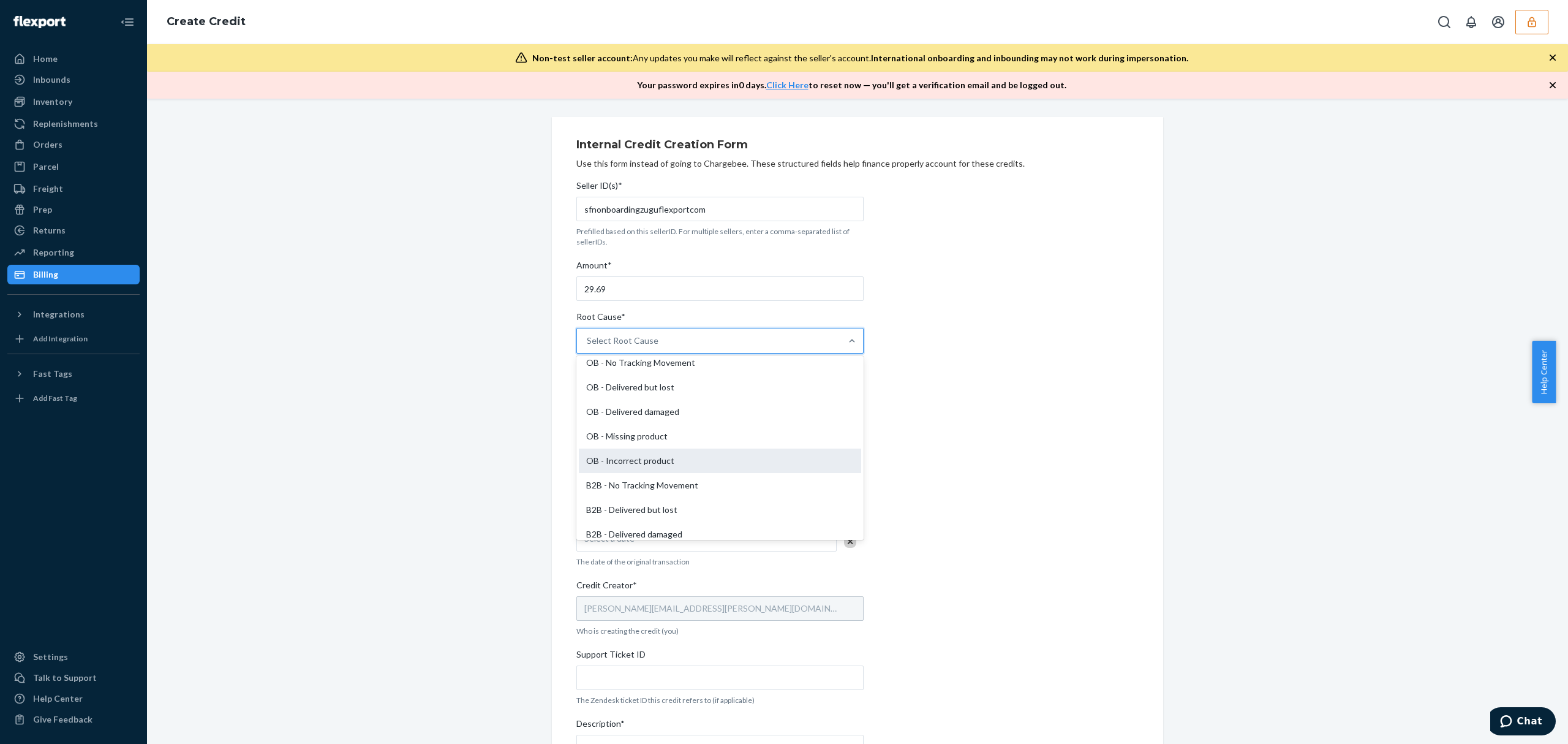
click at [657, 462] on div "OB - Incorrect product" at bounding box center [720, 460] width 283 height 24
click at [588, 347] on input "Root Cause* option OB - Incorrect product focused, 18 of 29. 29 results availab…" at bounding box center [587, 340] width 2 height 12
click at [636, 397] on div "Select Credit Type" at bounding box center [622, 393] width 72 height 12
click at [588, 397] on input "Type* Select Credit Type" at bounding box center [587, 393] width 2 height 12
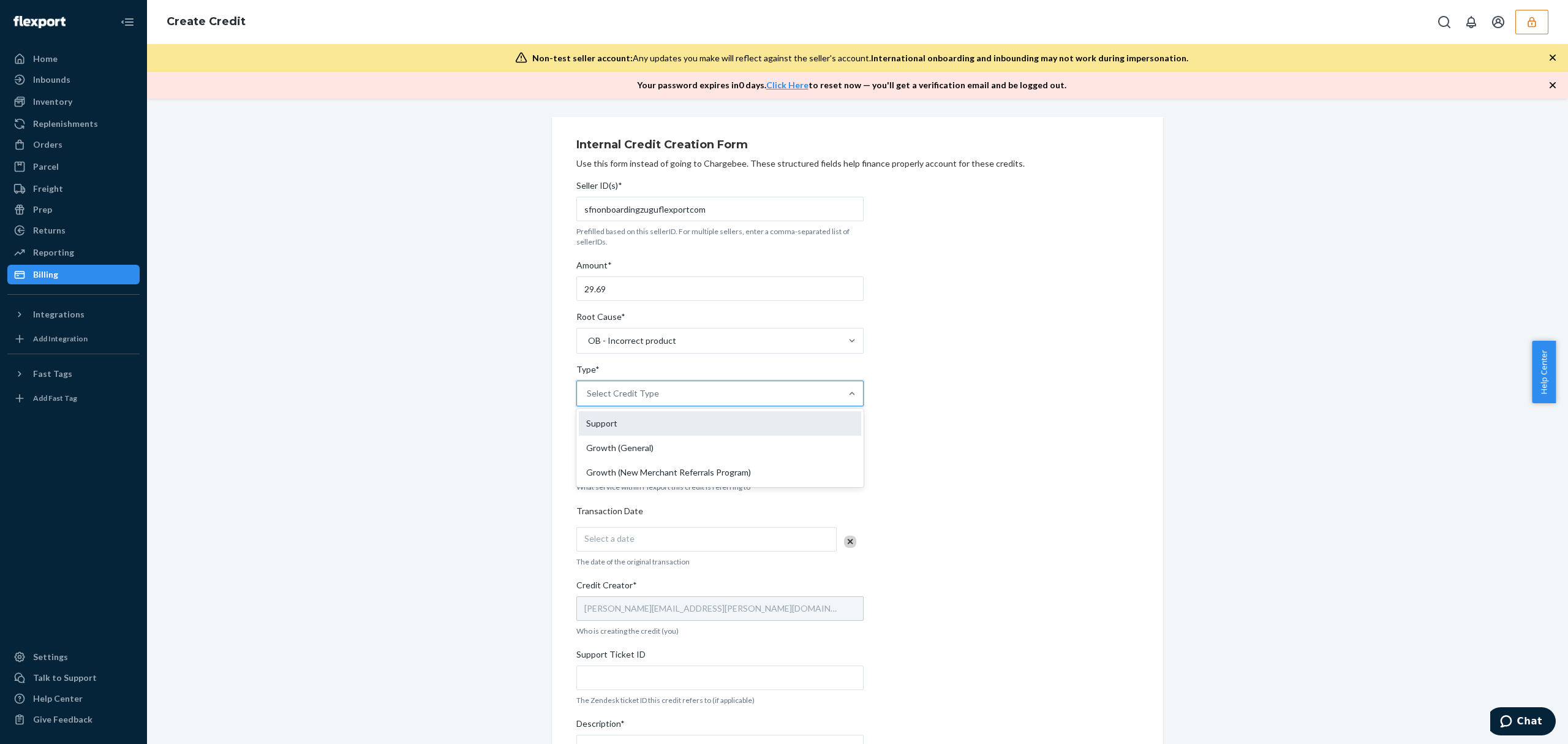
click at [619, 417] on div "Support" at bounding box center [720, 423] width 283 height 24
click at [588, 400] on input "Type* option Support focused, 1 of 3. 3 results available. Use Up and Down to c…" at bounding box center [587, 393] width 2 height 12
click at [617, 461] on div "Select Service" at bounding box center [613, 464] width 54 height 12
click at [588, 461] on input "Service* Select Service" at bounding box center [587, 464] width 2 height 12
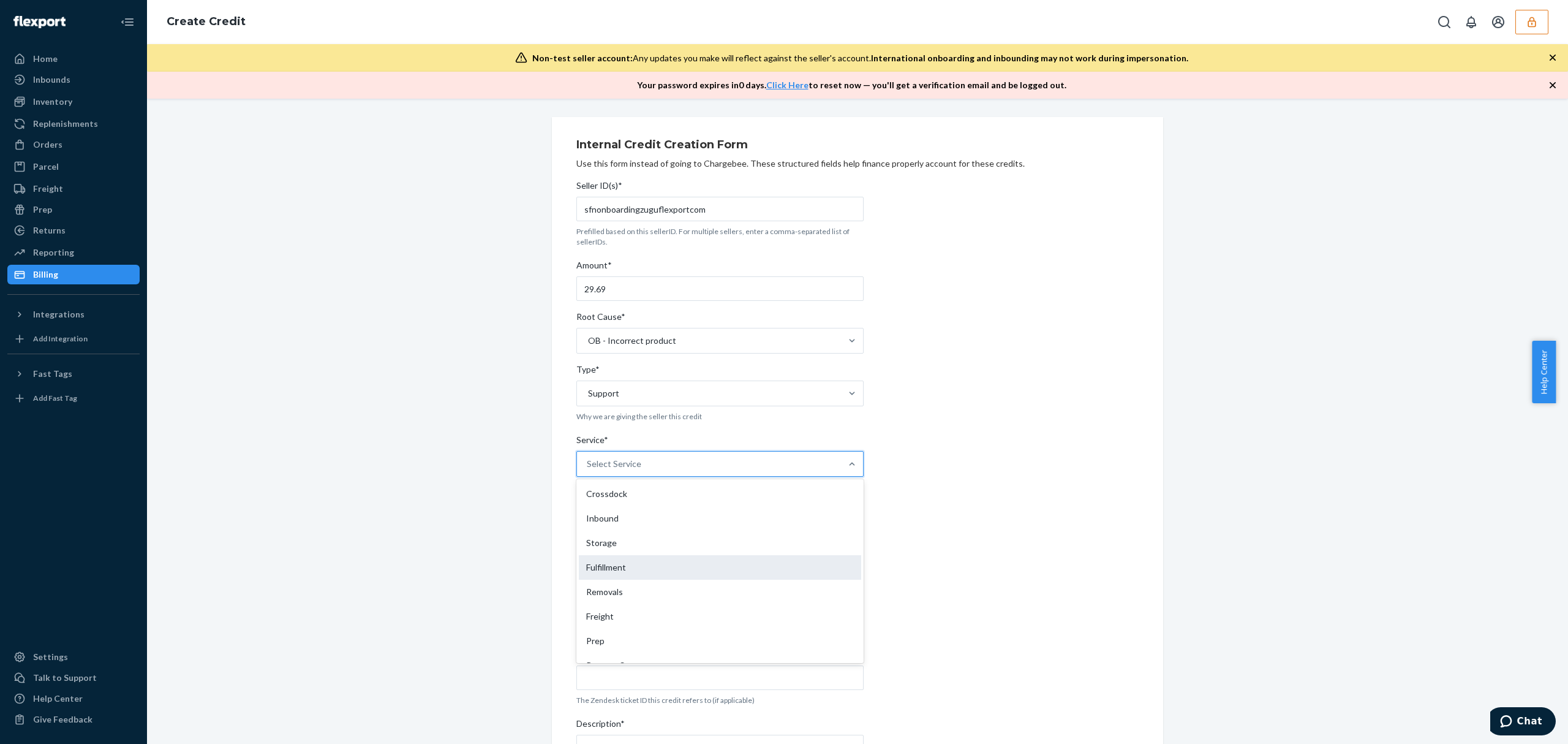
click at [611, 558] on div "Fulfillment" at bounding box center [720, 567] width 283 height 24
click at [588, 470] on input "Service* option Fulfillment focused, 4 of 10. 10 results available. Use Up and …" at bounding box center [587, 464] width 2 height 12
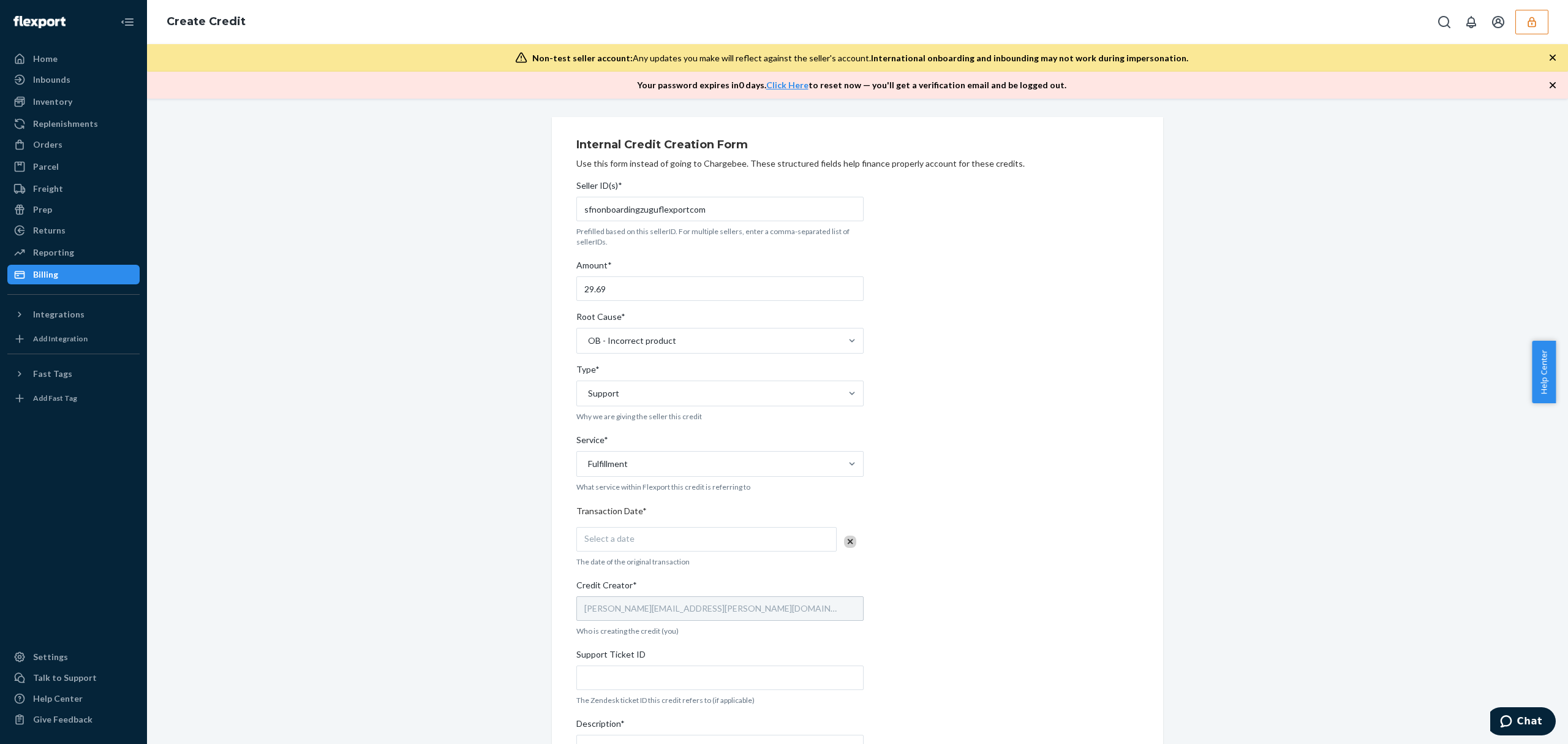
click at [628, 542] on div "Select a date" at bounding box center [706, 539] width 260 height 24
click at [698, 680] on abbr "24" at bounding box center [700, 681] width 9 height 9
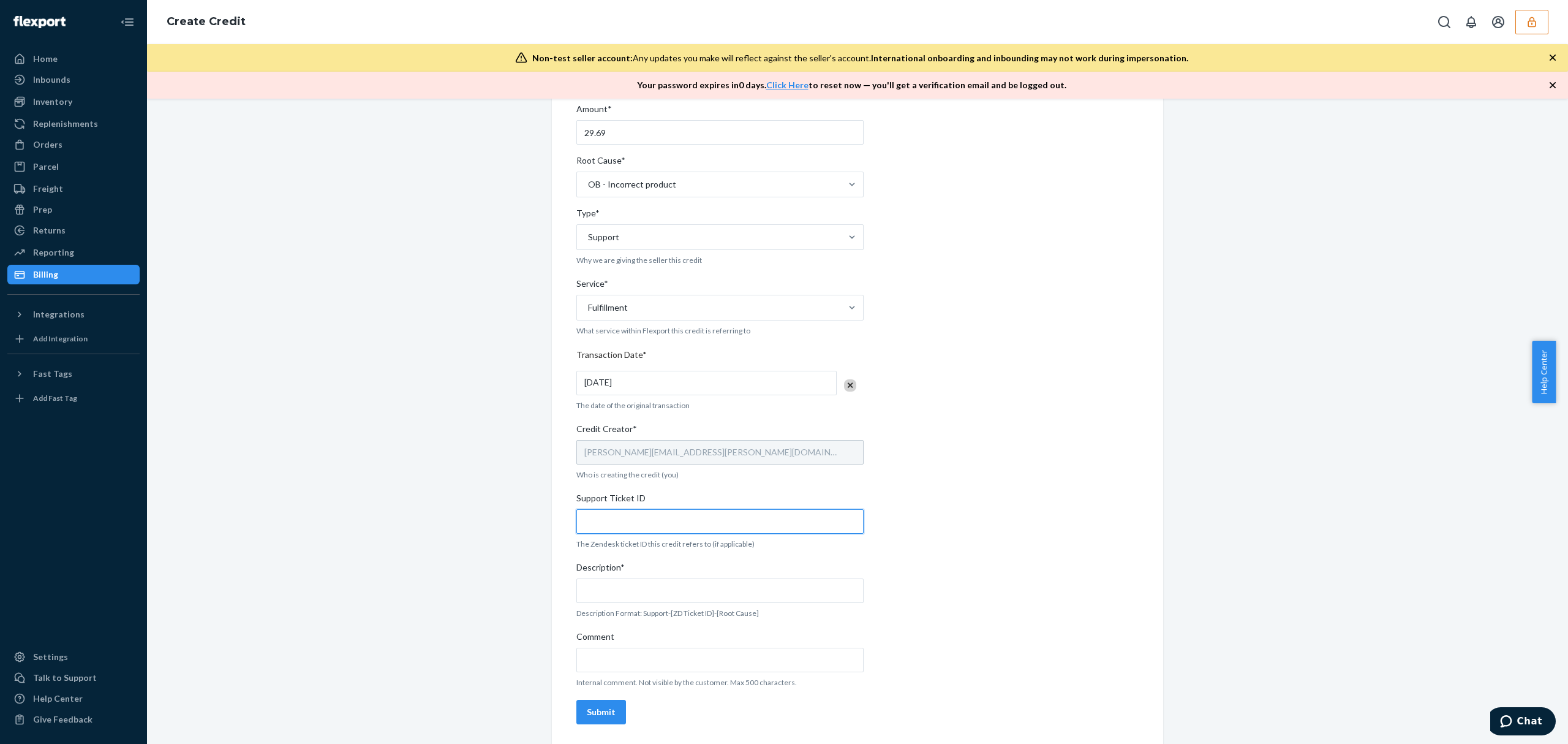
click at [639, 526] on input "Support Ticket ID" at bounding box center [720, 521] width 288 height 24
click at [636, 518] on input "Support Ticket ID" at bounding box center [720, 521] width 288 height 24
paste input "#824347"
type input "#824347"
click at [616, 596] on input "Description*" at bounding box center [720, 591] width 288 height 24
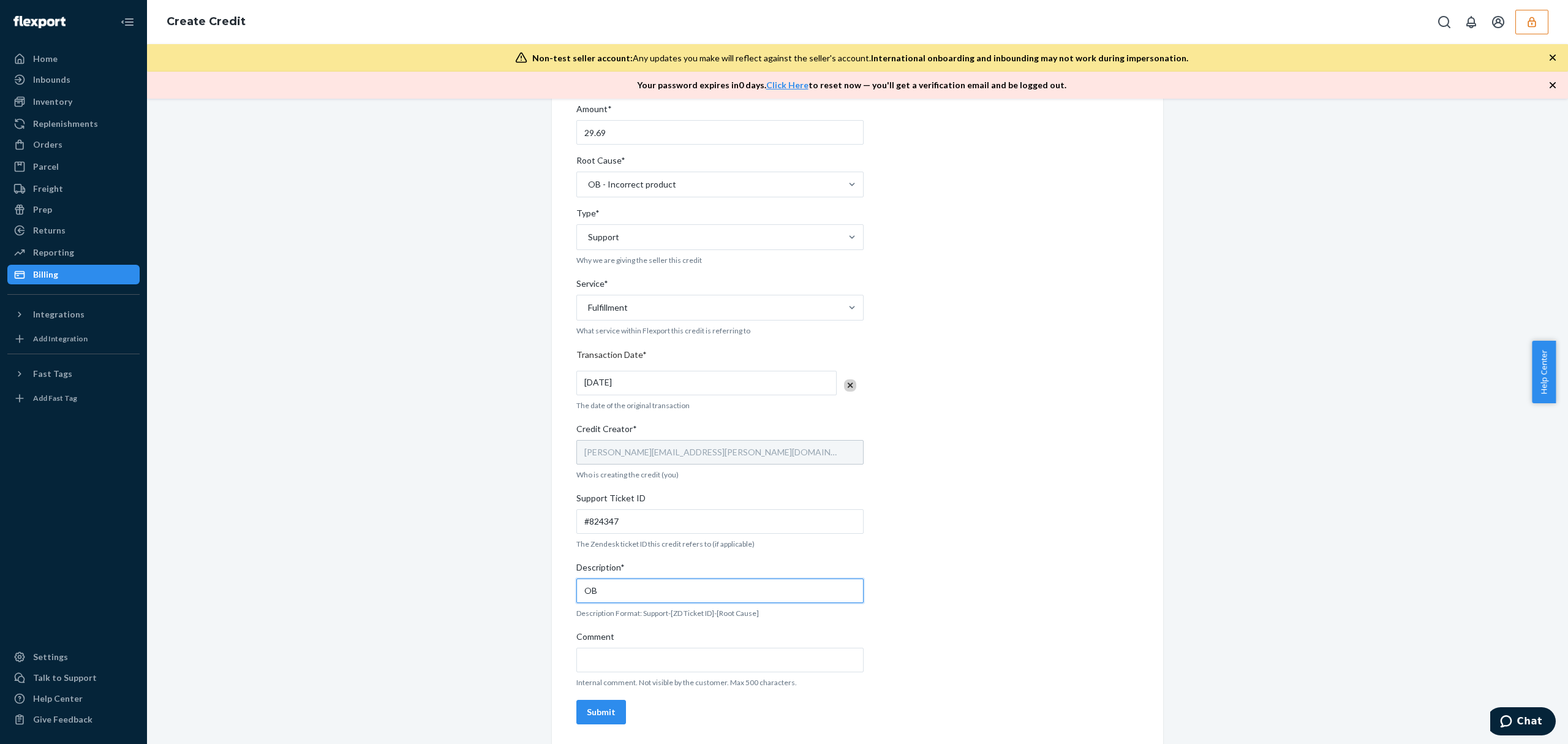
paste input "#824347"
type input "OB #824347 / OB - Incorrect item"
click at [586, 712] on div "Submit" at bounding box center [601, 712] width 29 height 12
click at [1528, 25] on icon "button" at bounding box center [1532, 21] width 8 height 11
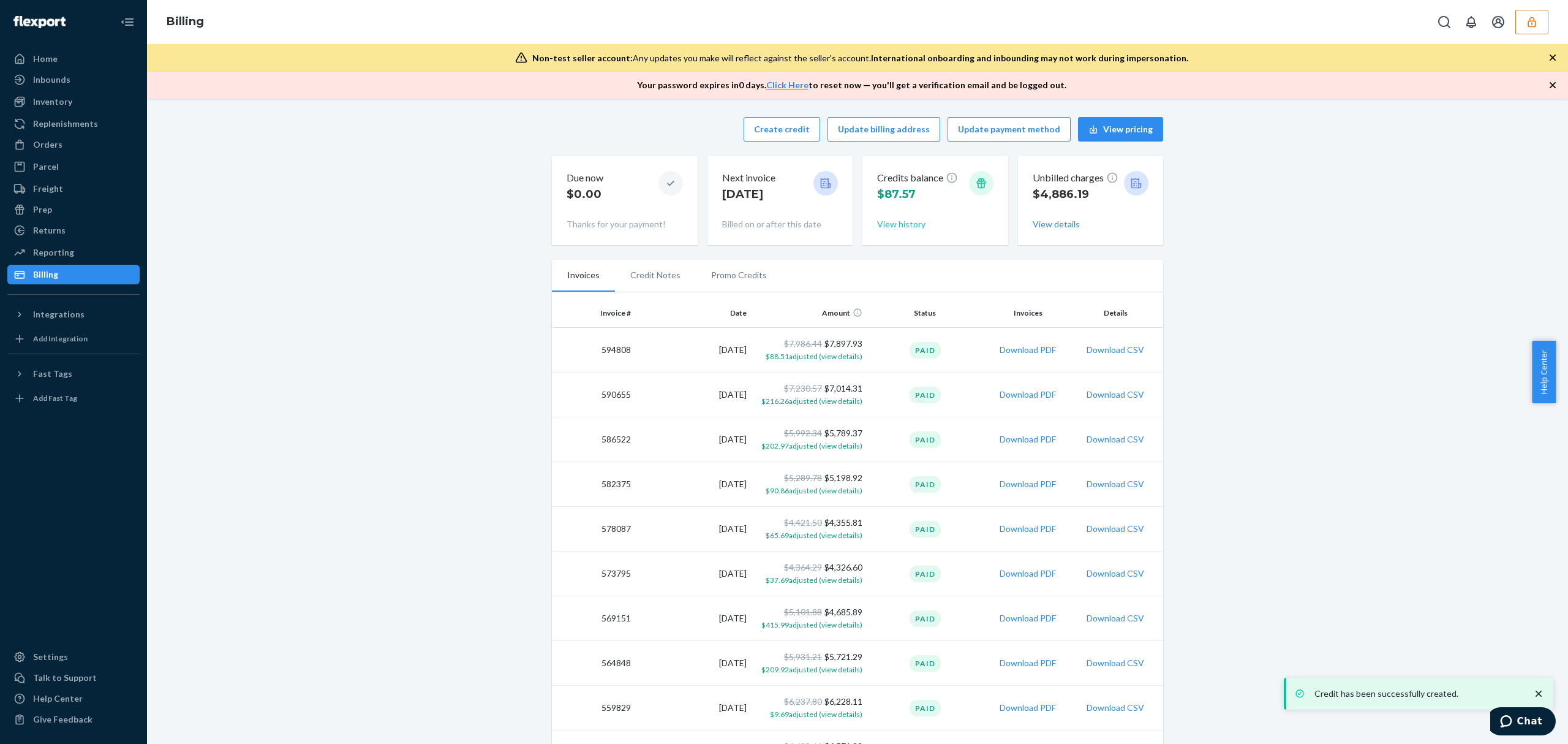
click at [895, 223] on button "View history" at bounding box center [901, 224] width 49 height 12
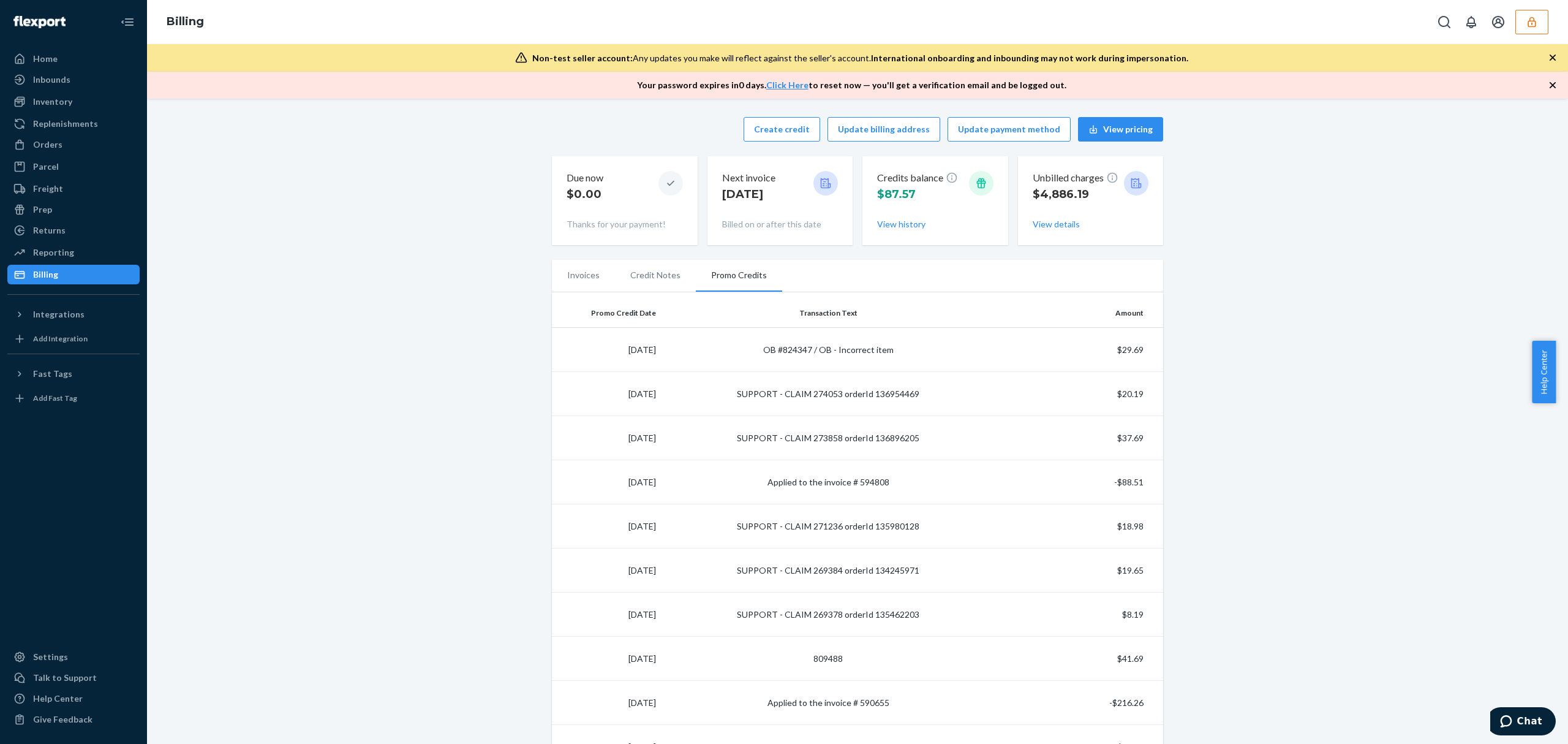
click at [824, 351] on td "OB #824347 / OB - Incorrect item" at bounding box center [829, 350] width 335 height 44
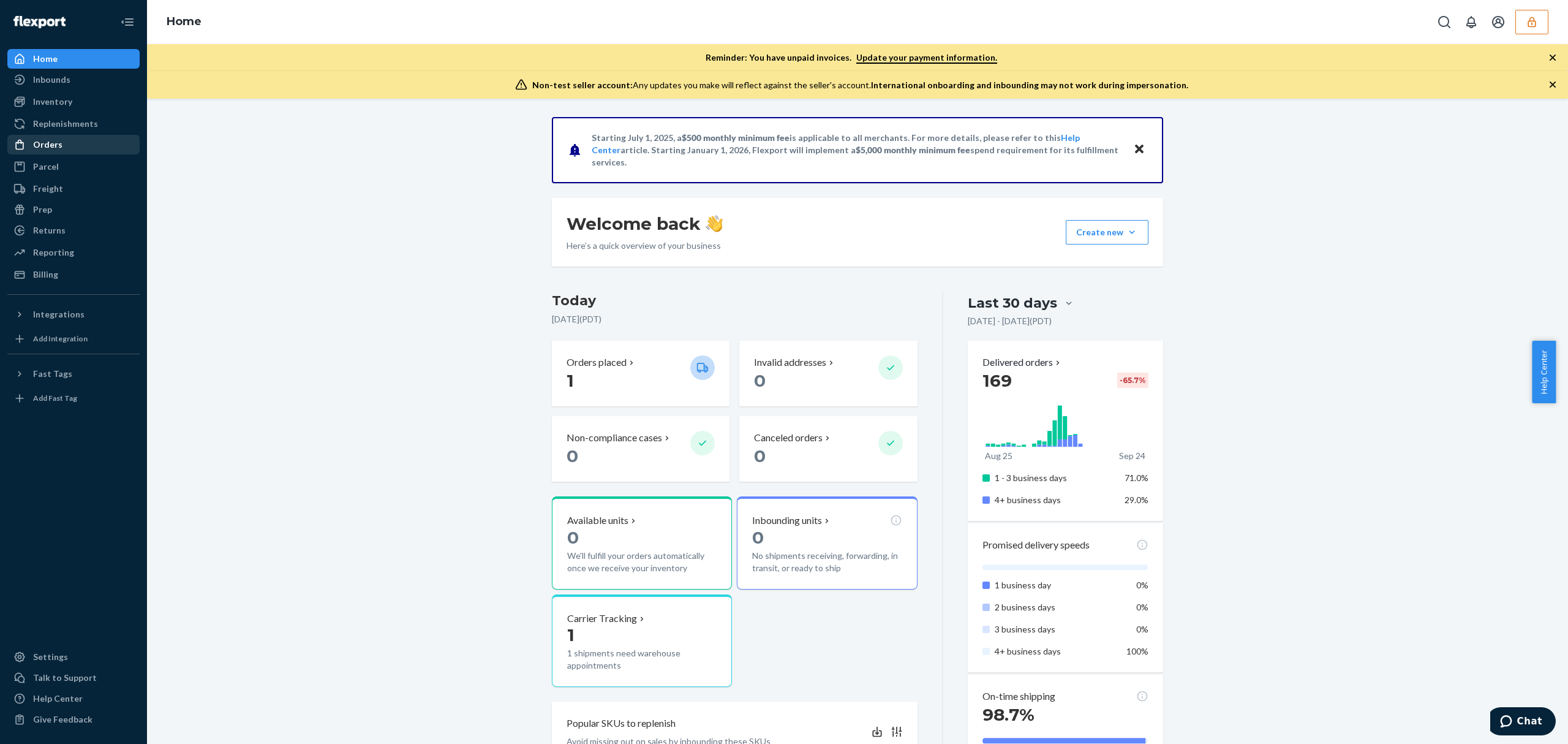
click at [62, 144] on div "Orders" at bounding box center [74, 144] width 130 height 17
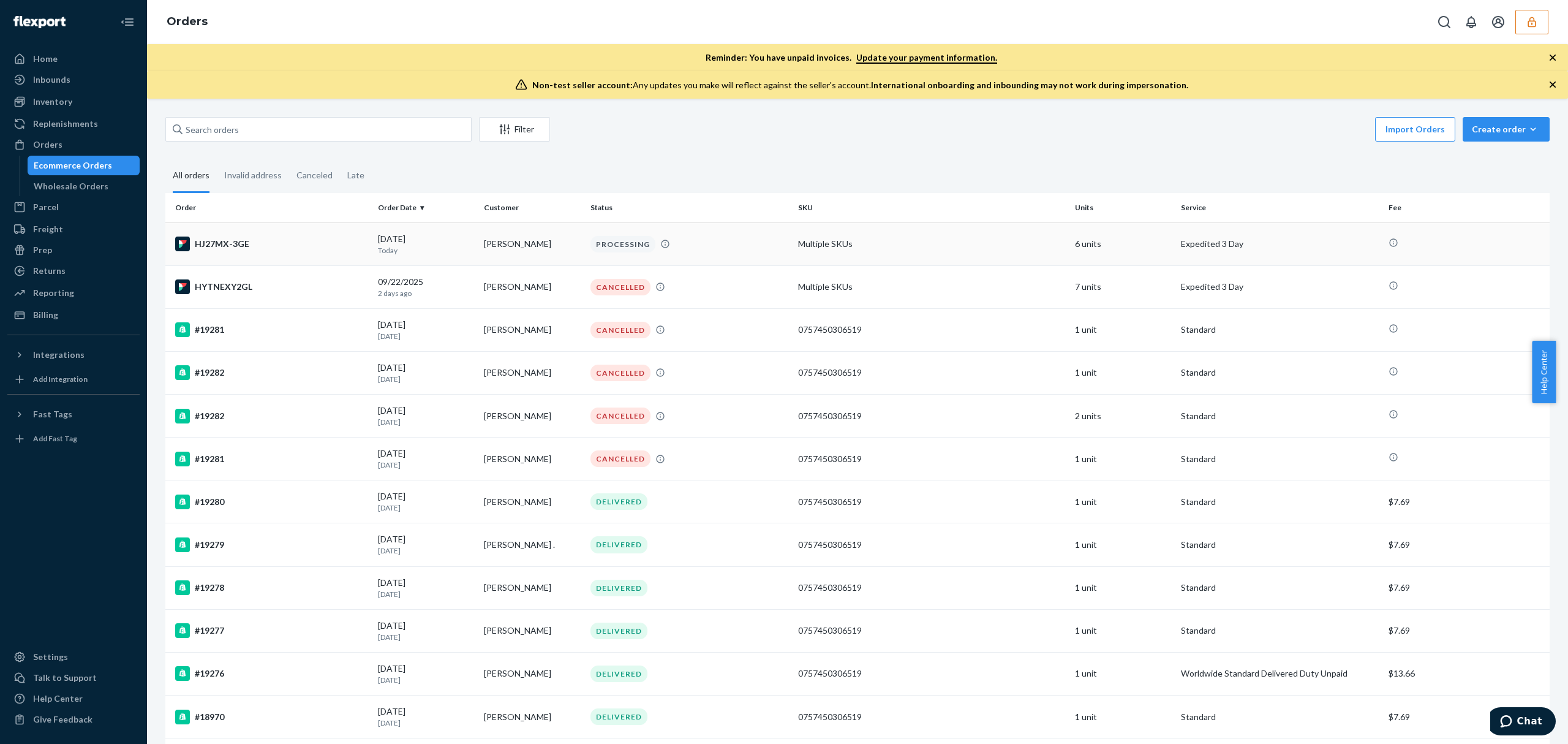
click at [267, 250] on div "HJ27MX-3GE" at bounding box center [271, 244] width 193 height 15
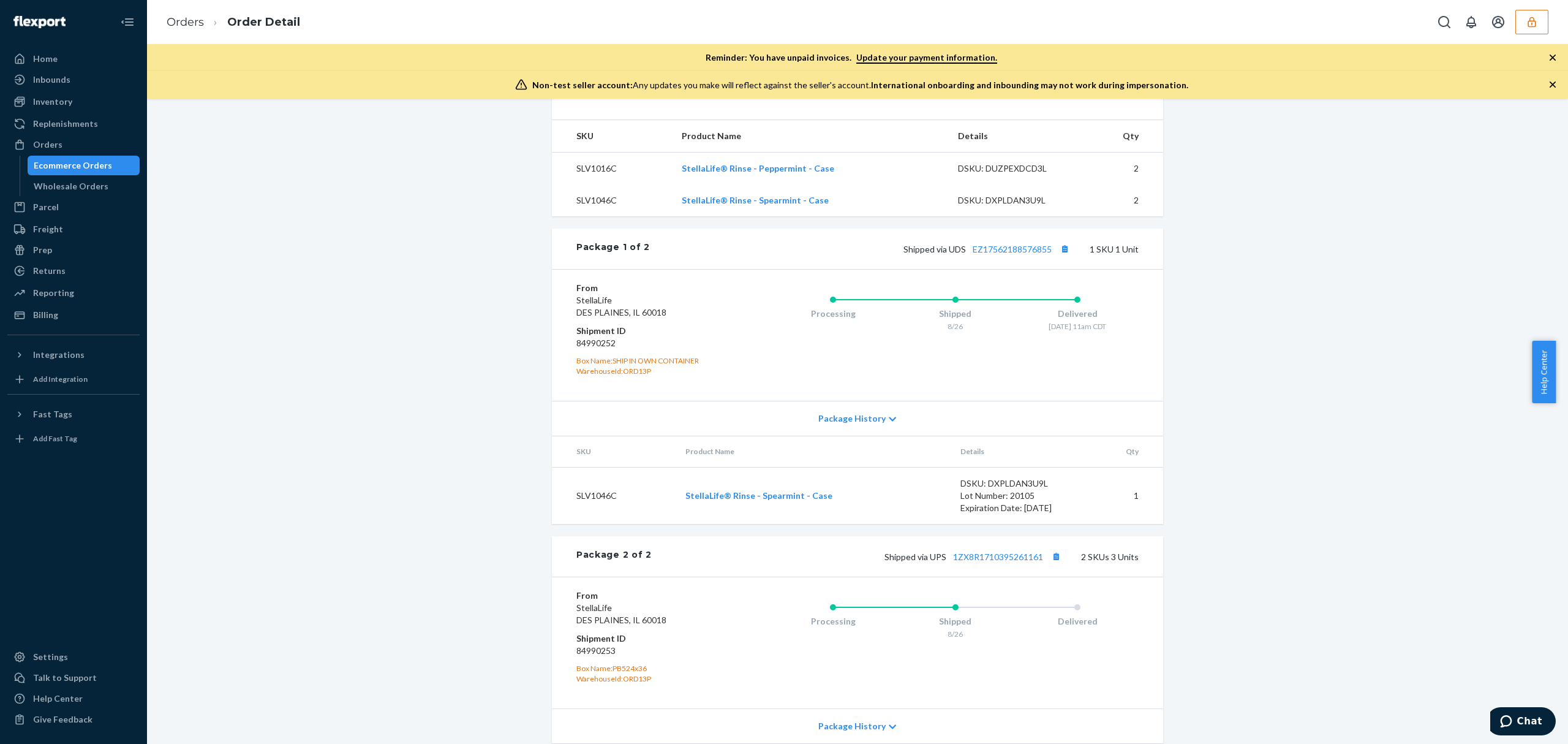
scroll to position [687, 0]
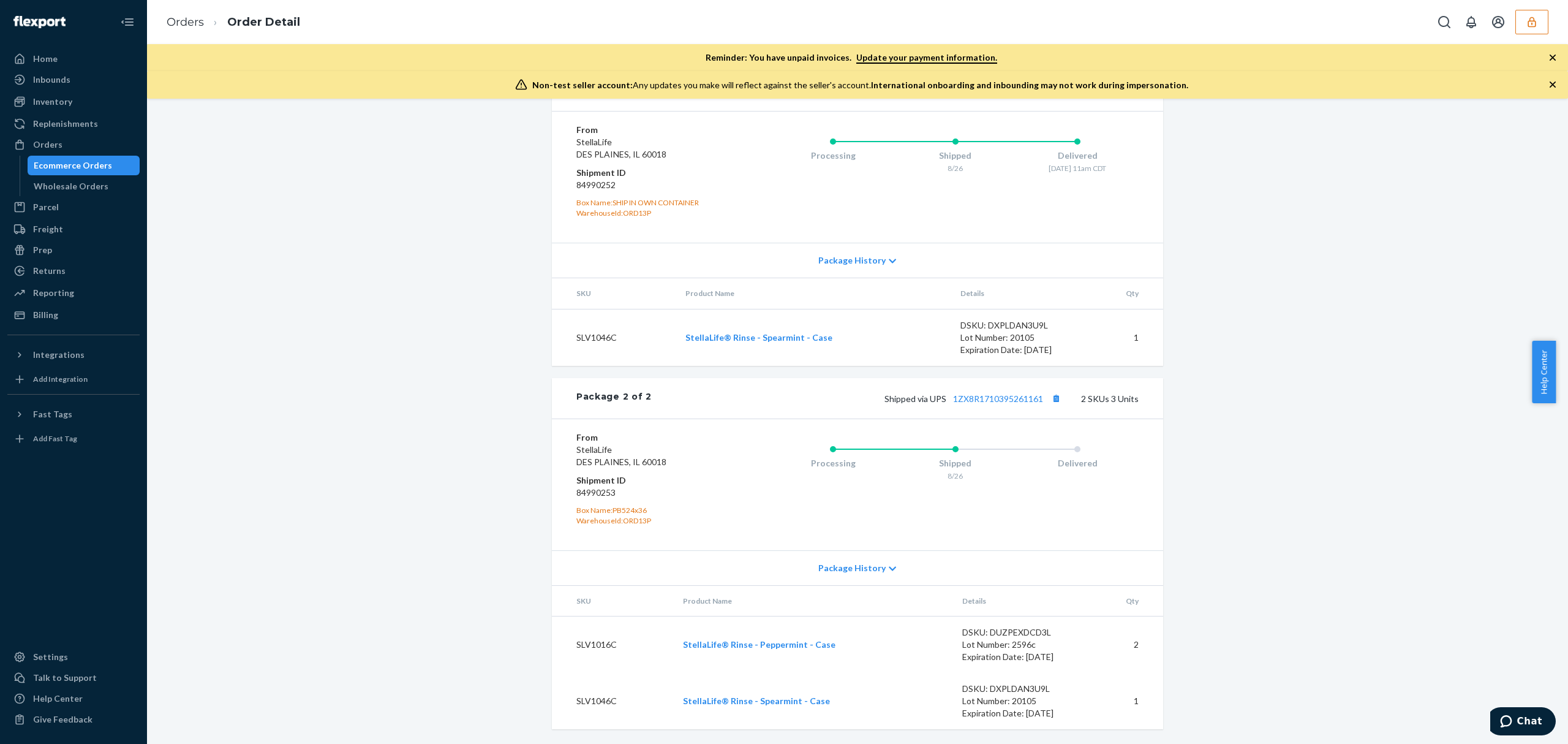
click at [589, 483] on dt "Shipment ID" at bounding box center [650, 480] width 147 height 12
click at [583, 491] on dd "84990253" at bounding box center [650, 492] width 147 height 12
copy dd "84990253"
click at [940, 233] on div "From StellaLife DES PLAINES, IL 60018 Shipment ID 84990252 Box Name: SHIP IN OW…" at bounding box center [857, 177] width 611 height 132
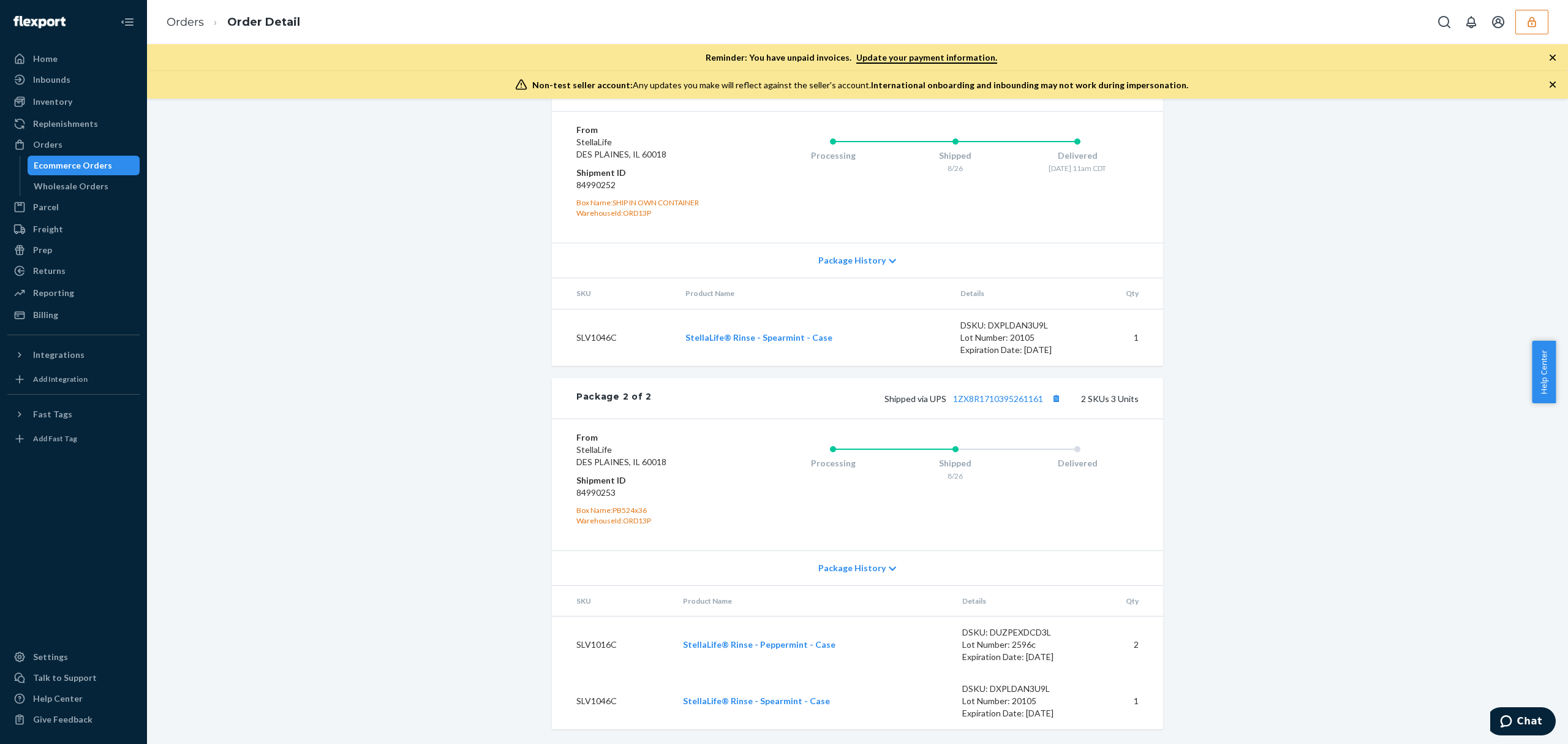
click at [607, 489] on dd "84990253" at bounding box center [650, 492] width 147 height 12
copy dd "84990253"
click at [369, 11] on div "Orders Order Detail" at bounding box center [857, 22] width 1421 height 44
click at [1531, 14] on button "button" at bounding box center [1532, 22] width 33 height 24
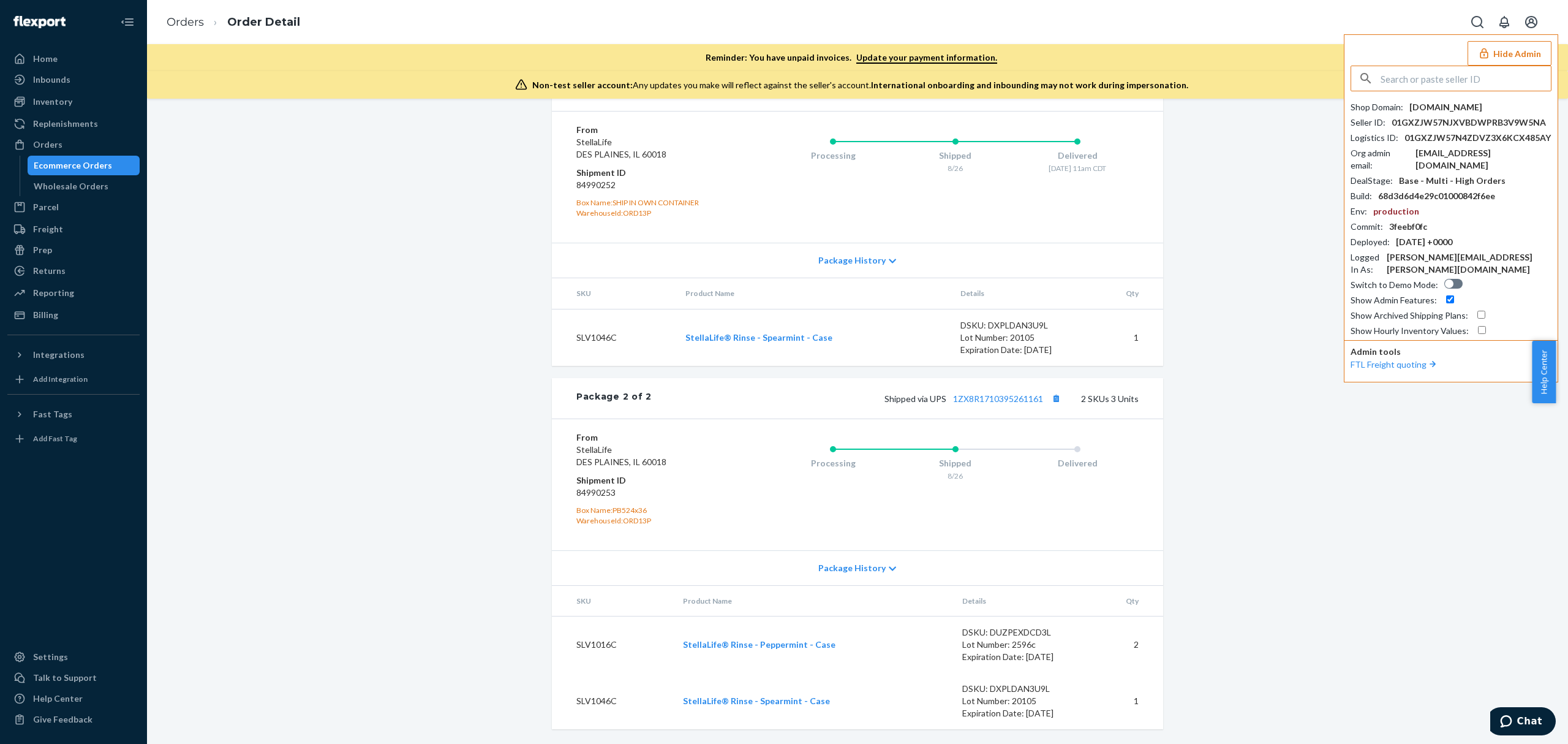
click at [1477, 69] on input "text" at bounding box center [1465, 79] width 170 height 24
type input "01GXZJW57NJXVBDWPRB3V9W5NA"
click at [1421, 112] on span "hirbawi.myshopify.com" at bounding box center [1434, 107] width 143 height 12
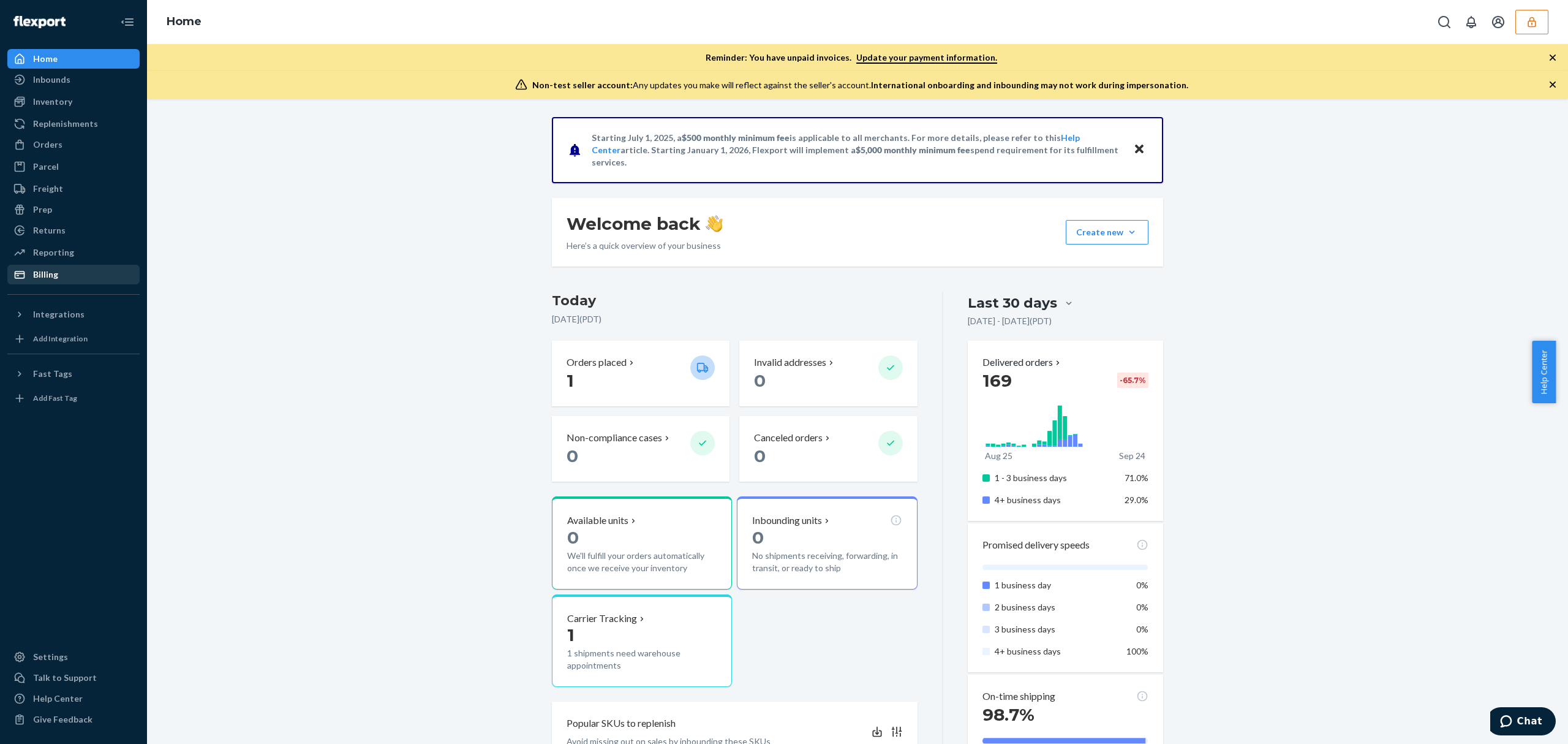
click at [75, 276] on div "Billing" at bounding box center [74, 274] width 130 height 17
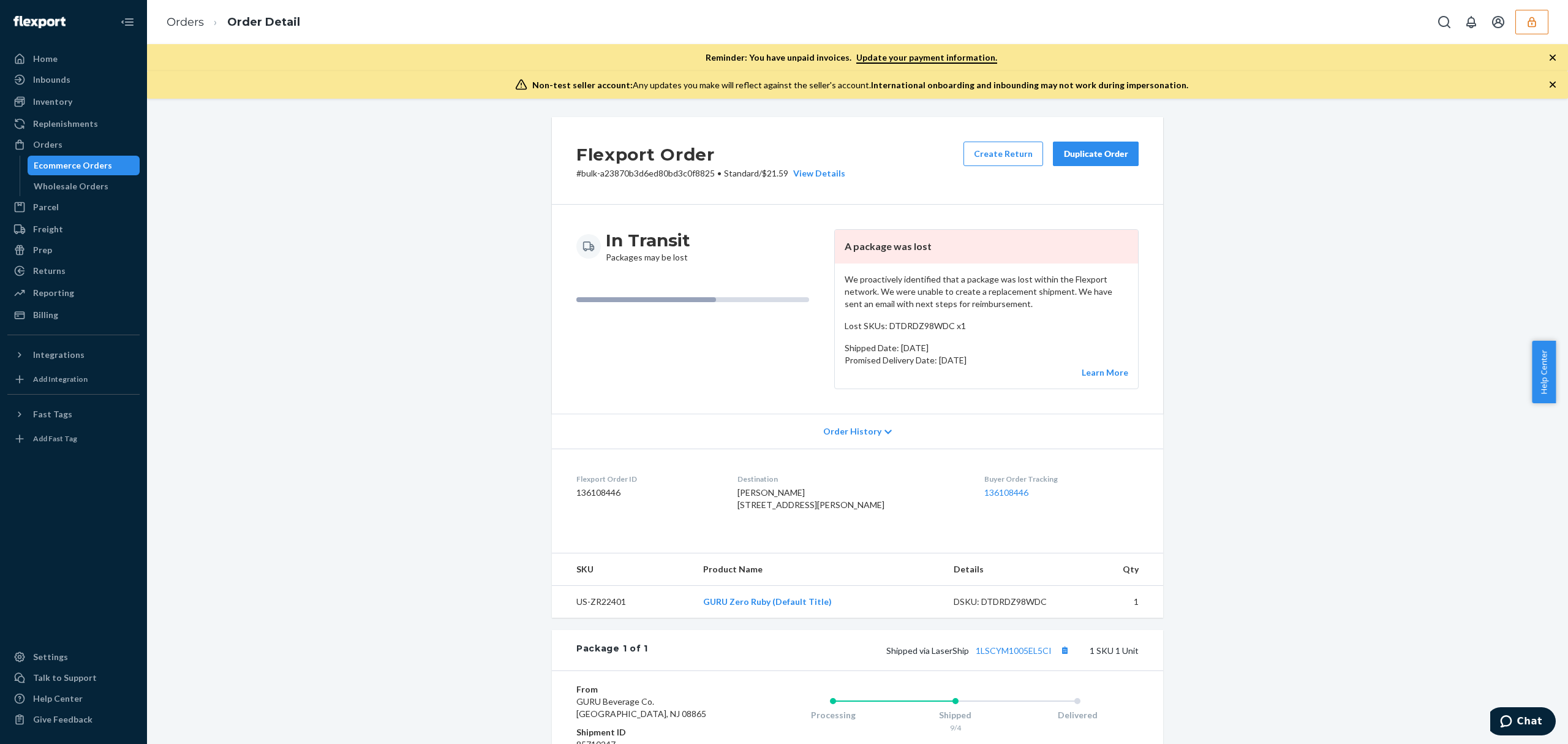
scroll to position [197, 0]
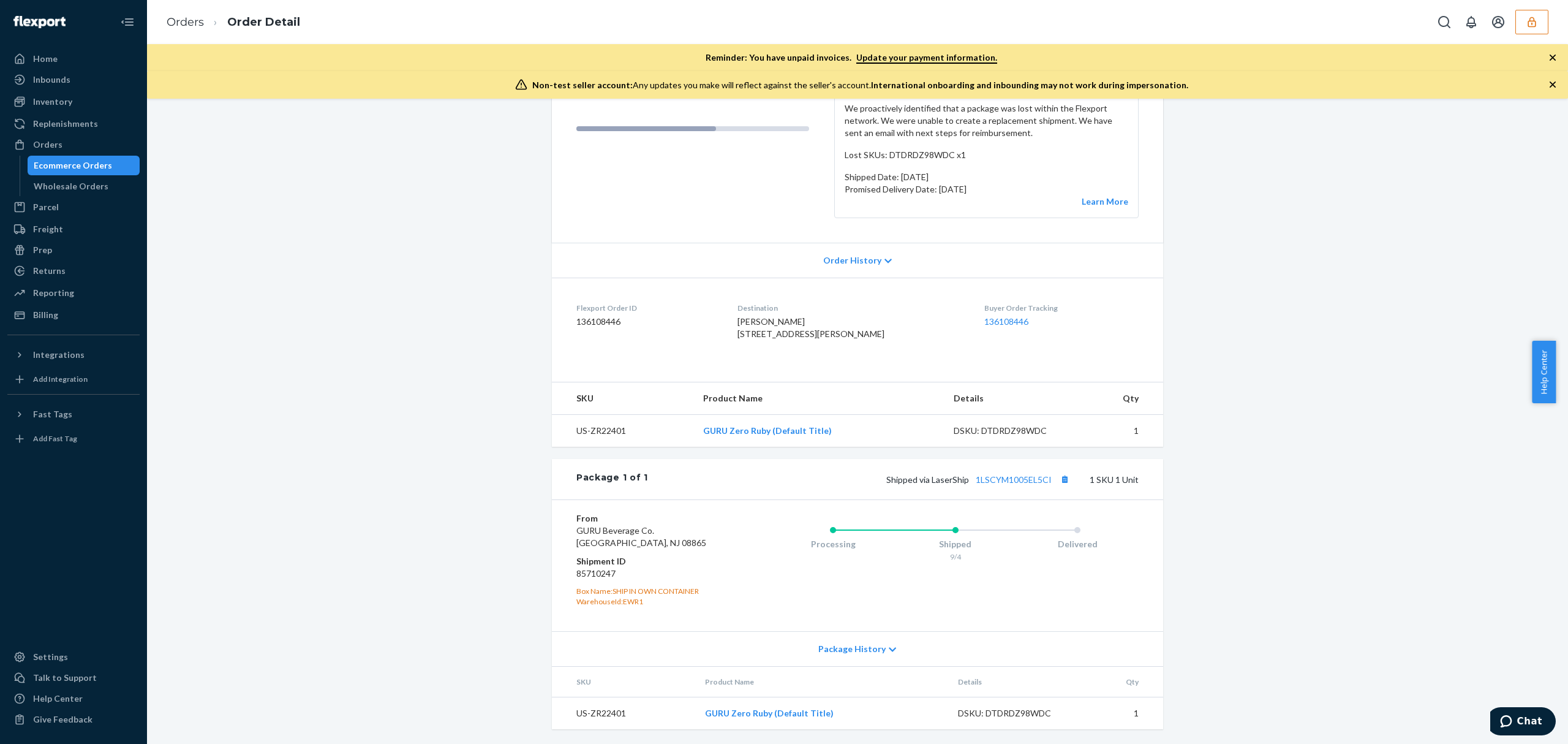
click at [589, 572] on dd "85710247" at bounding box center [650, 573] width 147 height 12
copy dd "85710247"
click at [586, 562] on dt "Shipment ID" at bounding box center [650, 561] width 147 height 12
click at [584, 577] on dd "85710247" at bounding box center [650, 573] width 147 height 12
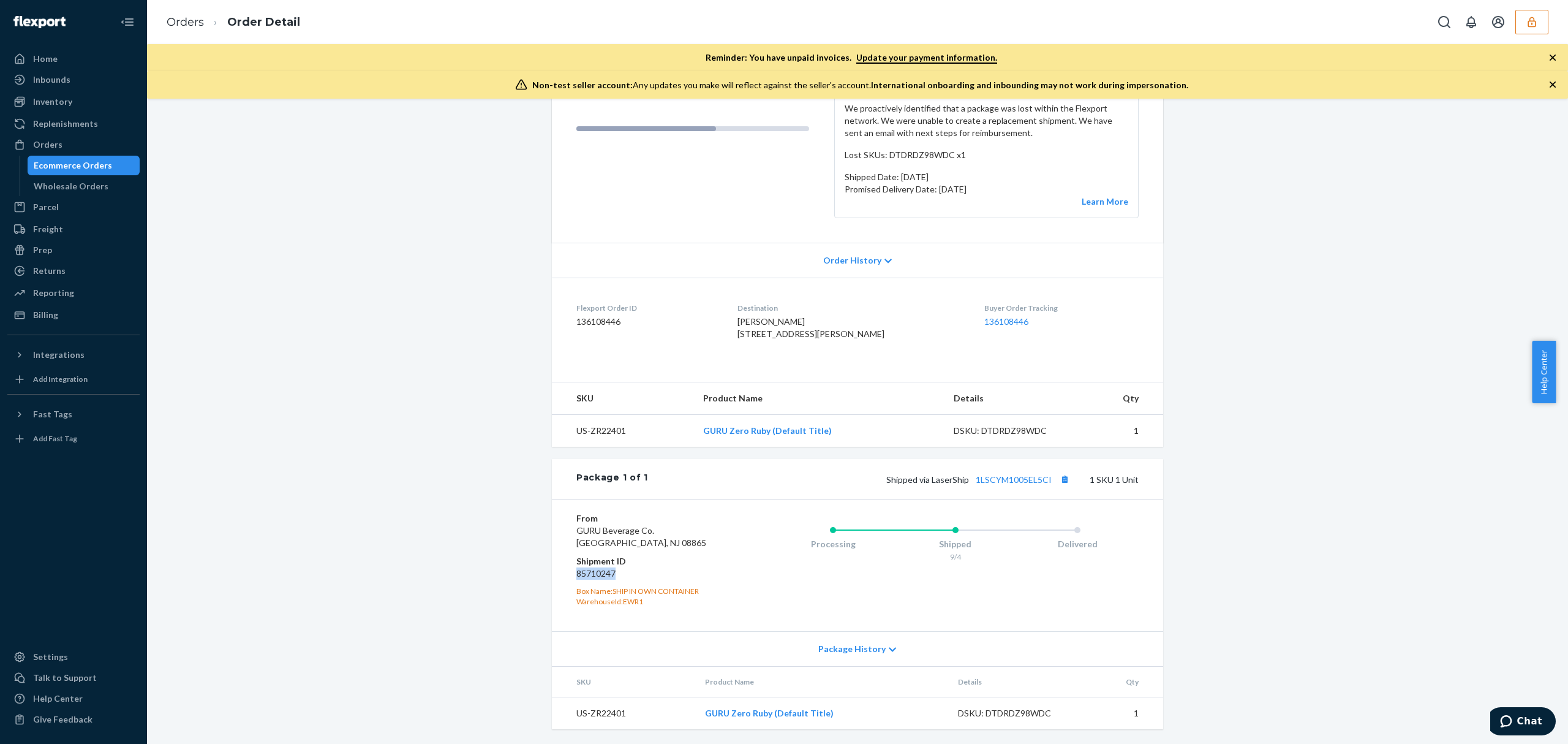
click at [584, 577] on dd "85710247" at bounding box center [650, 573] width 147 height 12
copy dd "85710247"
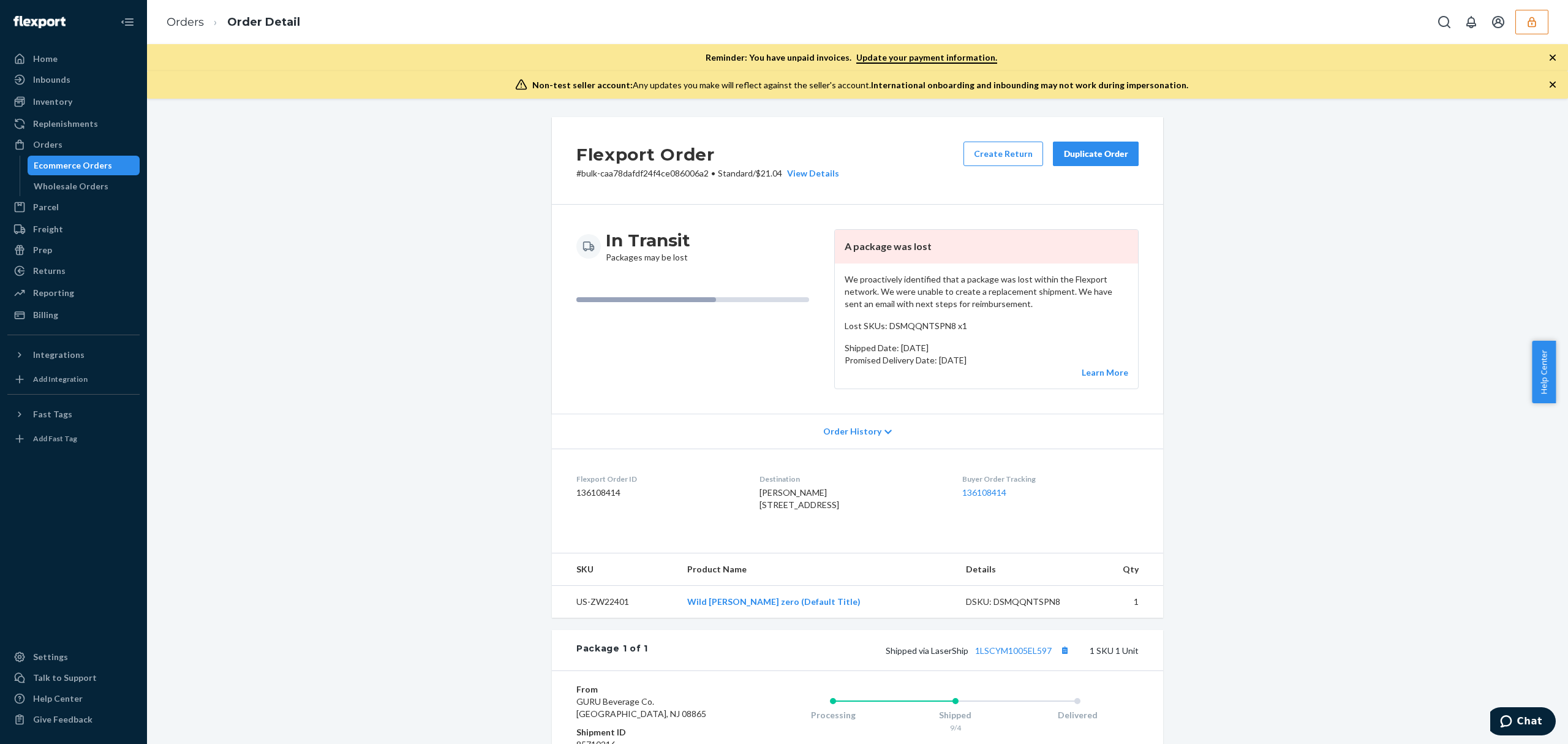
scroll to position [197, 0]
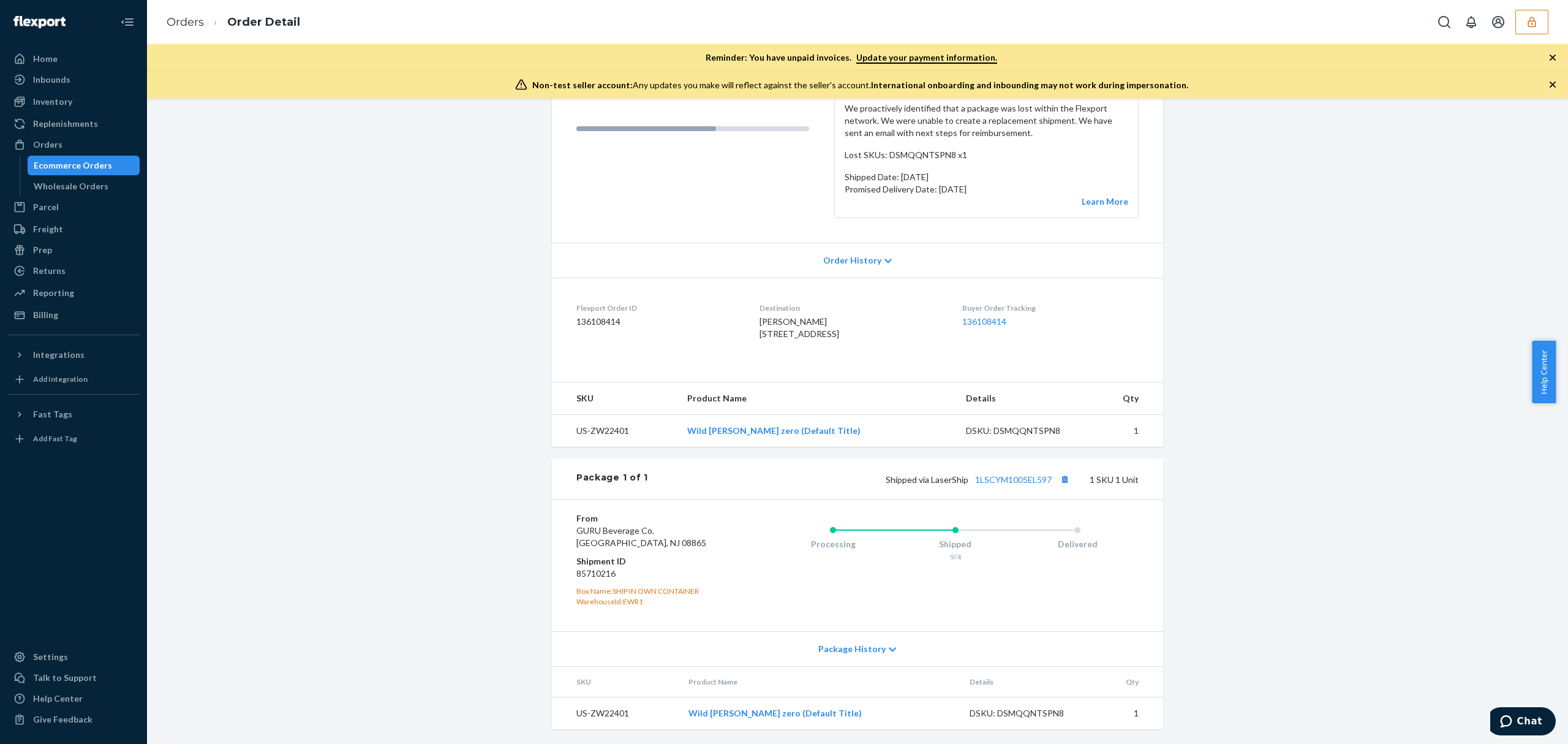
click at [590, 574] on dd "85710216" at bounding box center [650, 573] width 147 height 12
copy dd "85710216"
click at [594, 569] on dd "85710216" at bounding box center [650, 573] width 147 height 12
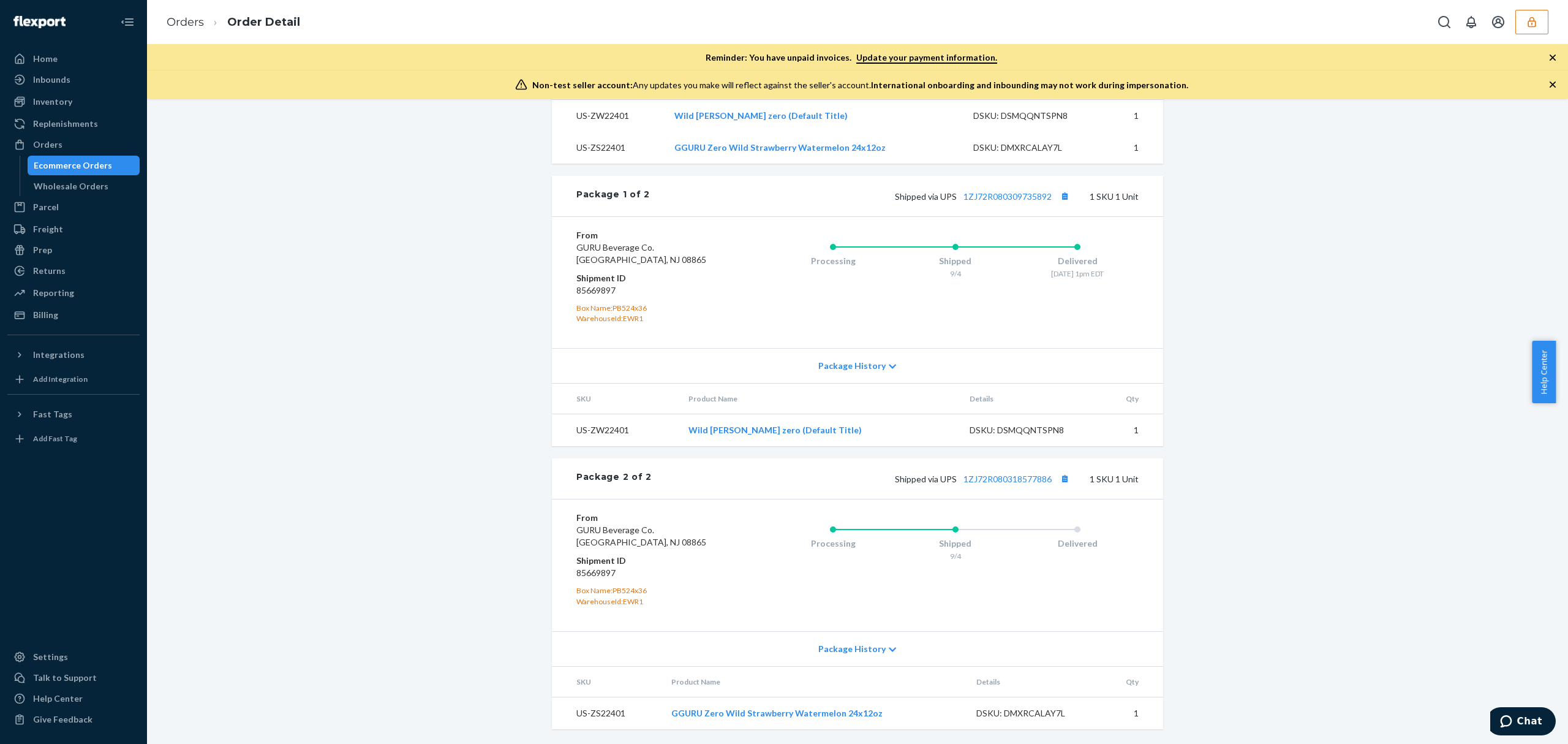
scroll to position [513, 0]
click at [591, 569] on dd "85669897" at bounding box center [650, 572] width 147 height 12
copy dd "85669897"
click at [584, 574] on dd "85669897" at bounding box center [650, 572] width 147 height 12
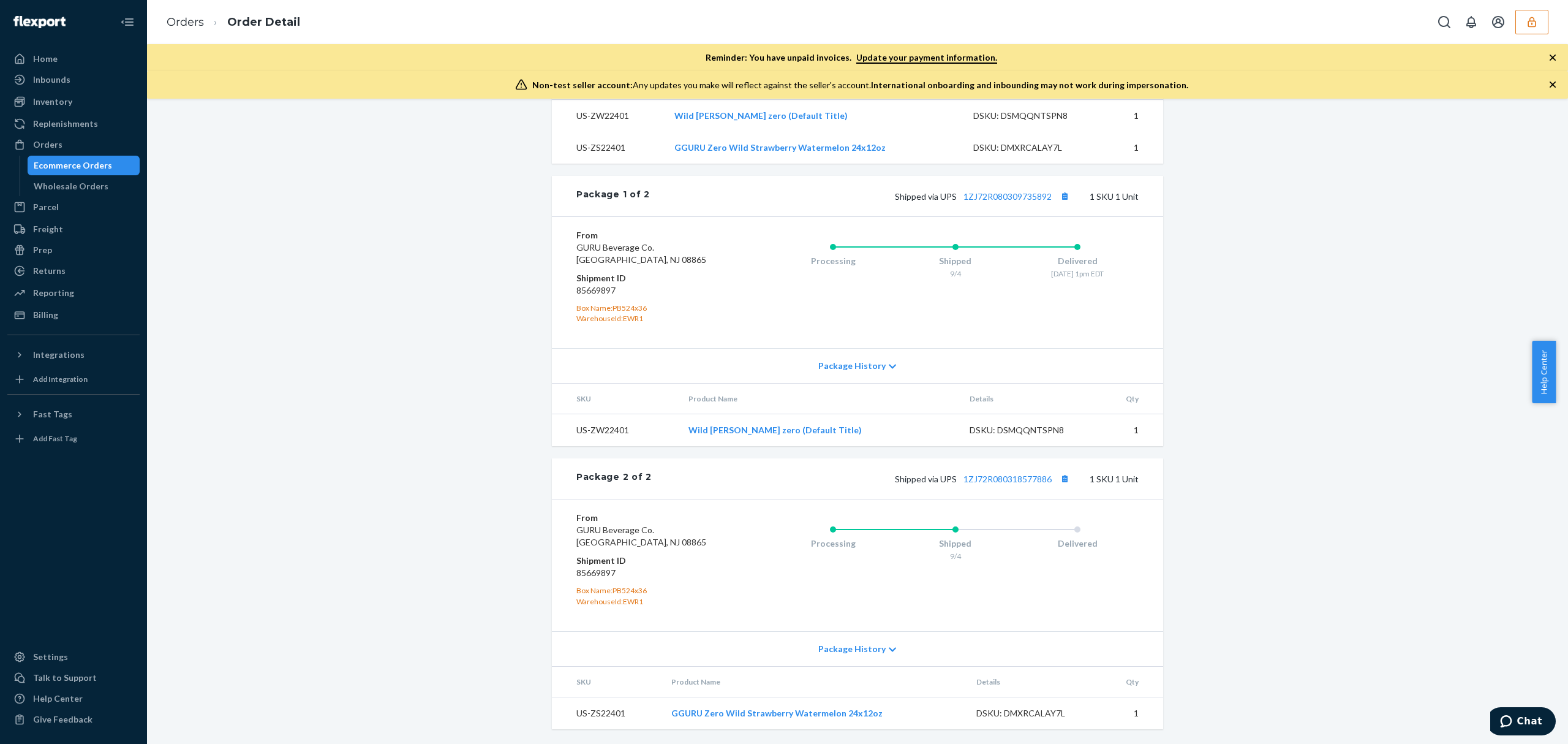
click at [584, 574] on dd "85669897" at bounding box center [650, 572] width 147 height 12
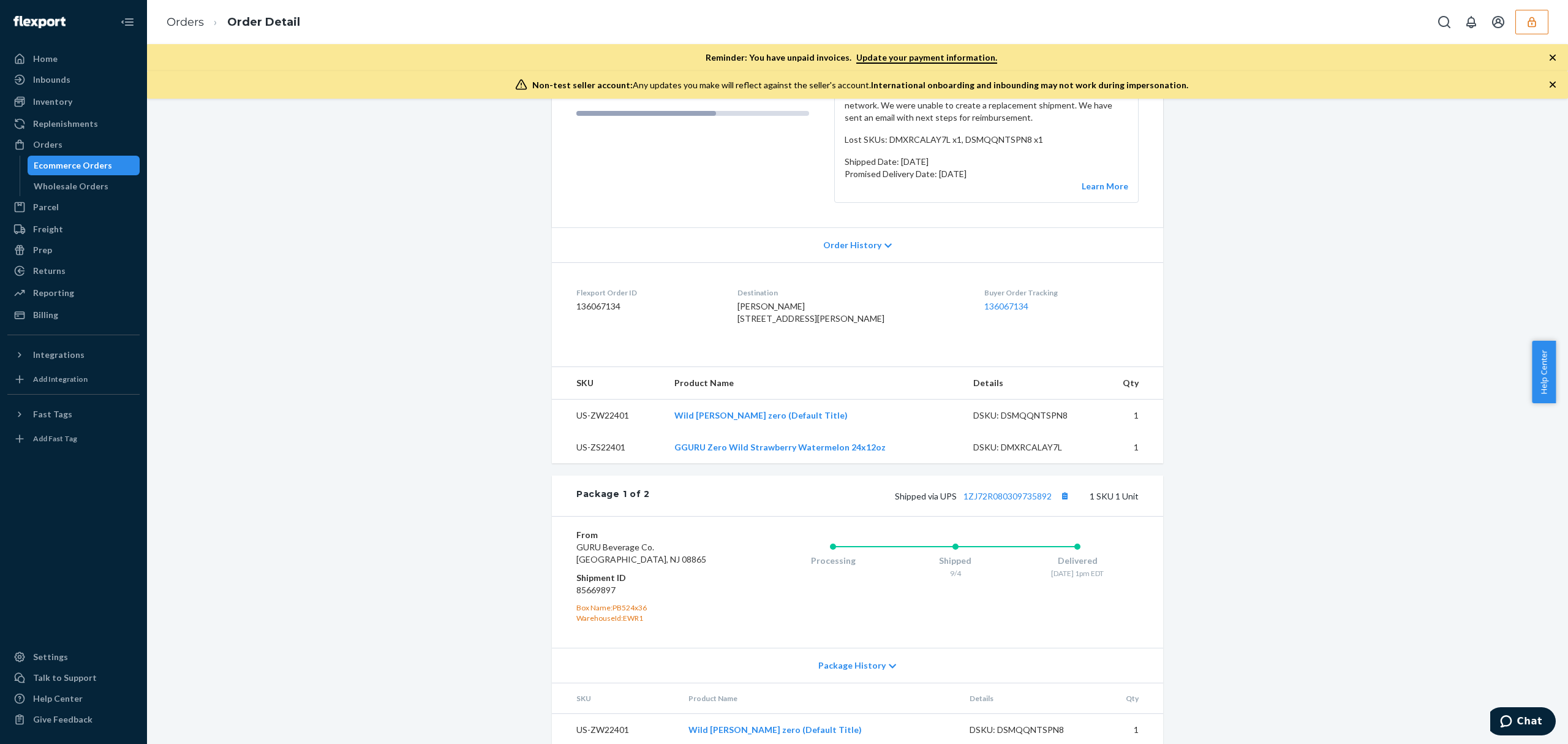
scroll to position [105, 0]
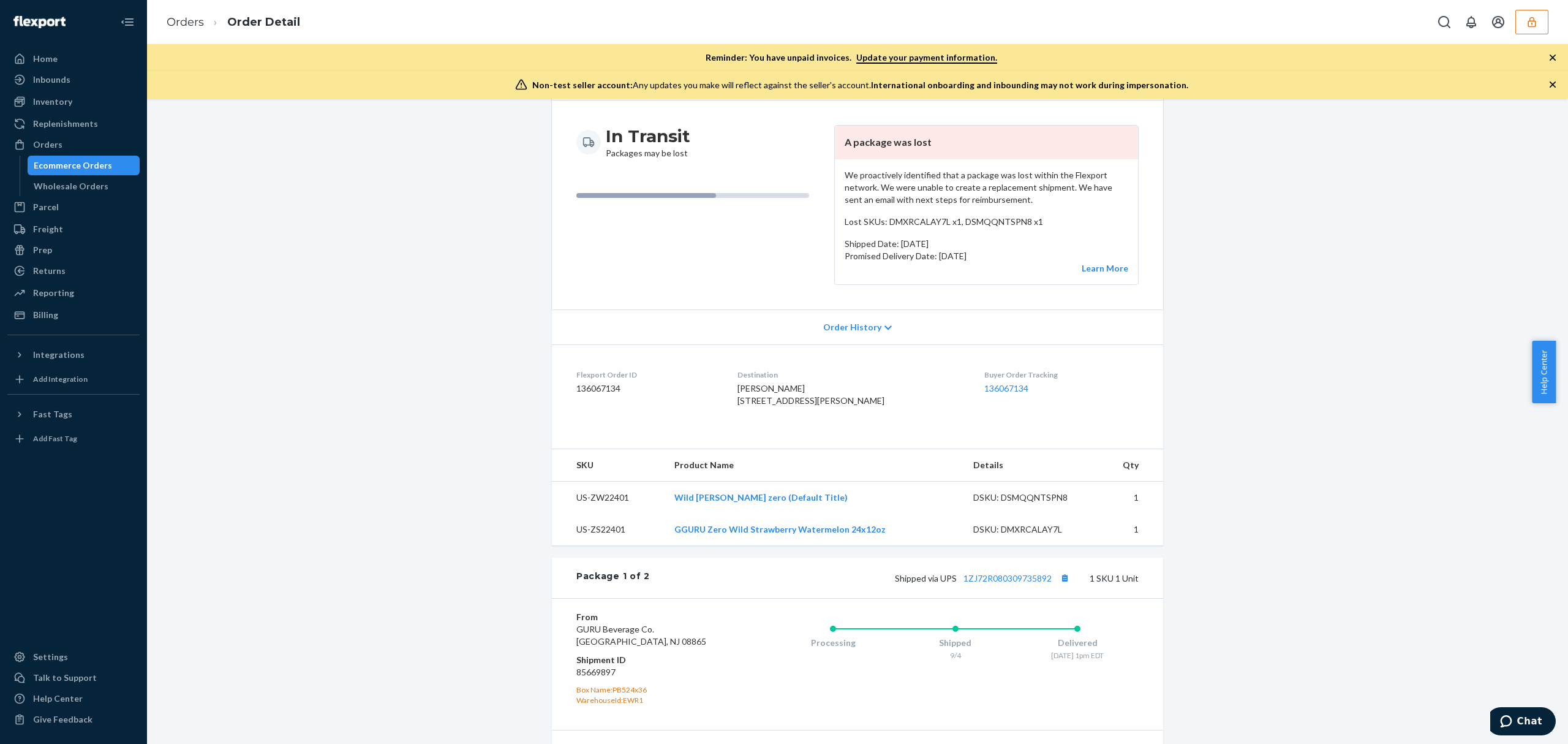
click at [608, 393] on dd "136067134" at bounding box center [647, 388] width 142 height 12
copy dd "136067134"
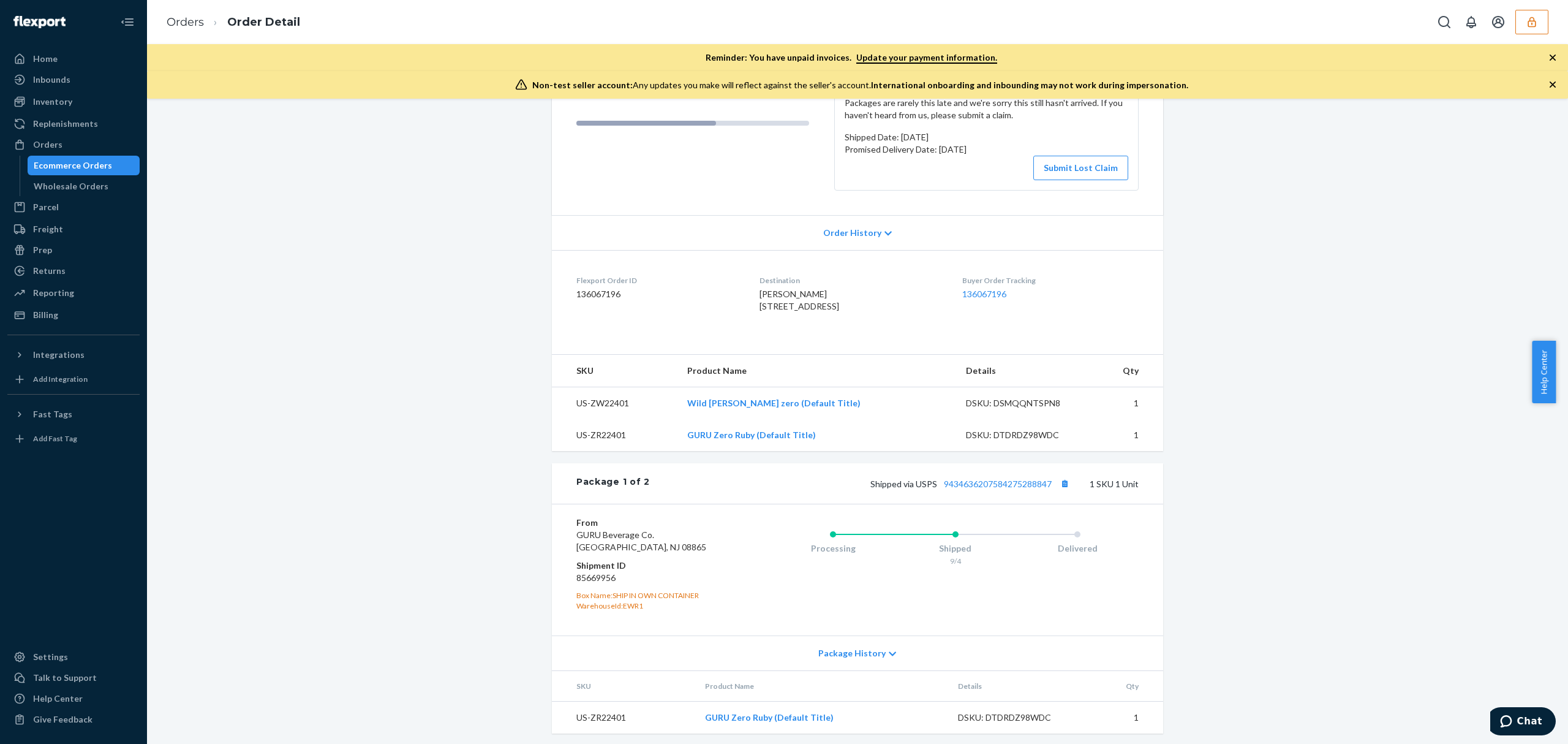
scroll to position [503, 0]
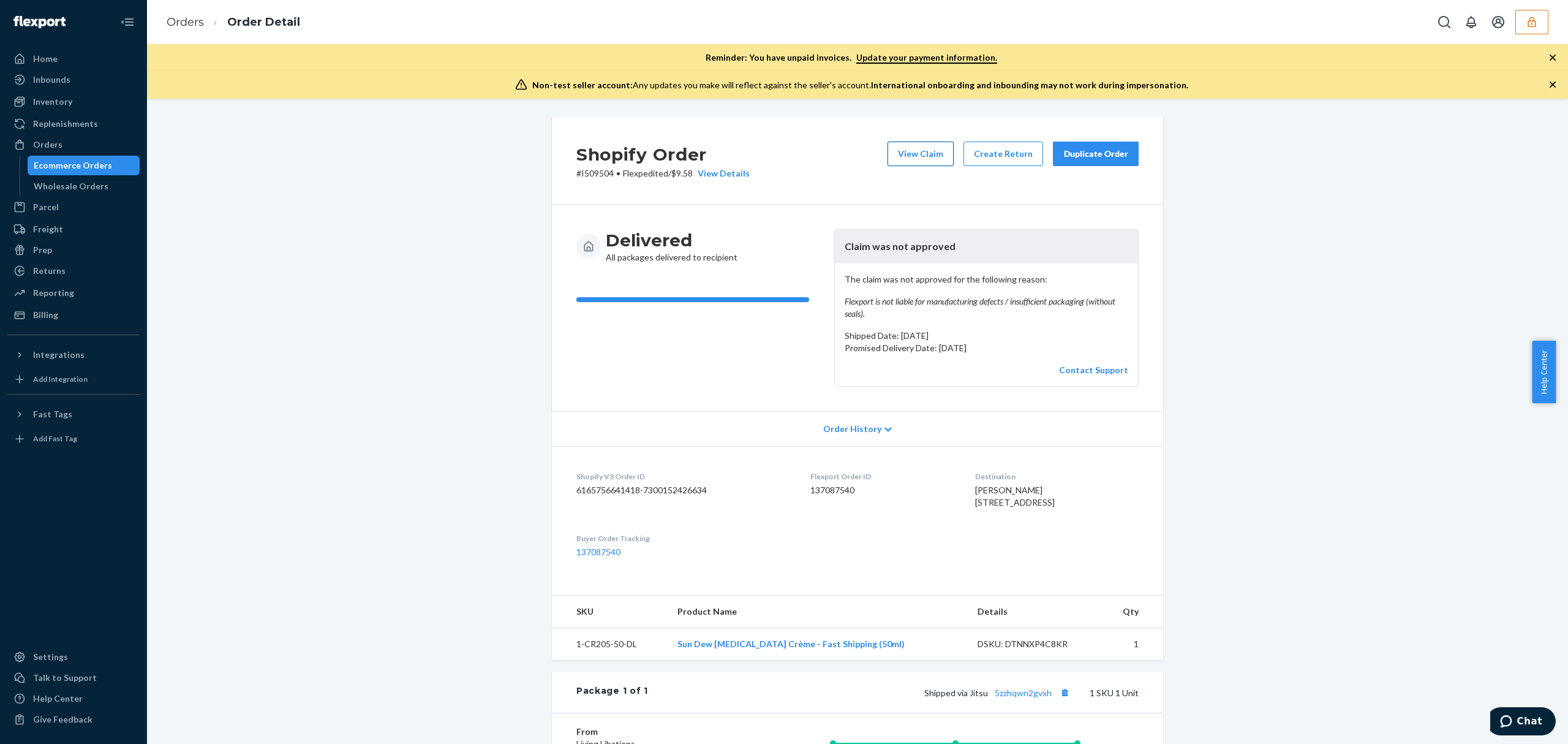
click at [931, 160] on button "View Claim" at bounding box center [921, 154] width 66 height 24
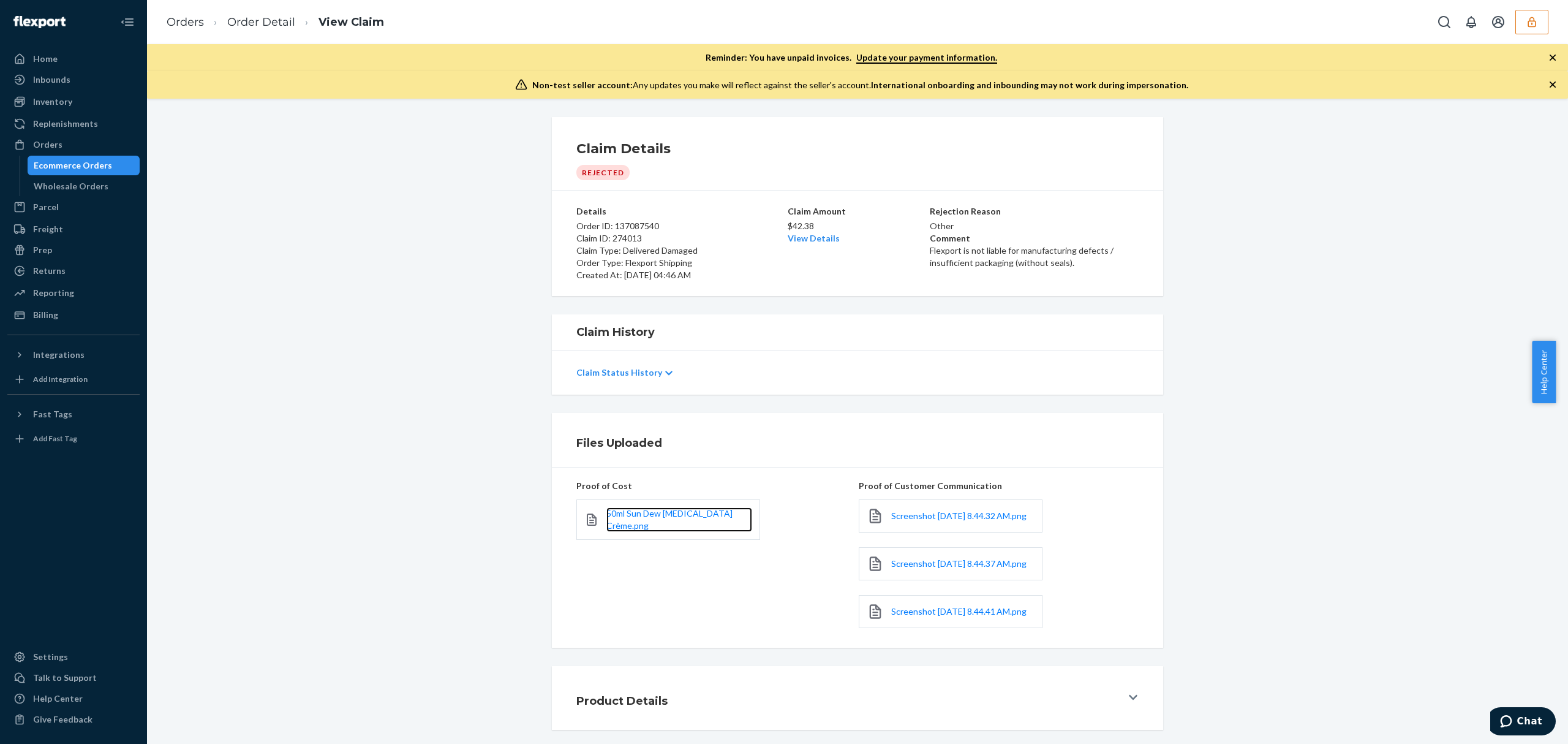
click at [645, 515] on span "50ml Sun Dew [MEDICAL_DATA] Crème.png" at bounding box center [670, 520] width 126 height 23
click at [911, 515] on span "Screenshot [DATE] 8.44.32 AM.png" at bounding box center [958, 515] width 135 height 11
click at [927, 569] on span "Screenshot [DATE] 8.44.37 AM.png" at bounding box center [958, 563] width 135 height 11
click at [910, 617] on span "Screenshot [DATE] 8.44.41 AM.png" at bounding box center [958, 611] width 135 height 11
click at [261, 20] on link "Order Detail" at bounding box center [262, 22] width 68 height 14
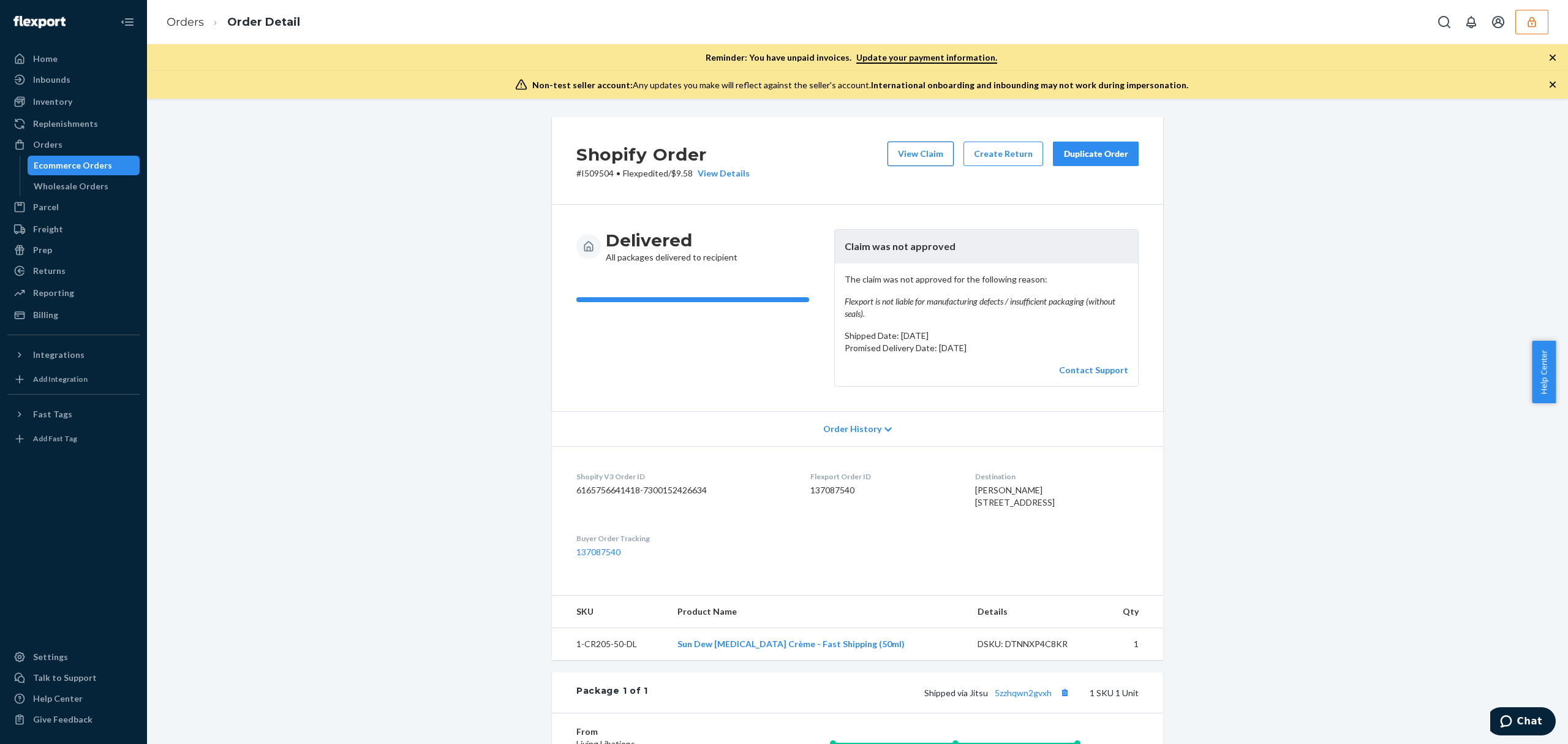
click at [922, 144] on button "View Claim" at bounding box center [921, 154] width 66 height 24
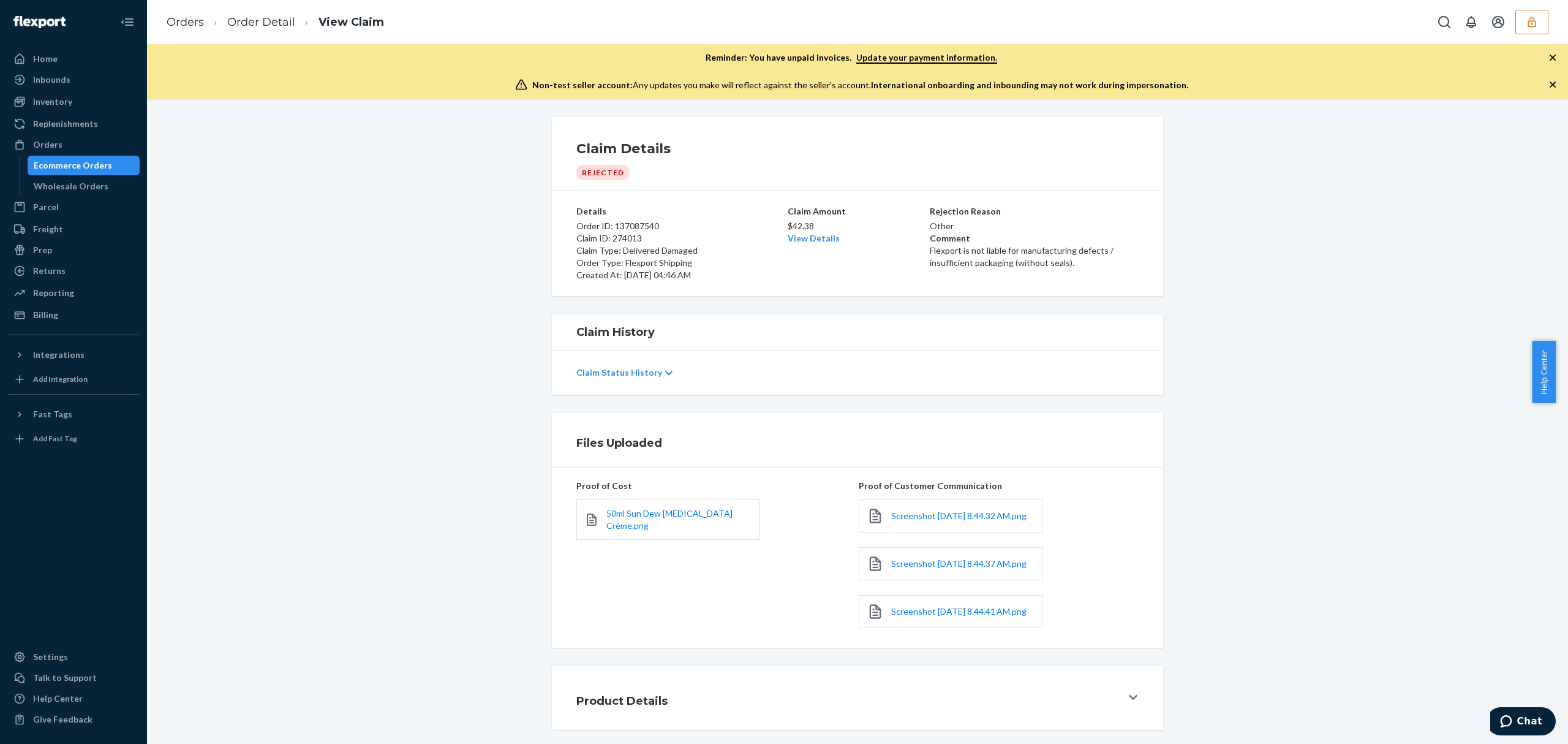
click at [624, 380] on div "Claim Status History" at bounding box center [858, 373] width 562 height 34
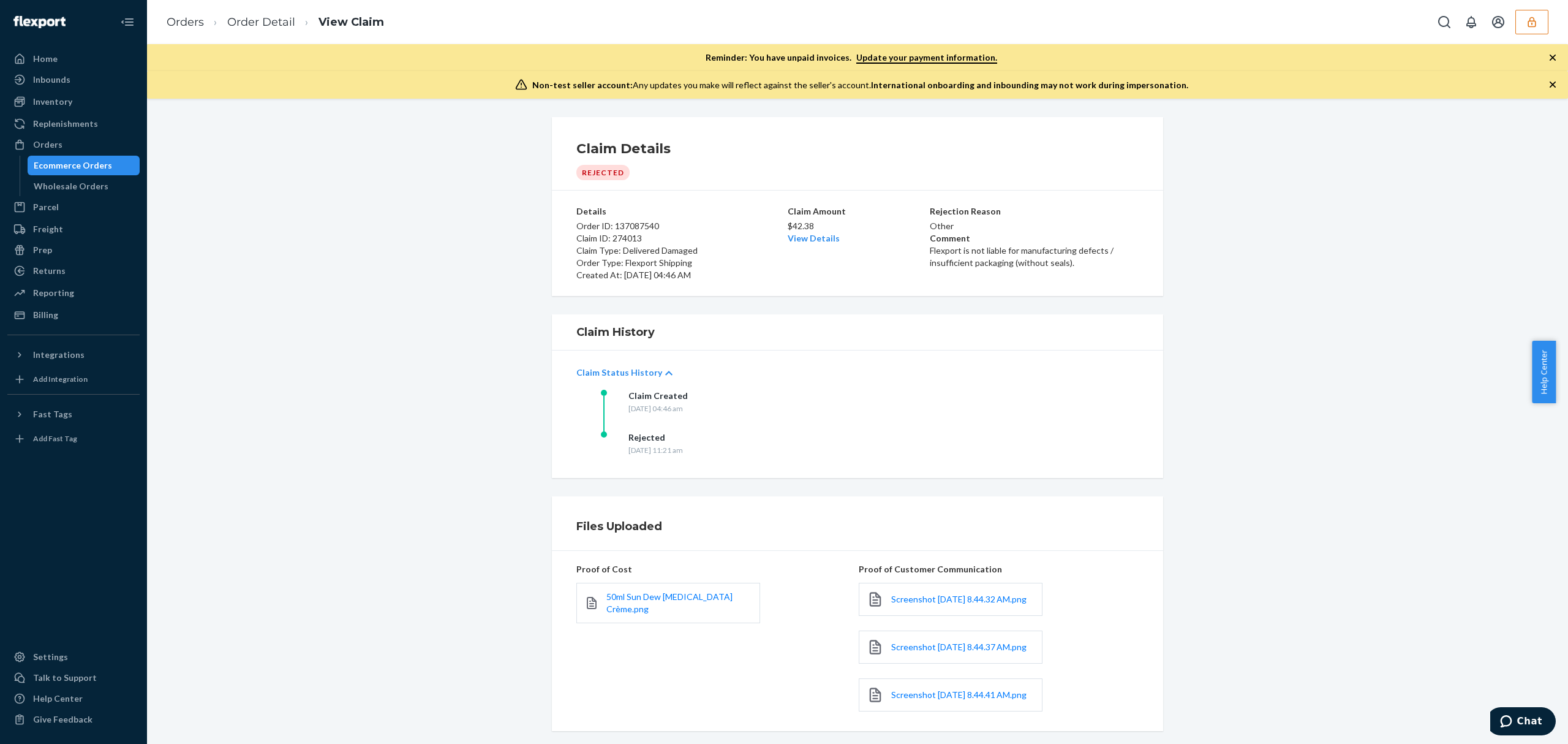
click at [644, 224] on p "Order ID: 137087540" at bounding box center [681, 225] width 209 height 12
copy p "137087540"
